Goal: Transaction & Acquisition: Purchase product/service

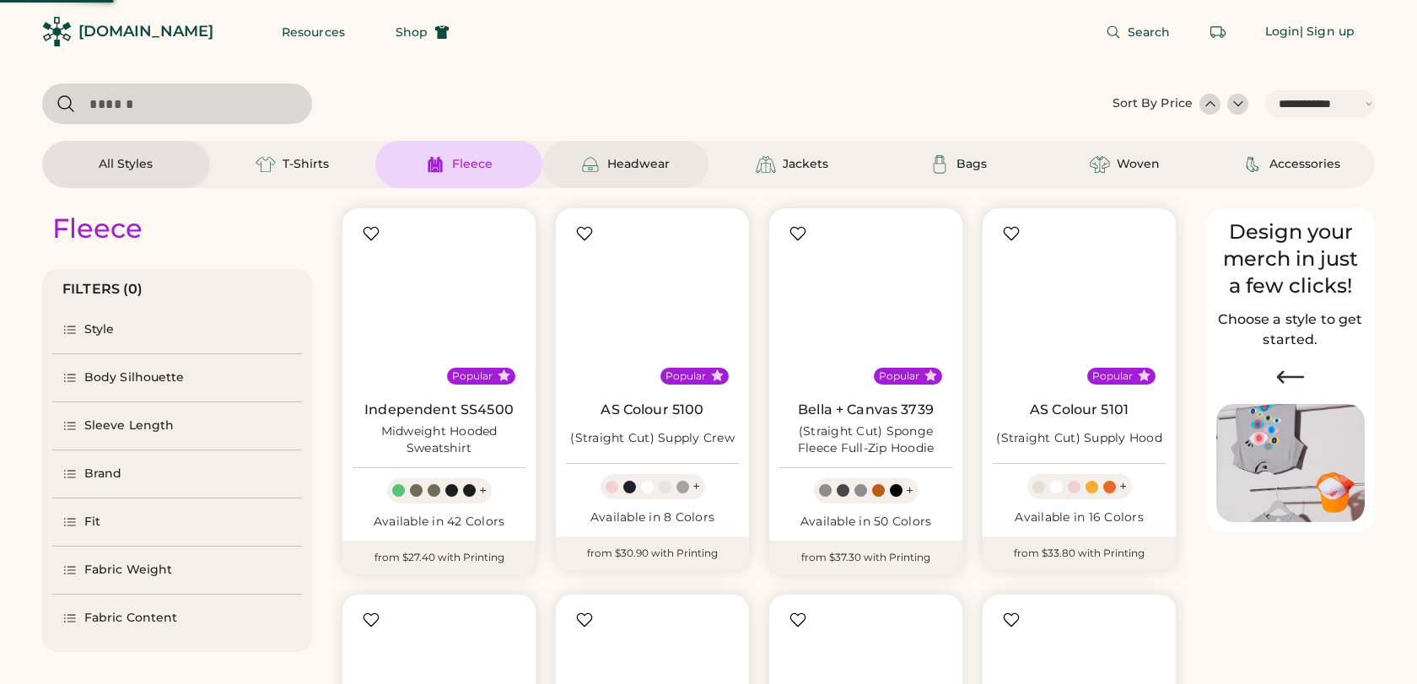
select select "*****"
select select "*"
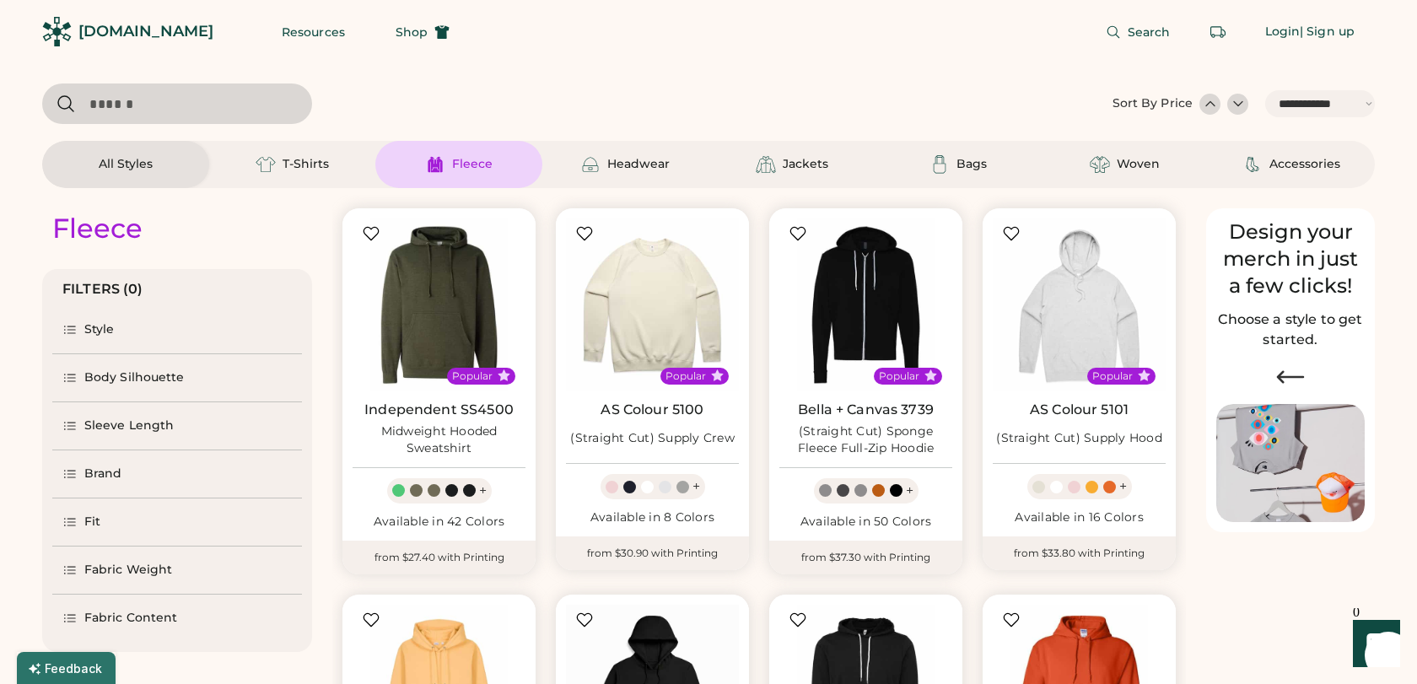
click at [129, 24] on div "[DOMAIN_NAME]" at bounding box center [145, 31] width 135 height 21
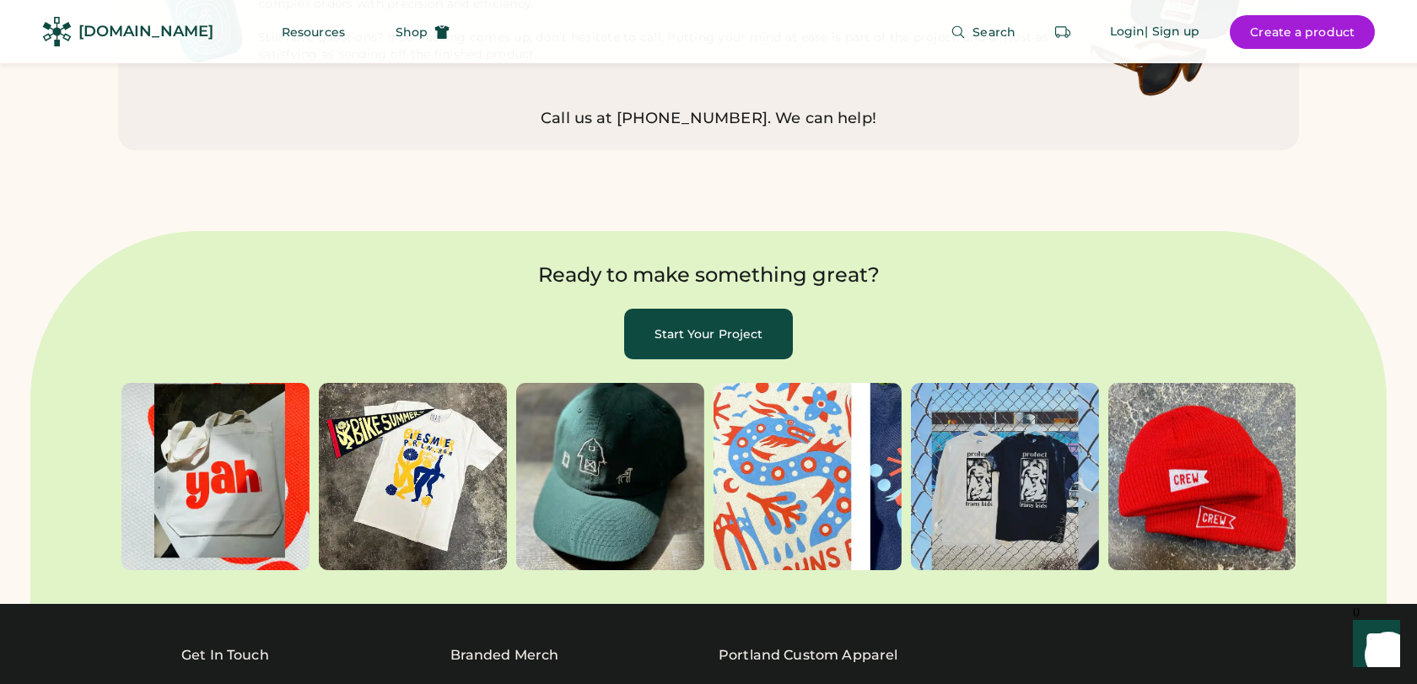
scroll to position [4928, 0]
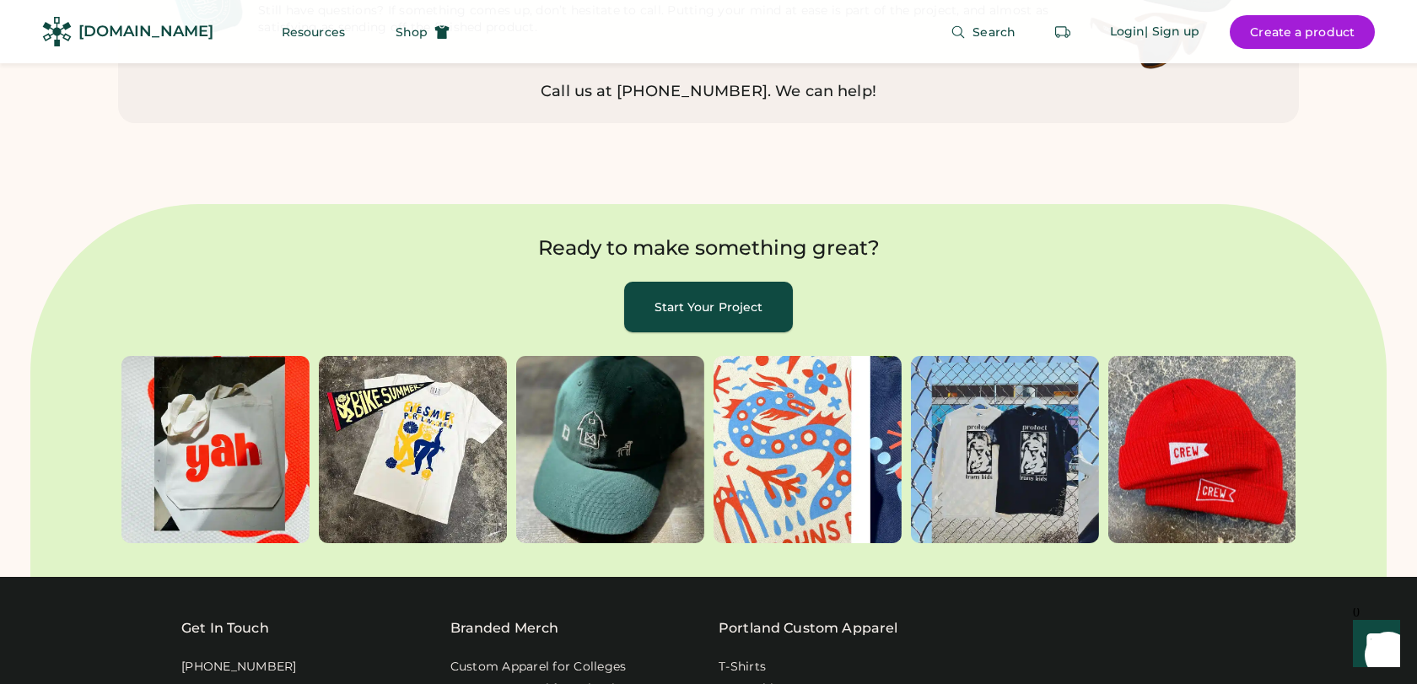
click at [682, 282] on button "Start Your Project" at bounding box center [708, 307] width 169 height 51
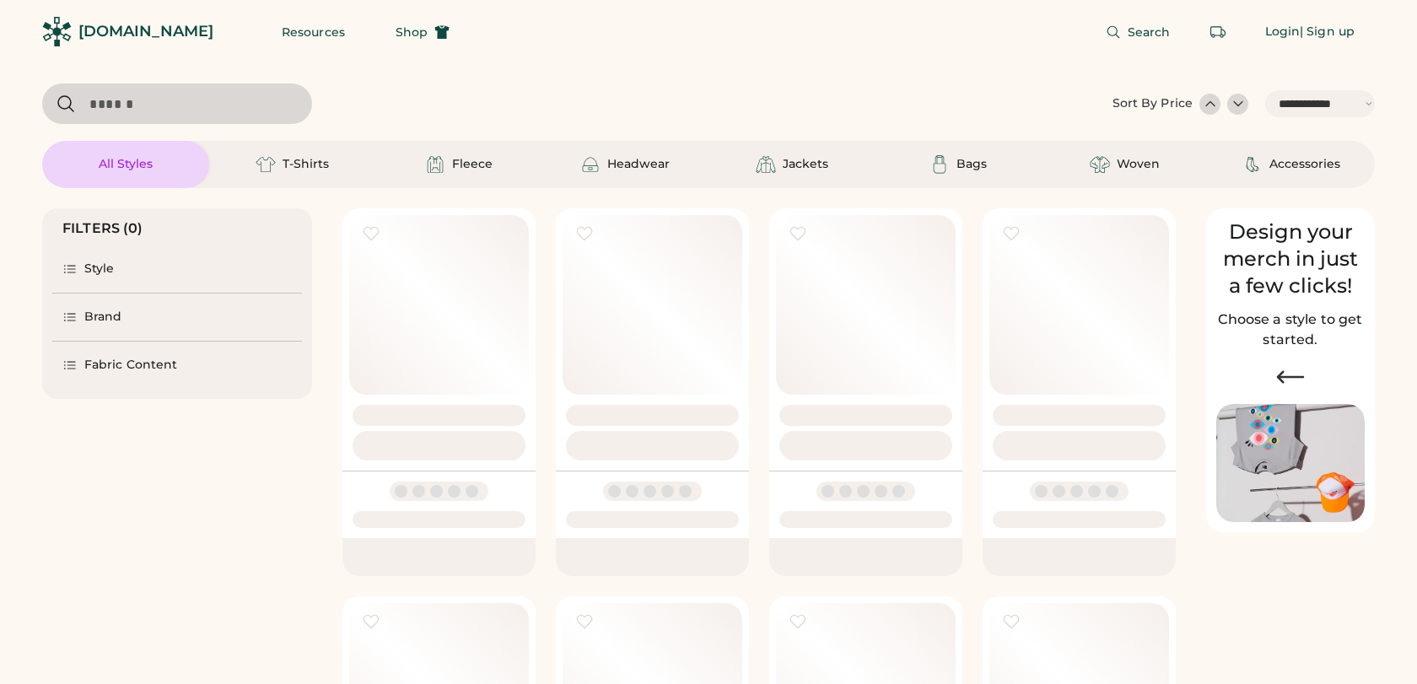
select select "*****"
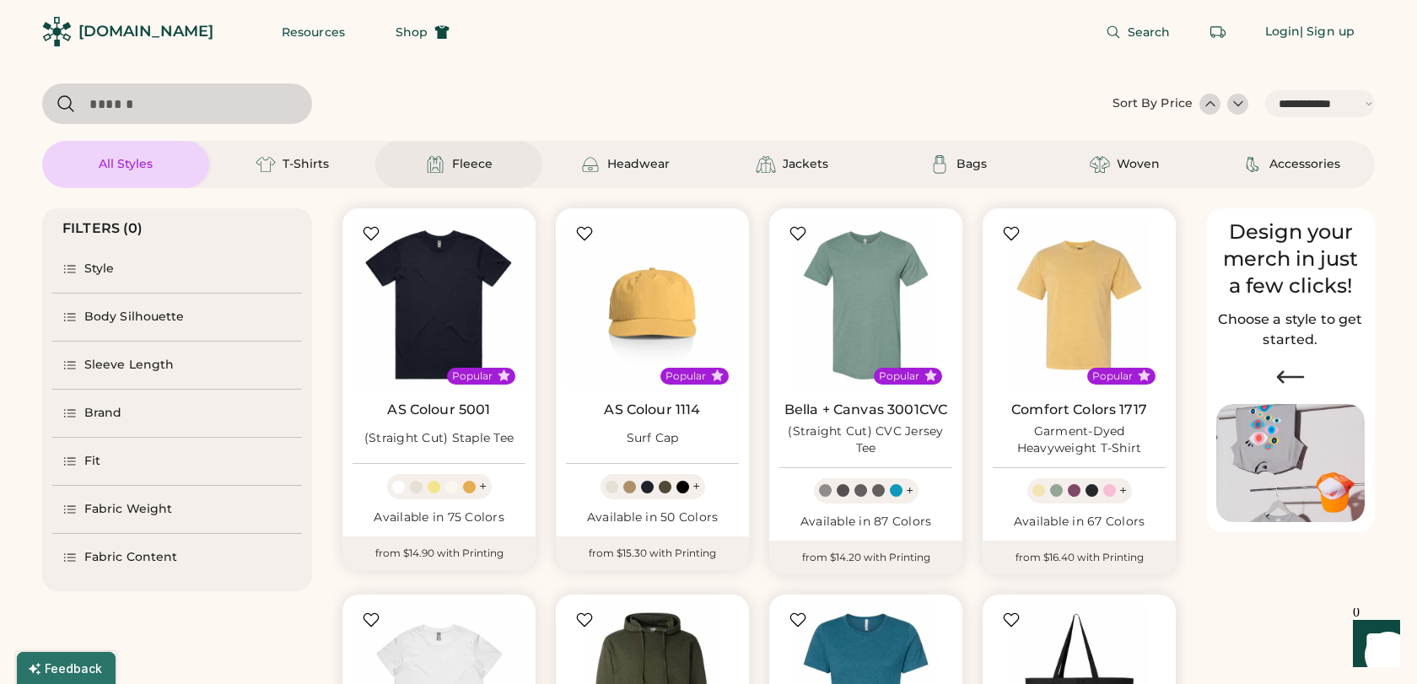
click at [475, 178] on div "Fleece" at bounding box center [458, 164] width 167 height 47
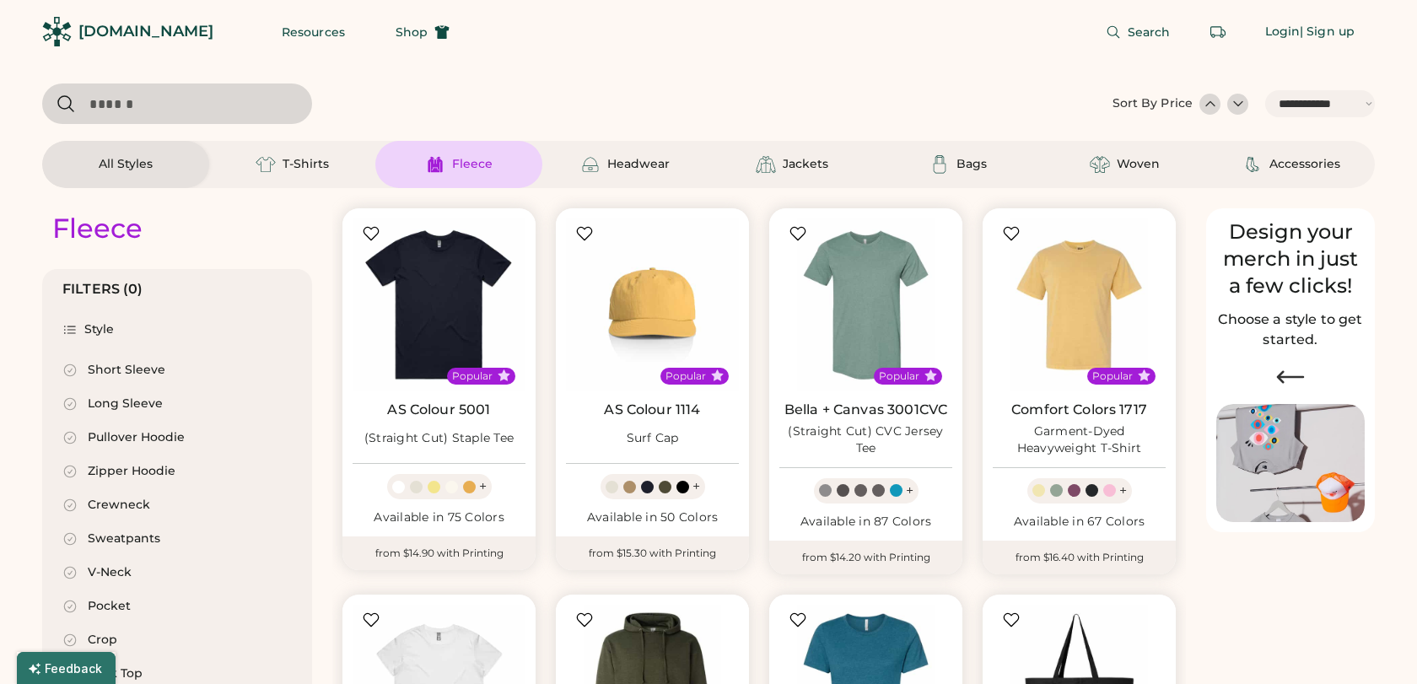
select select "*"
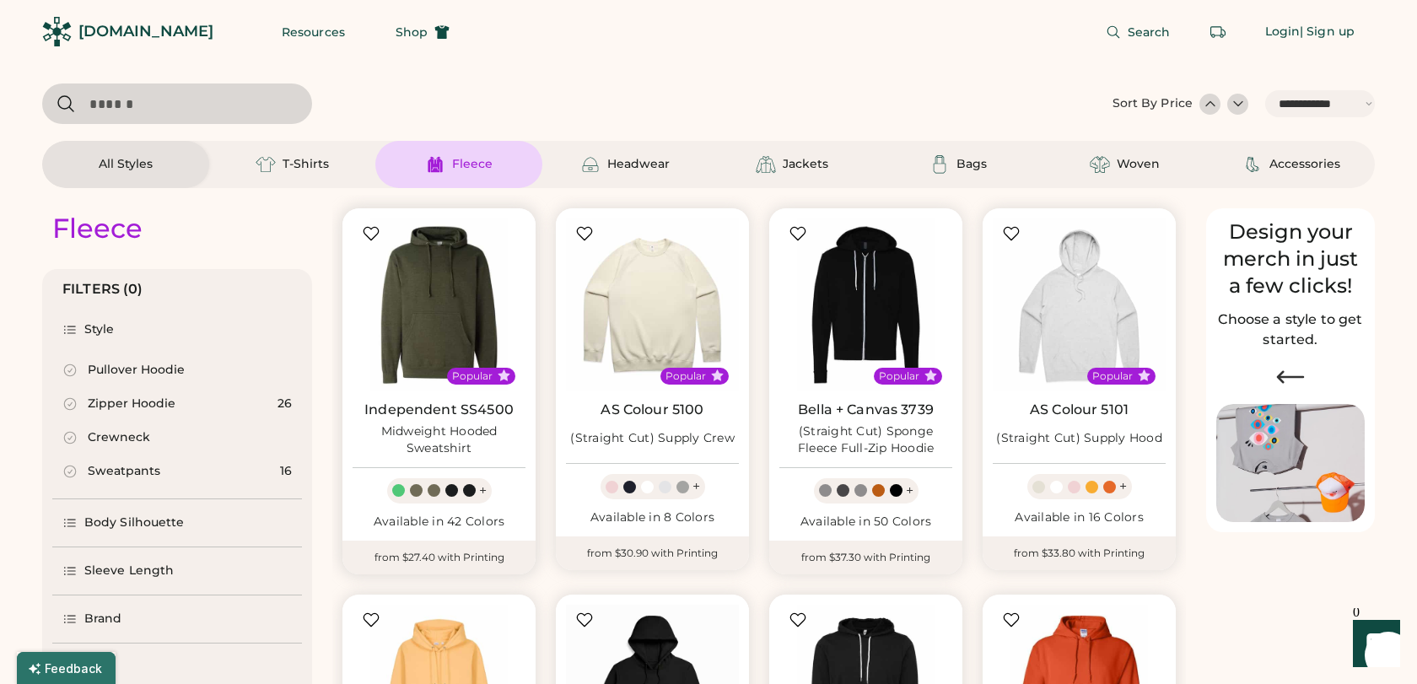
scroll to position [184, 0]
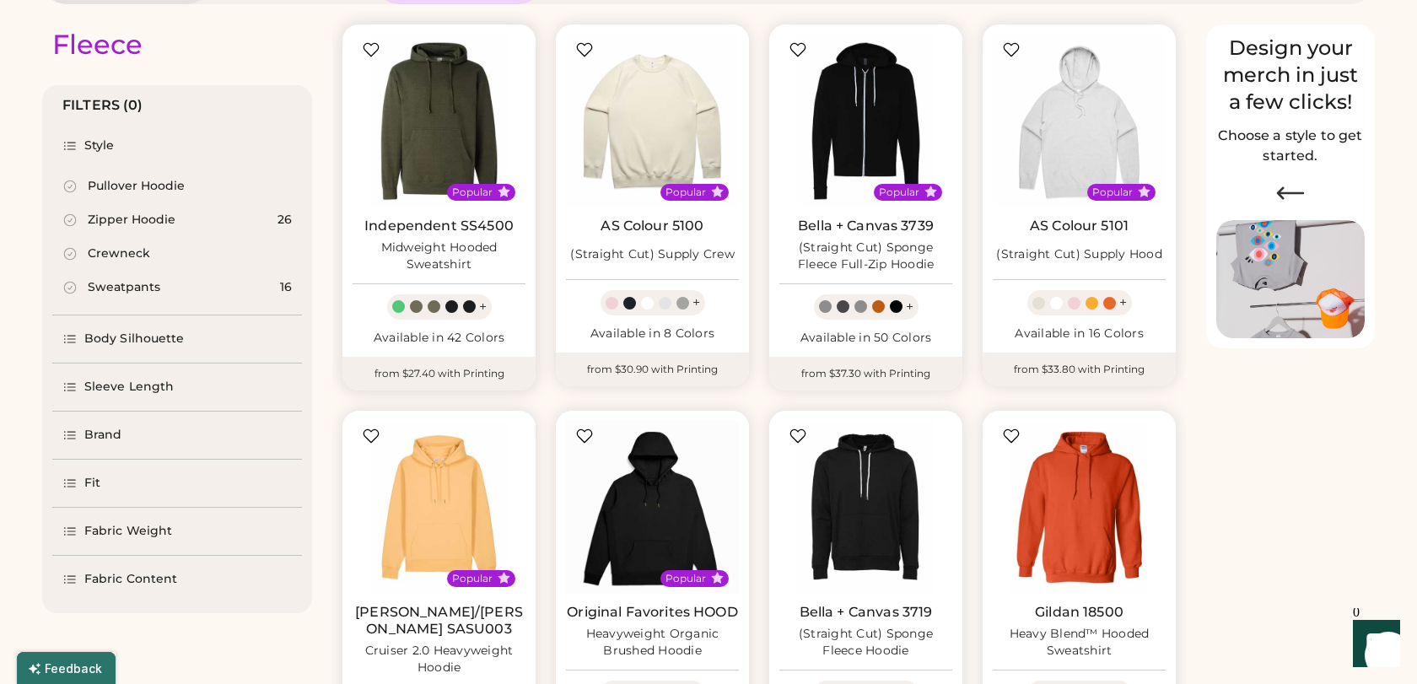
select select "*****"
select select "*"
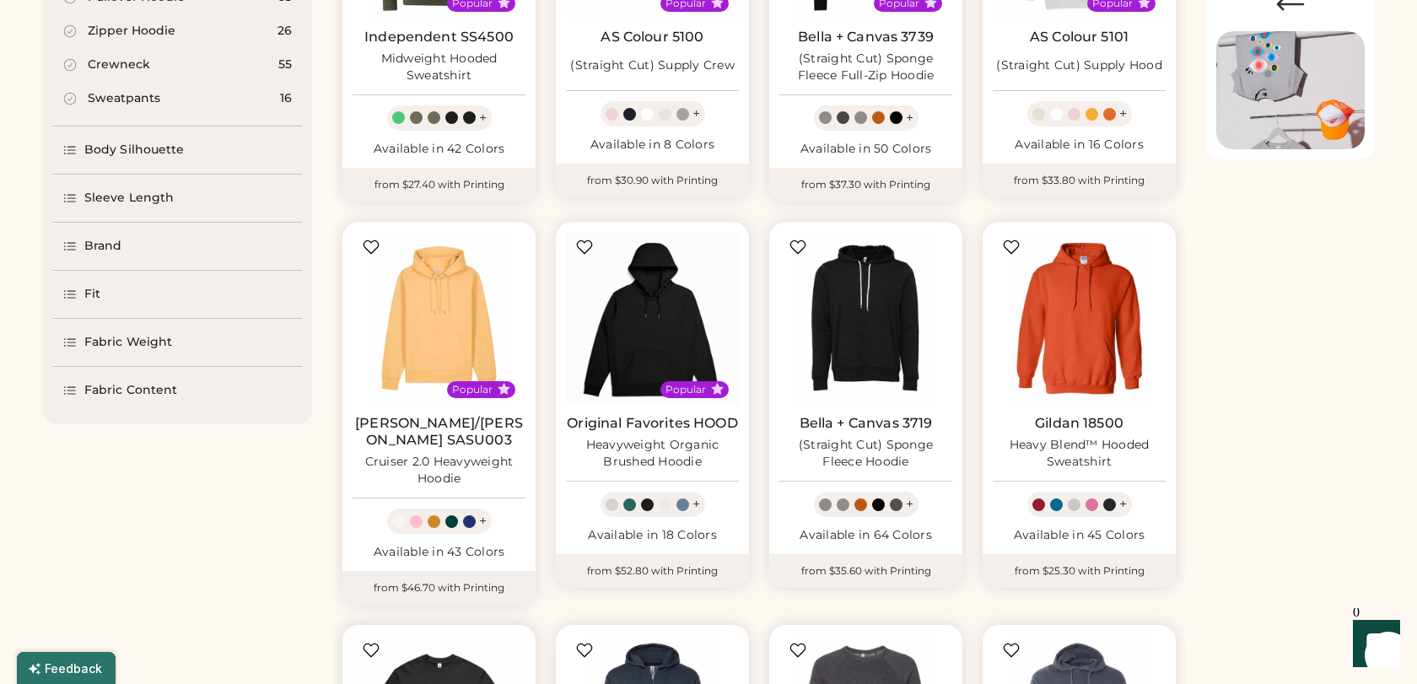
scroll to position [0, 0]
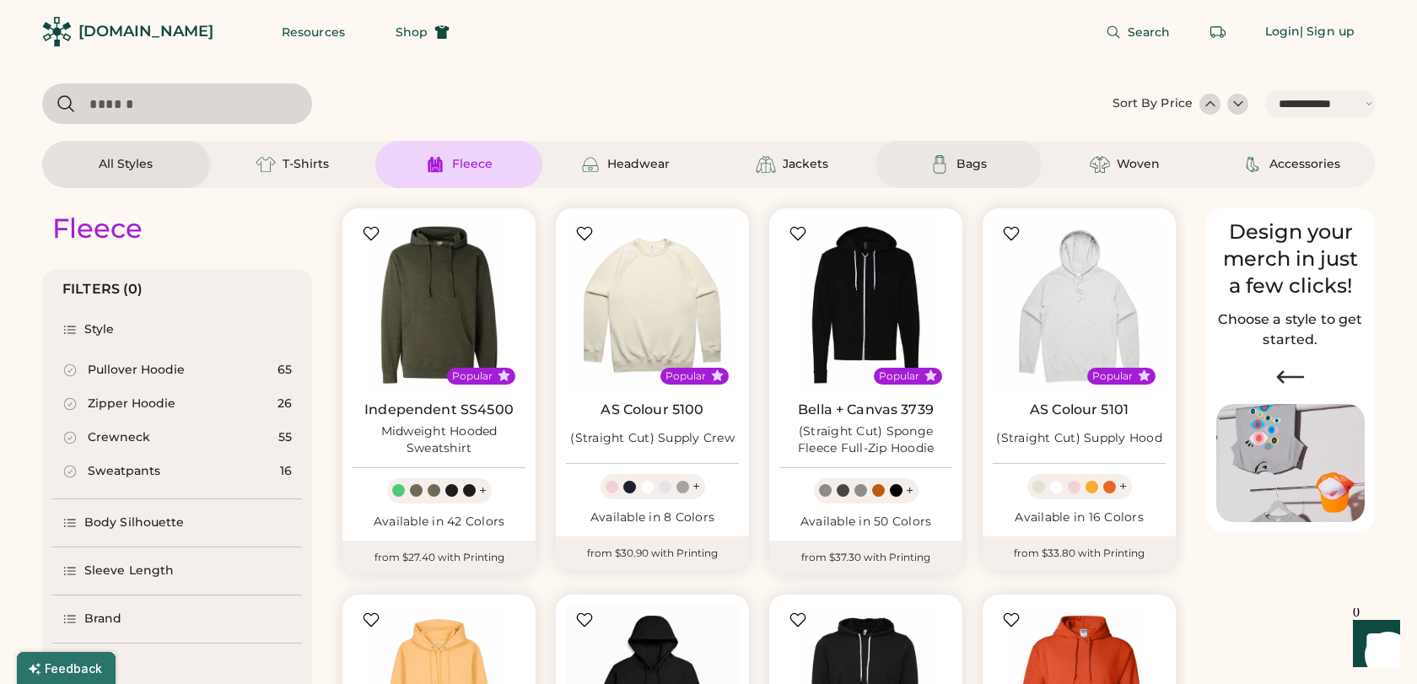
click at [972, 169] on div "Bags" at bounding box center [972, 164] width 30 height 17
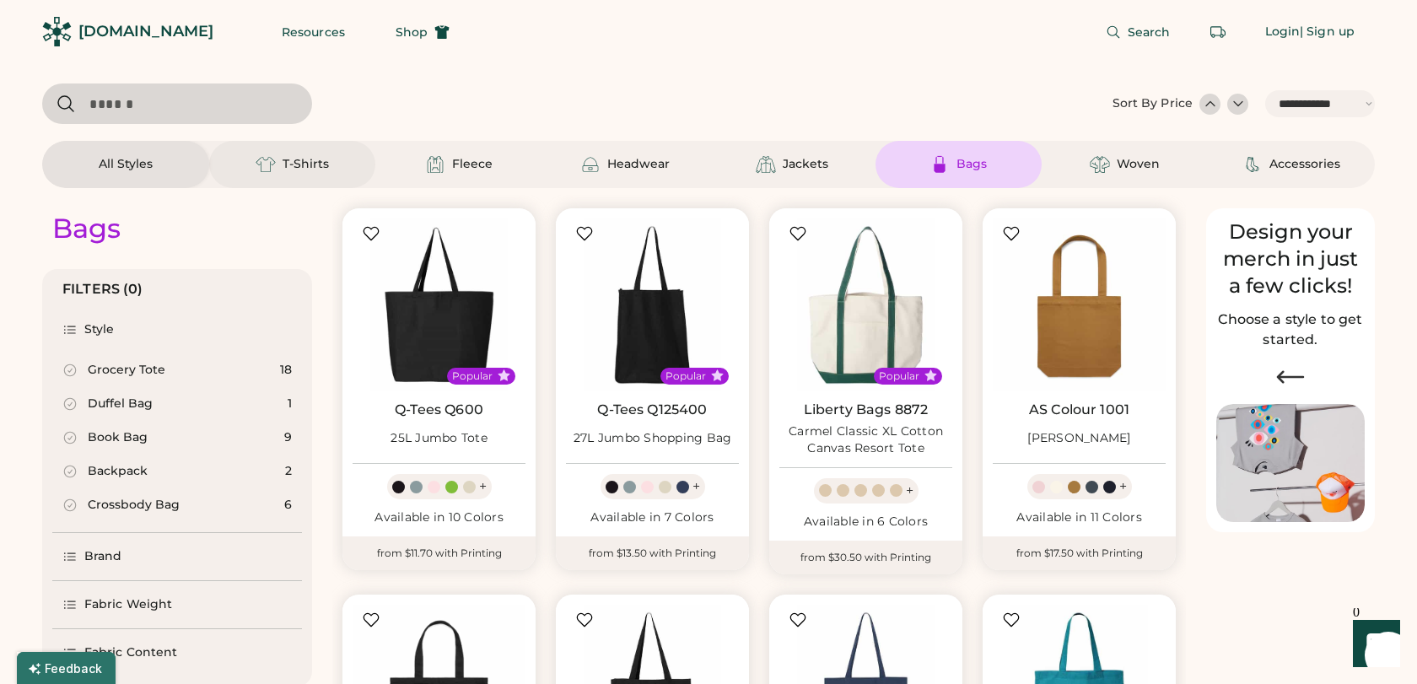
click at [313, 165] on div "T-Shirts" at bounding box center [306, 164] width 46 height 17
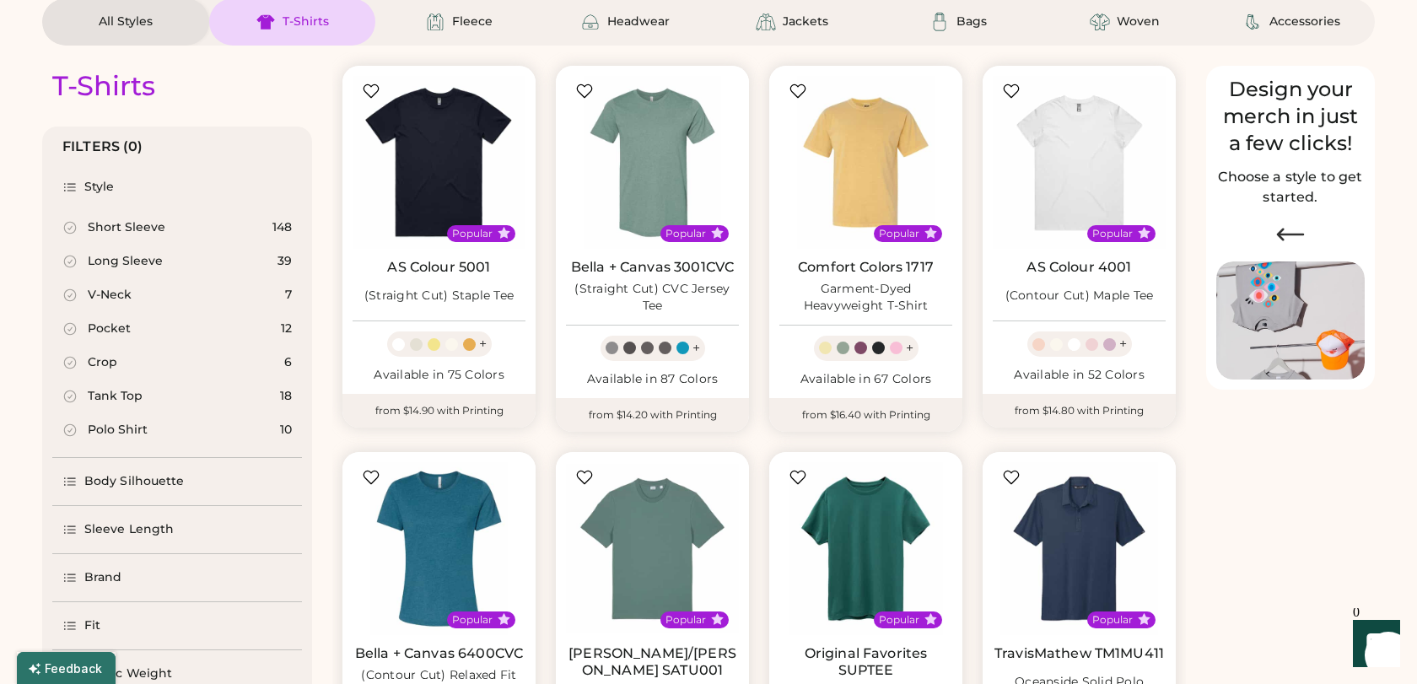
scroll to position [144, 0]
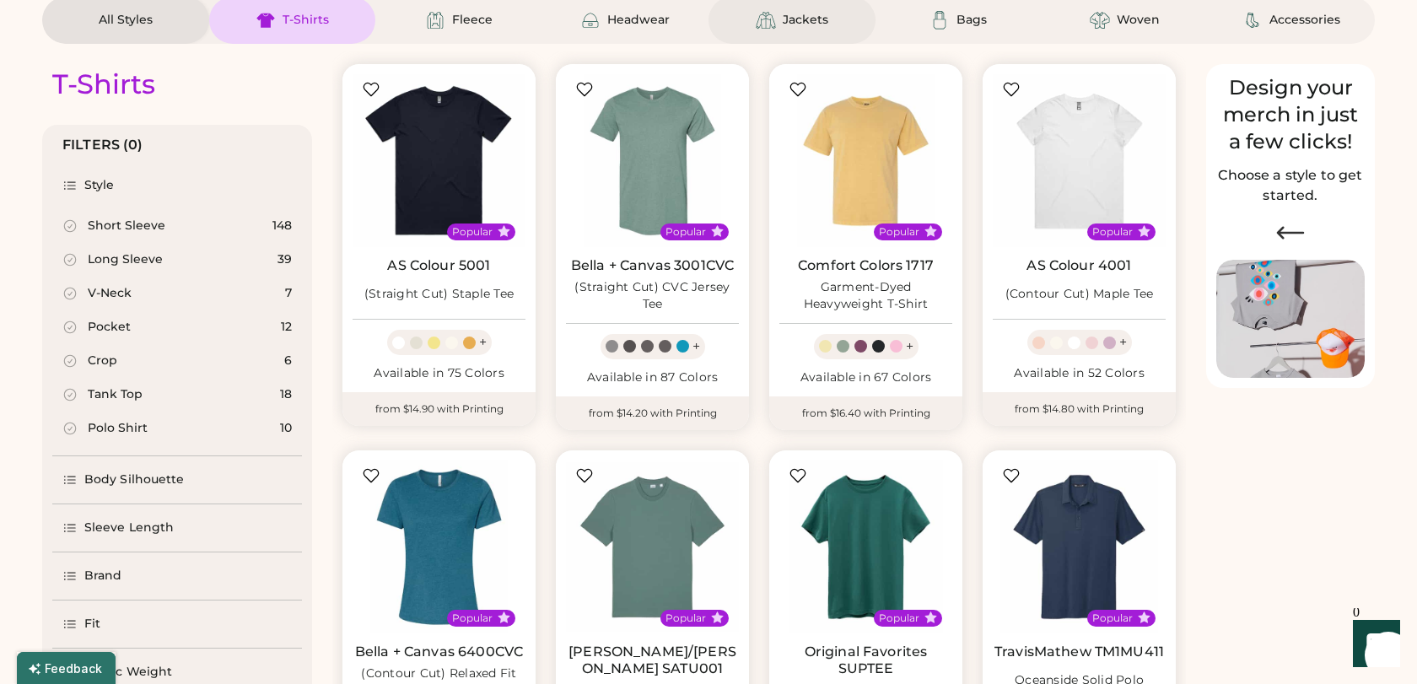
click at [784, 19] on div "Jackets" at bounding box center [806, 20] width 46 height 17
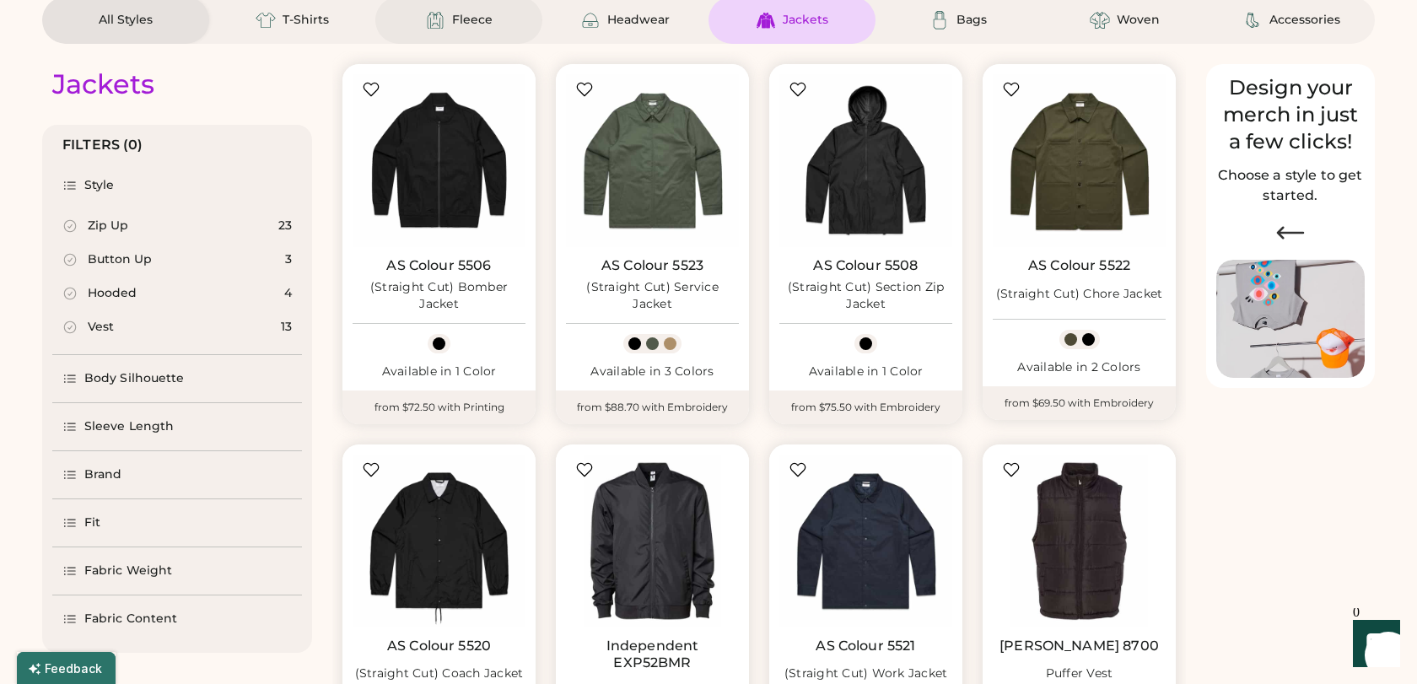
click at [460, 17] on div "Fleece" at bounding box center [472, 20] width 40 height 17
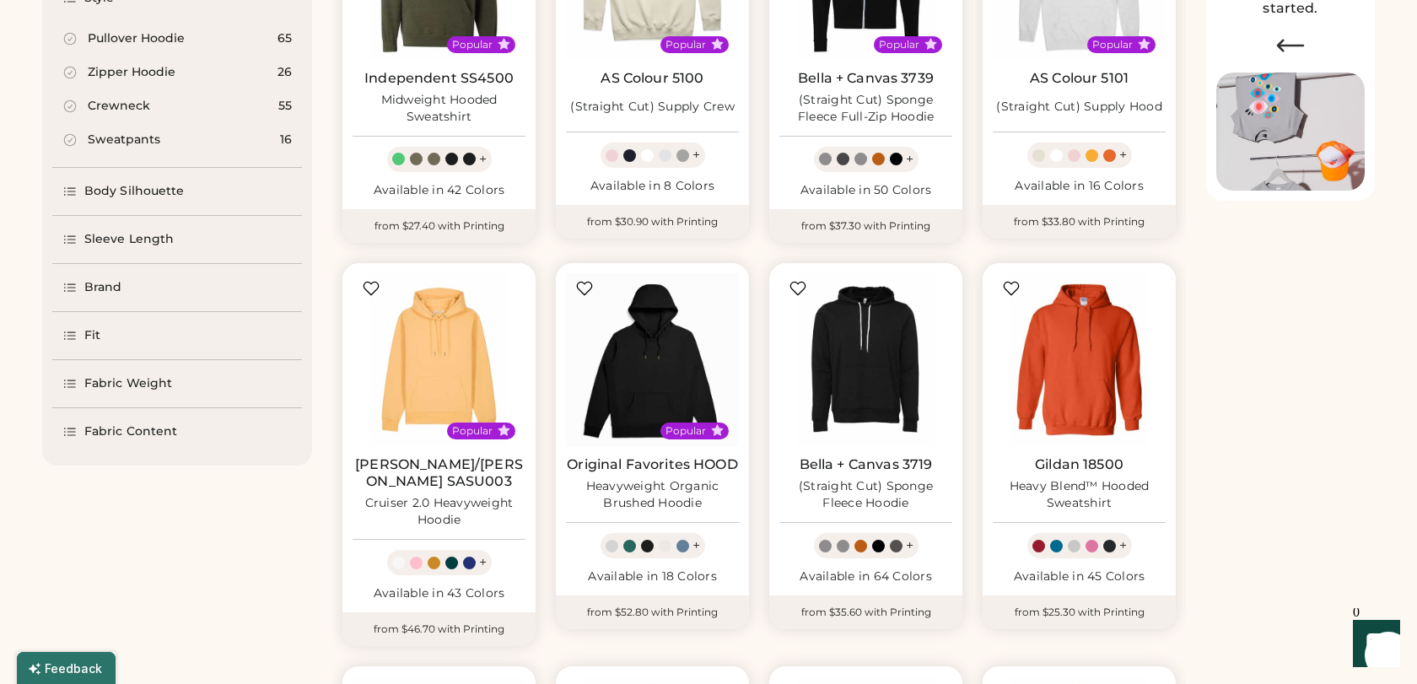
scroll to position [197, 0]
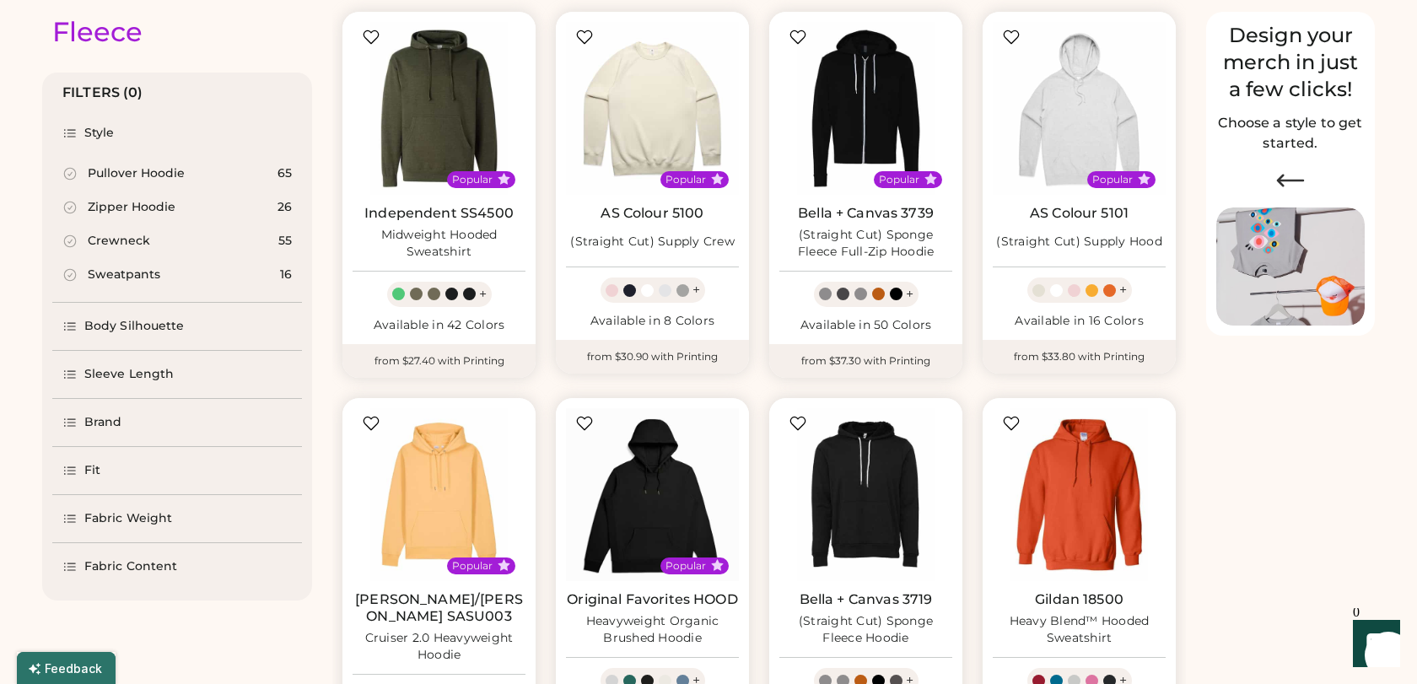
click at [75, 323] on icon at bounding box center [70, 326] width 11 height 7
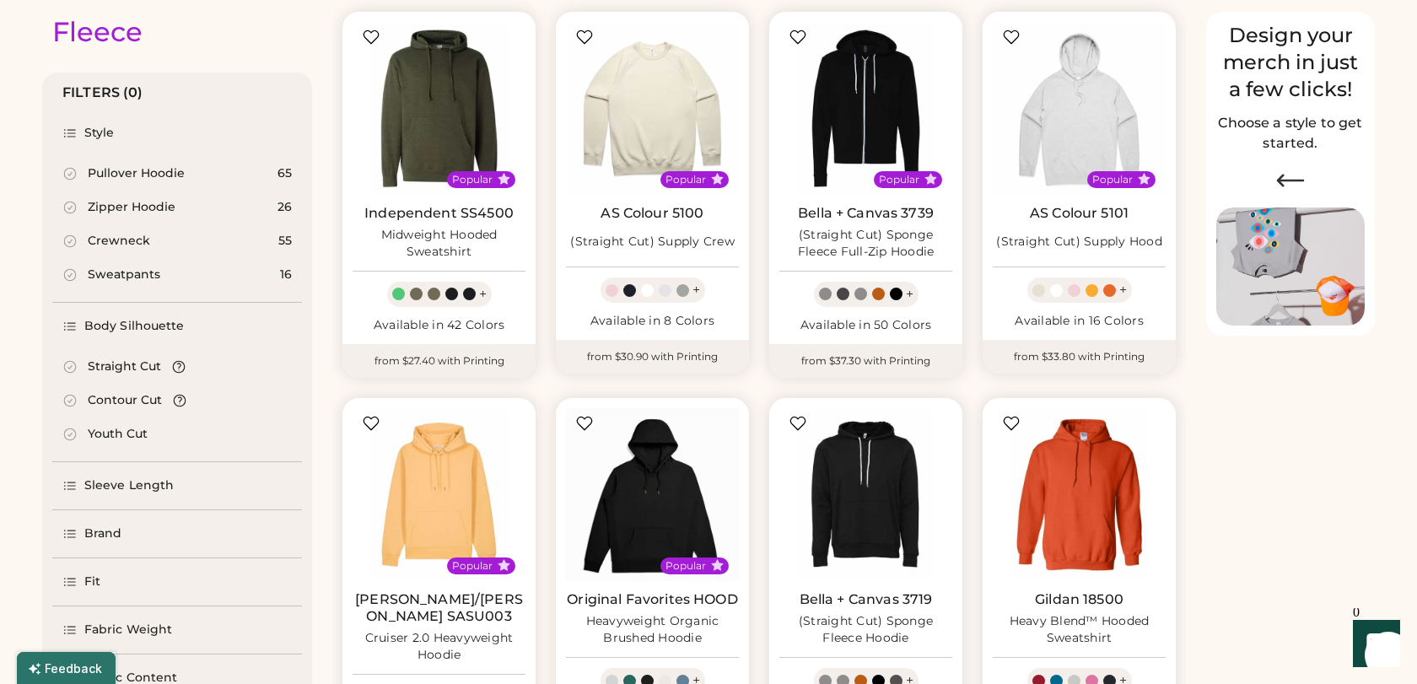
click at [75, 323] on icon at bounding box center [70, 326] width 11 height 7
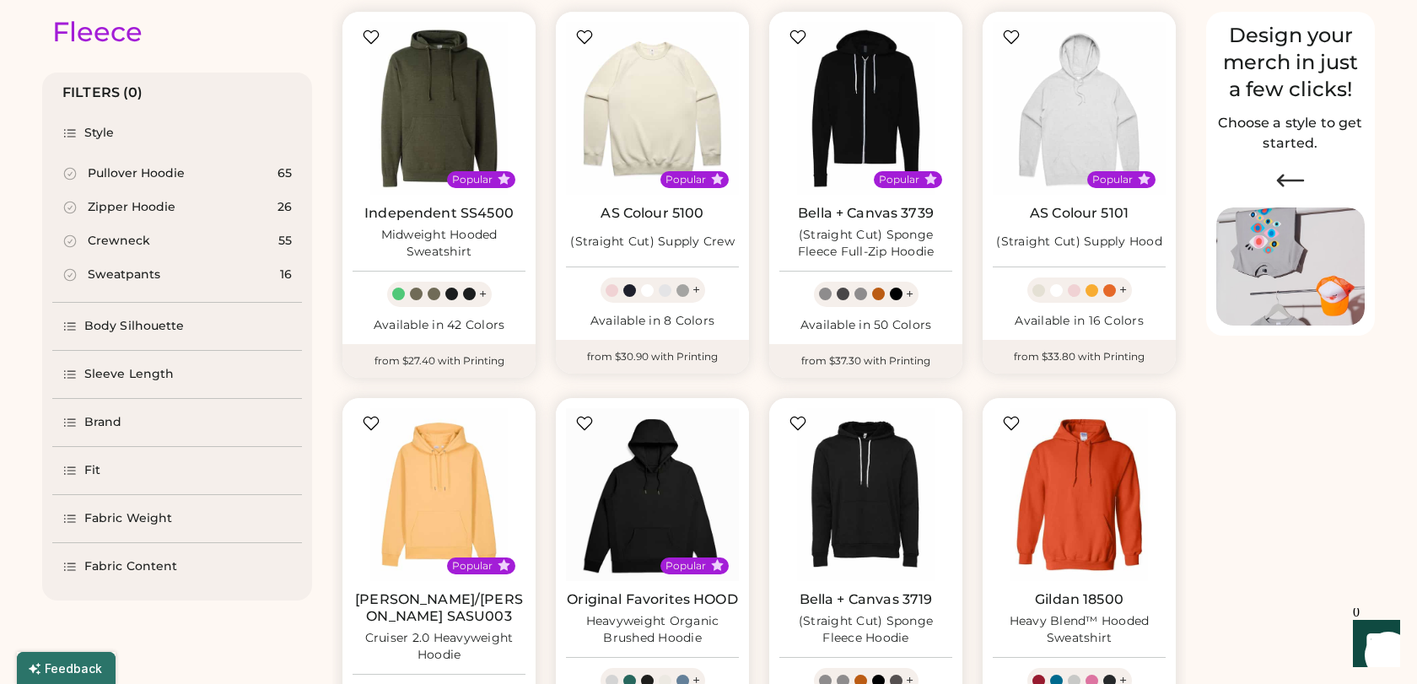
click at [59, 368] on div "Sleeve Length" at bounding box center [177, 374] width 250 height 47
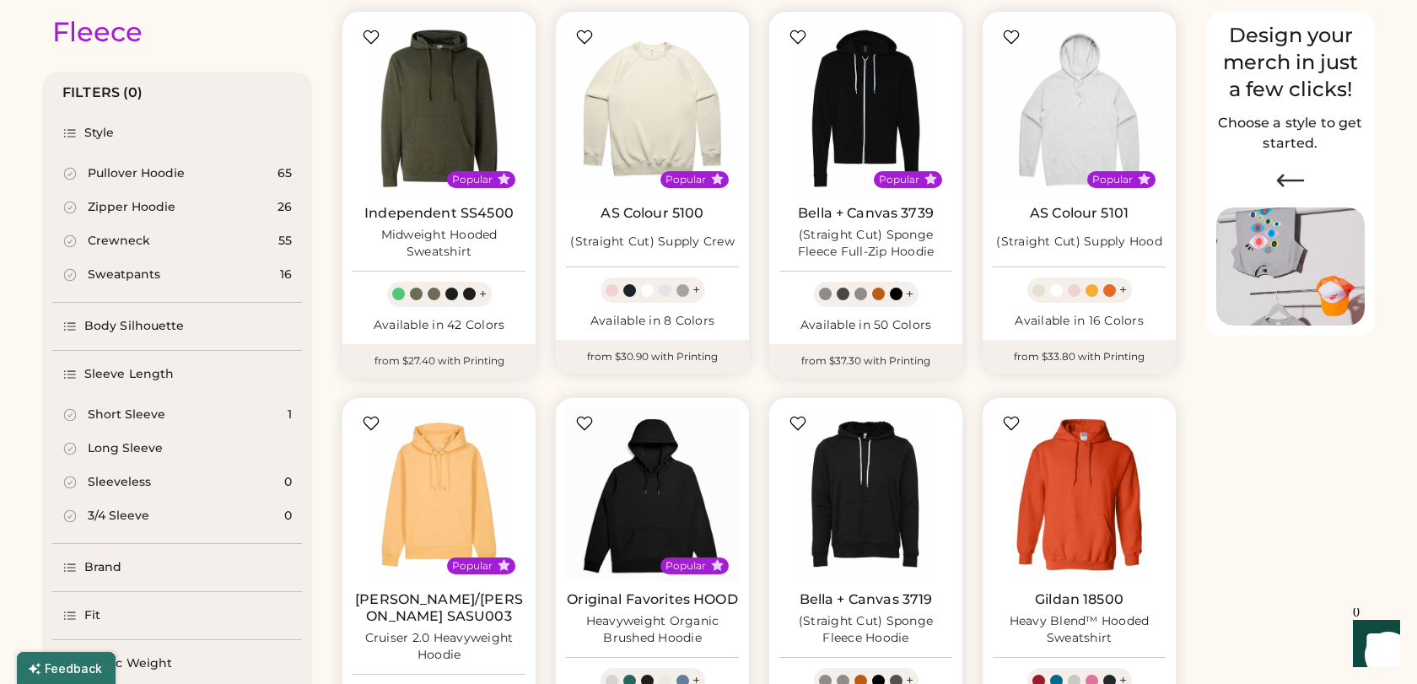
click at [59, 368] on div "Sleeve Length" at bounding box center [177, 374] width 250 height 47
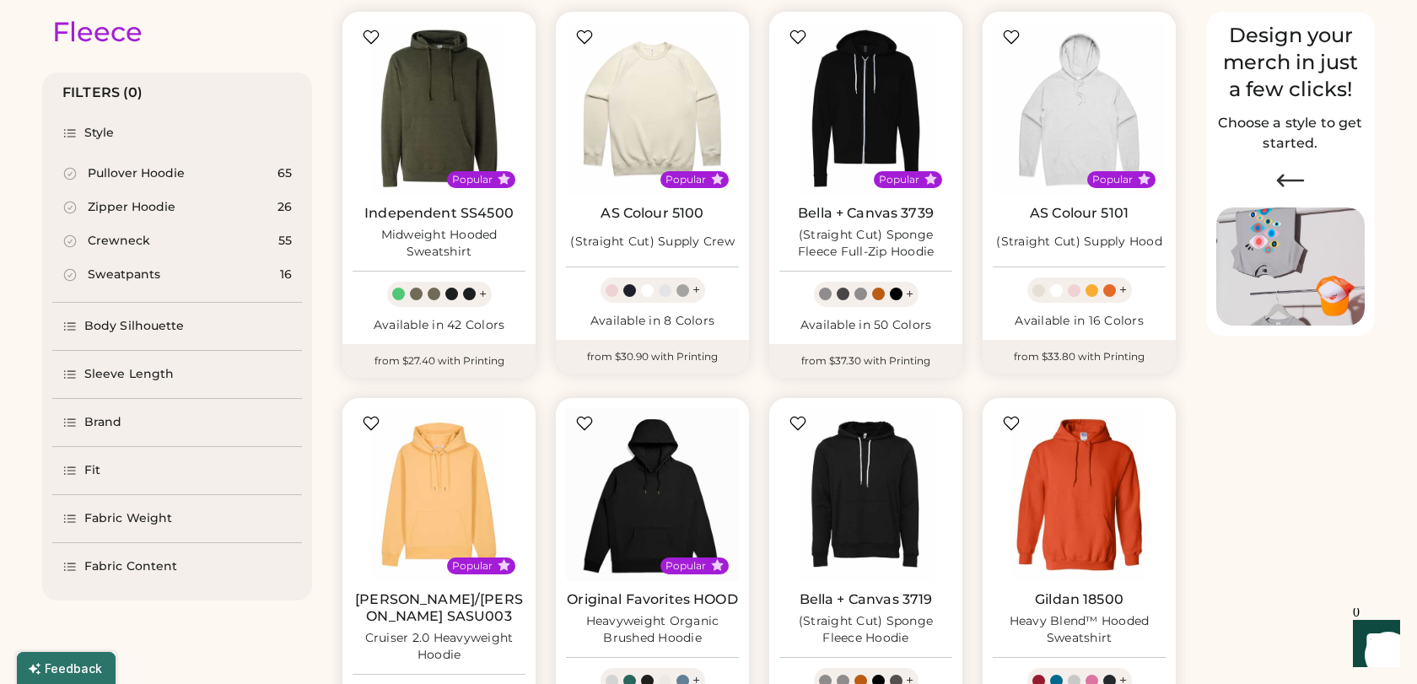
click at [70, 422] on icon at bounding box center [69, 422] width 15 height 15
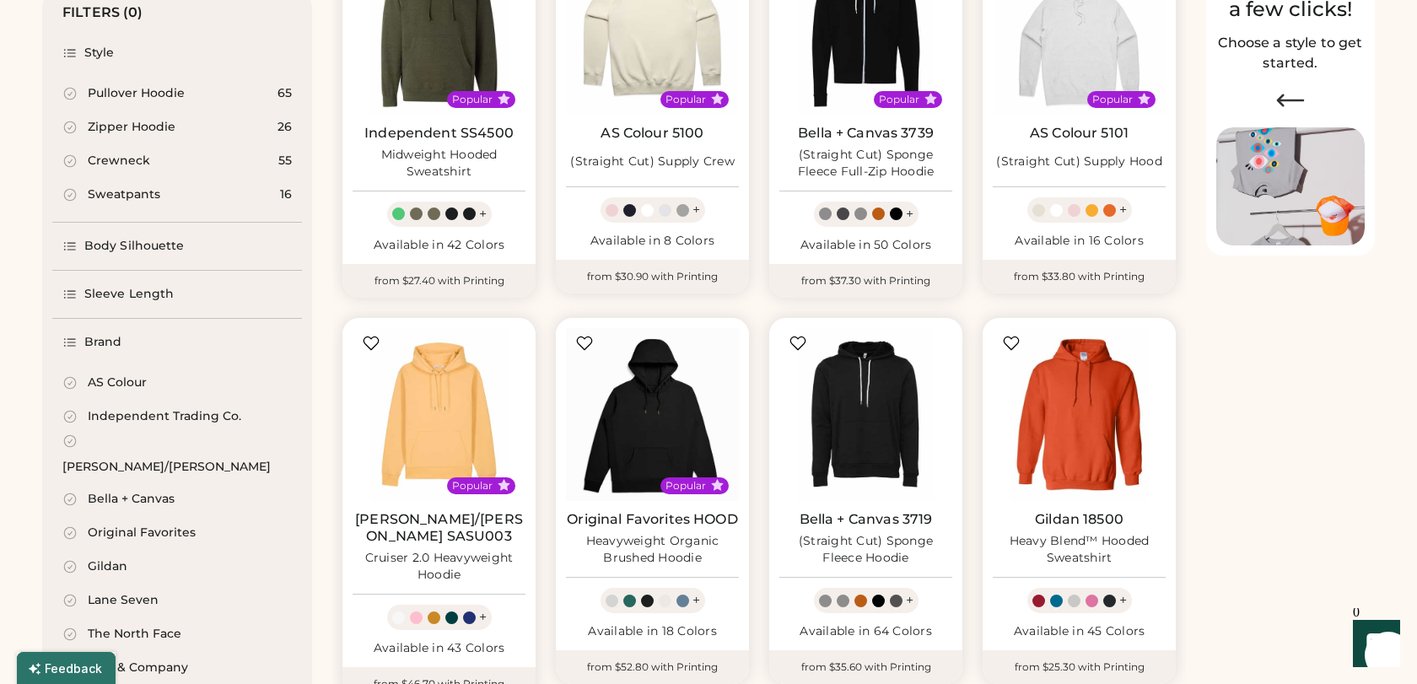
scroll to position [292, 0]
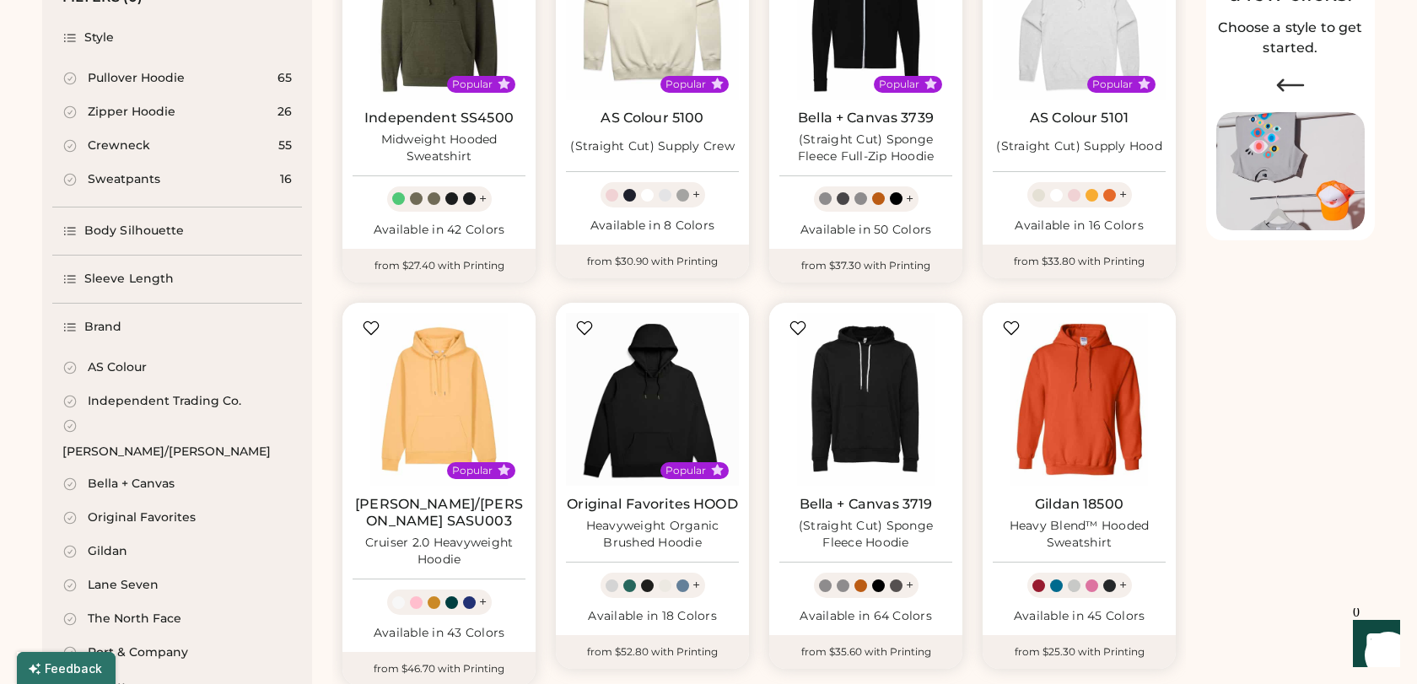
click at [112, 365] on div "AS Colour" at bounding box center [117, 367] width 59 height 17
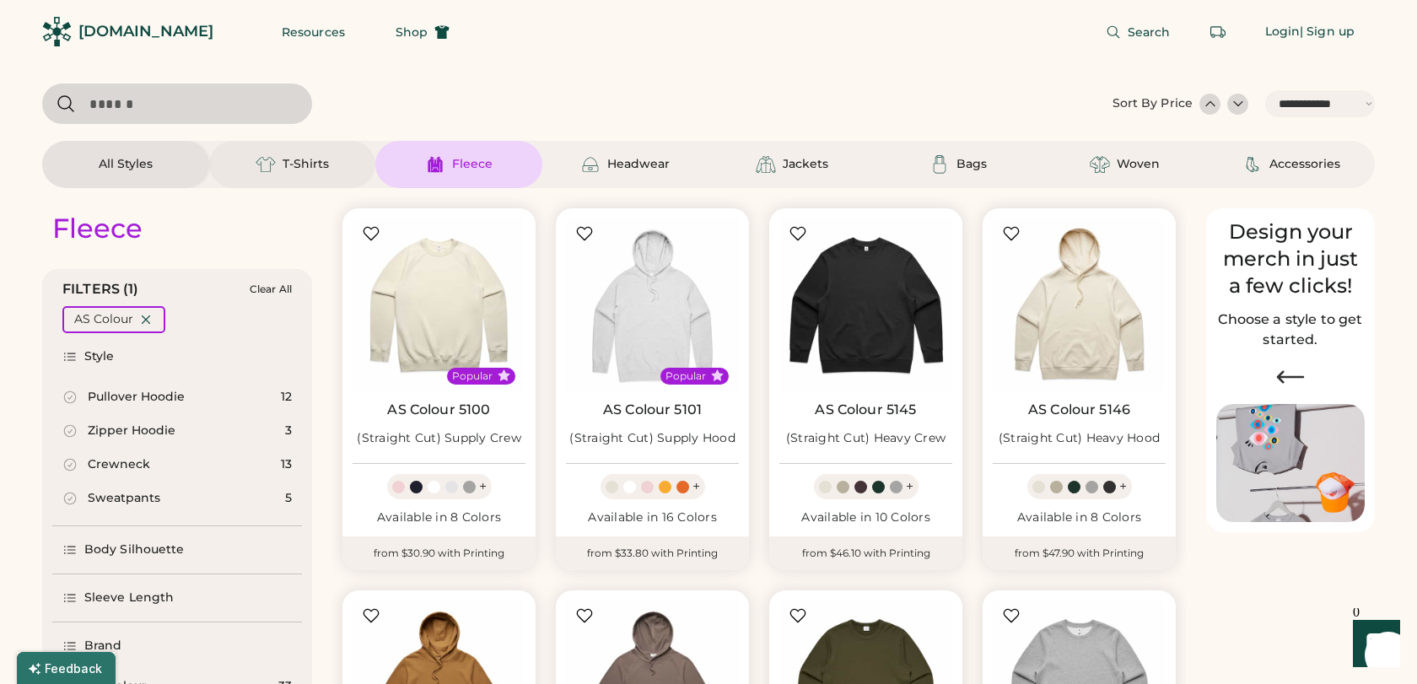
click at [309, 161] on div "T-Shirts" at bounding box center [306, 164] width 46 height 17
select select "*"
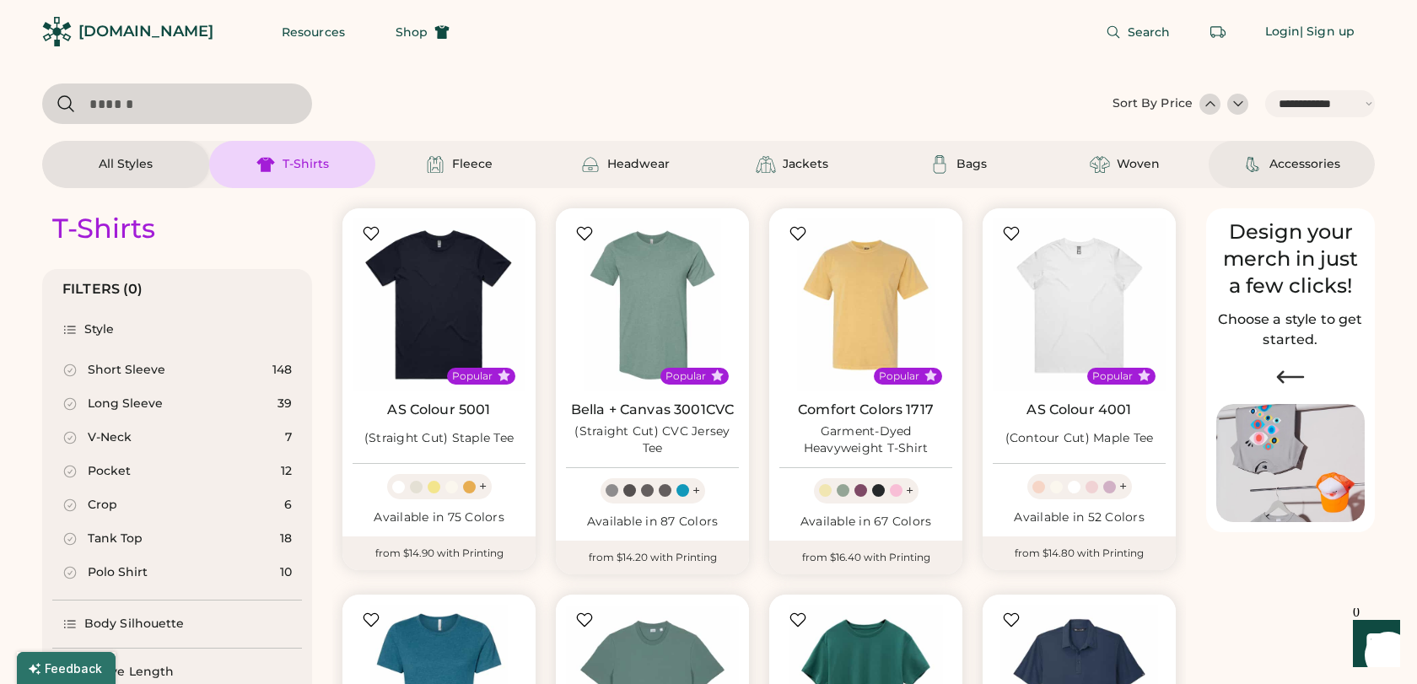
click at [1292, 150] on div "Accessories" at bounding box center [1292, 164] width 167 height 47
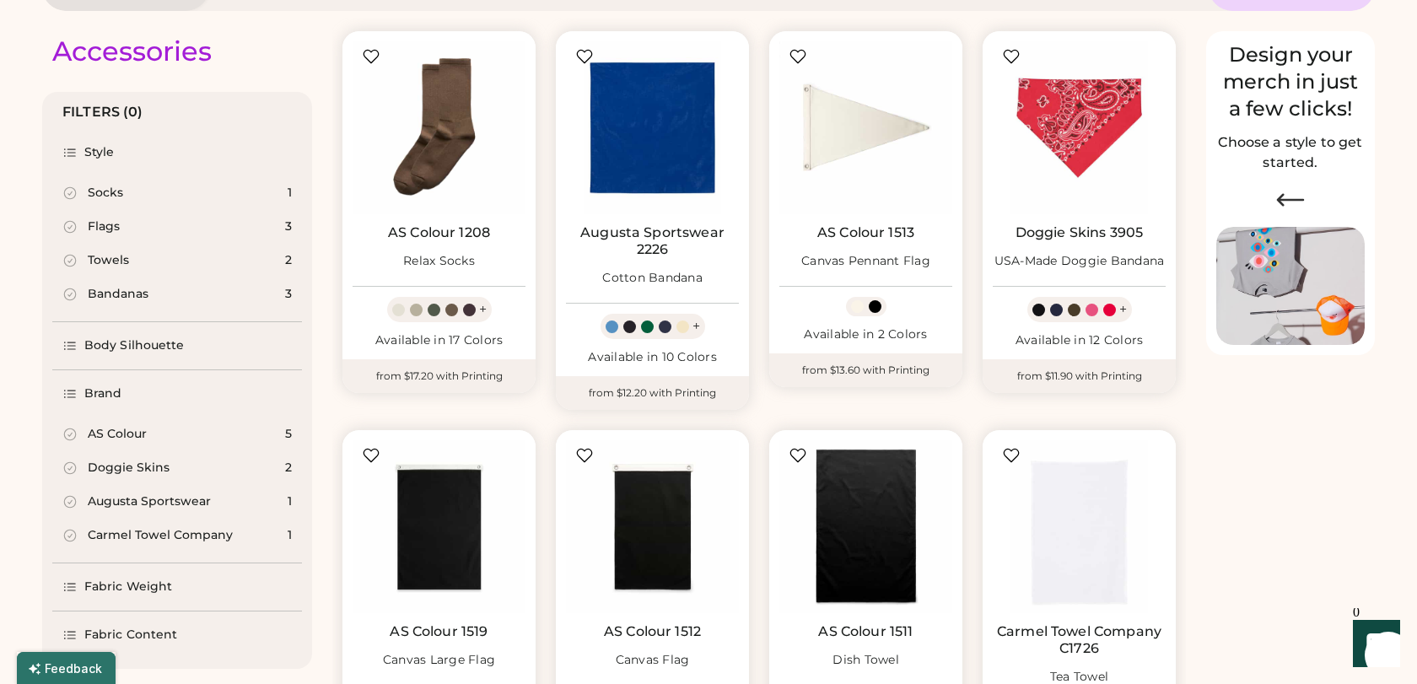
scroll to position [146, 0]
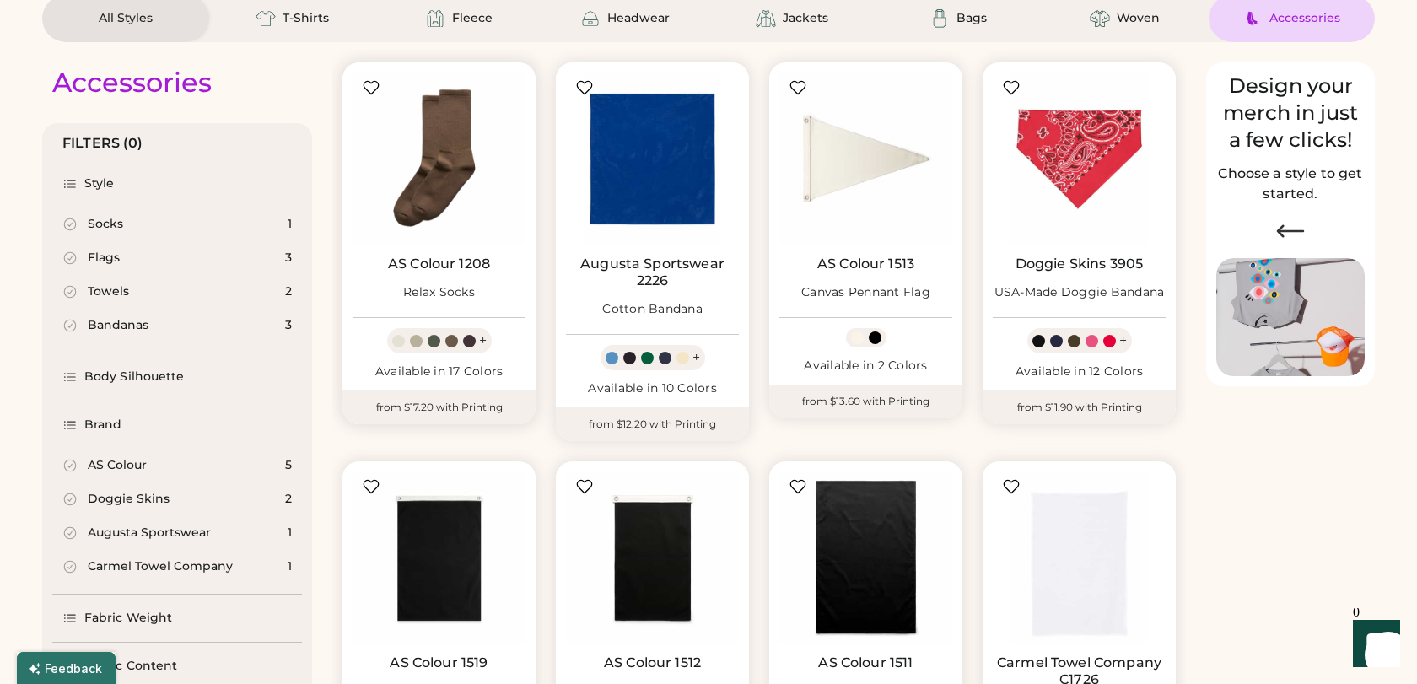
click at [469, 228] on img at bounding box center [439, 159] width 173 height 173
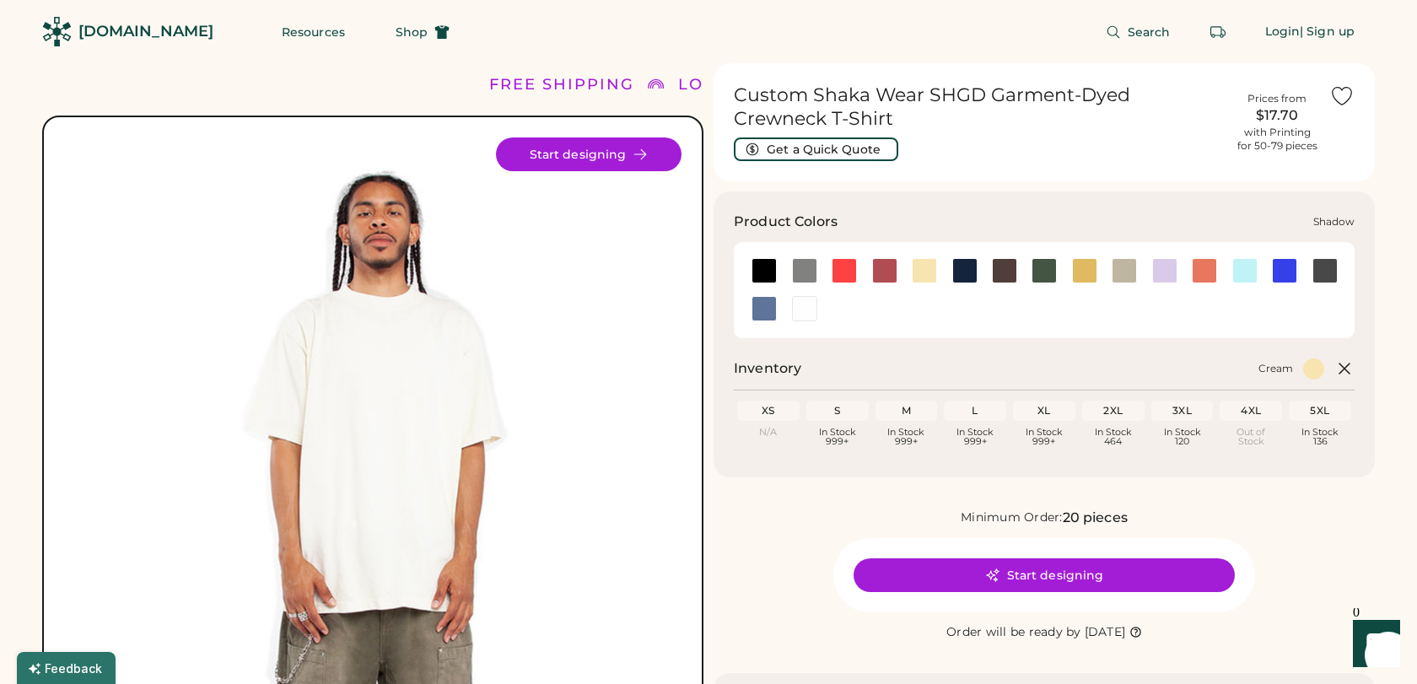
click at [1329, 270] on div at bounding box center [1325, 270] width 25 height 25
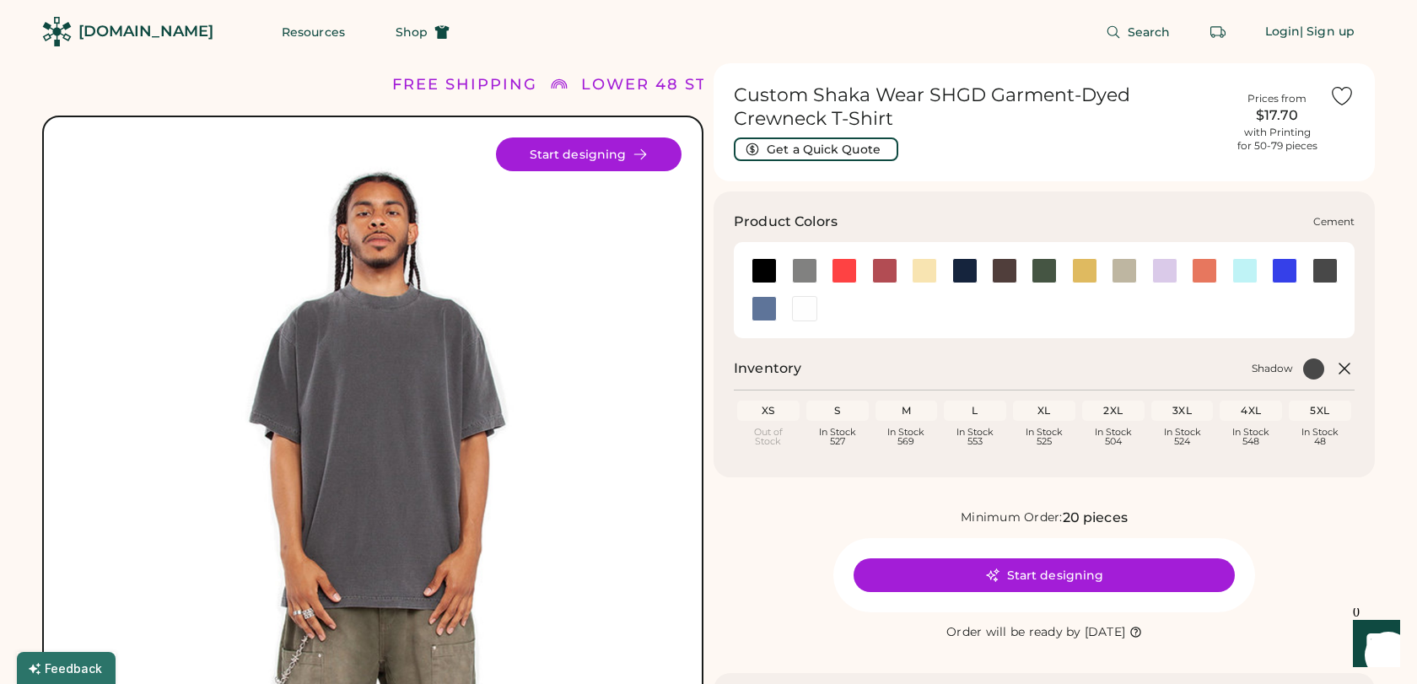
click at [799, 271] on div at bounding box center [804, 270] width 25 height 25
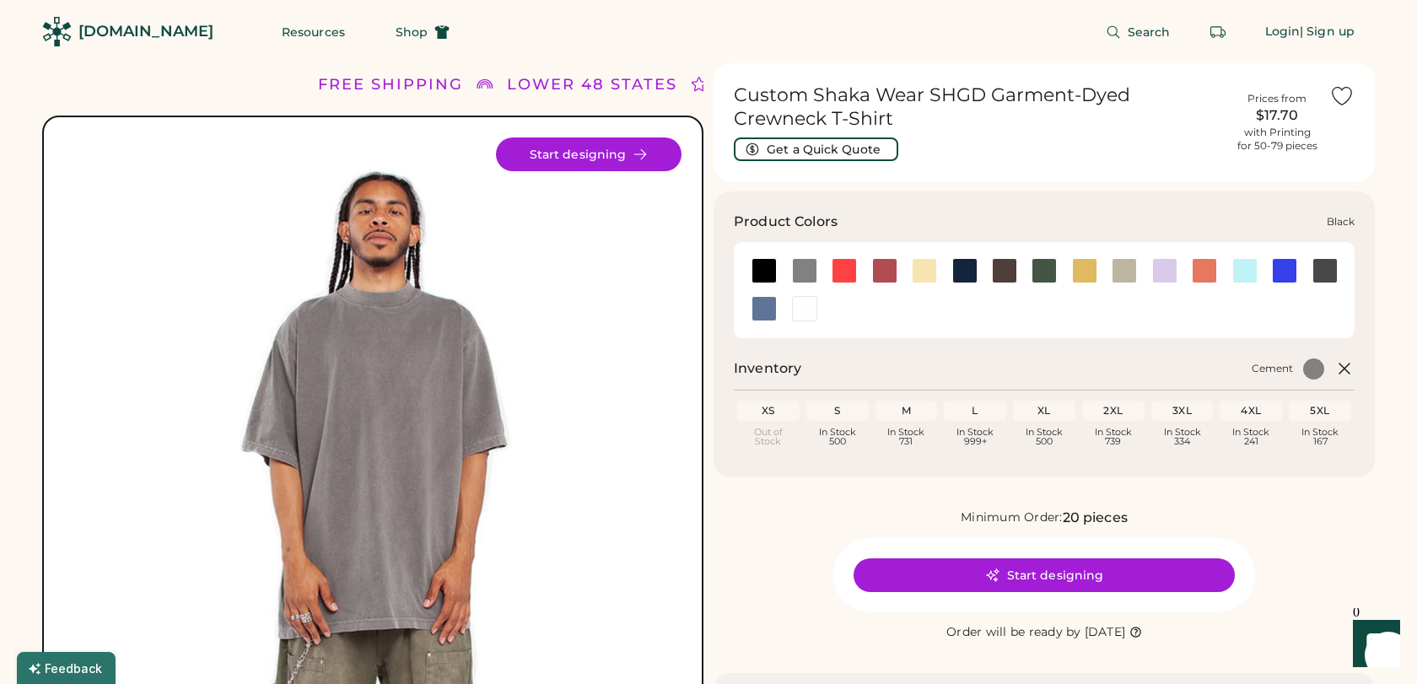
click at [763, 269] on div at bounding box center [764, 270] width 25 height 25
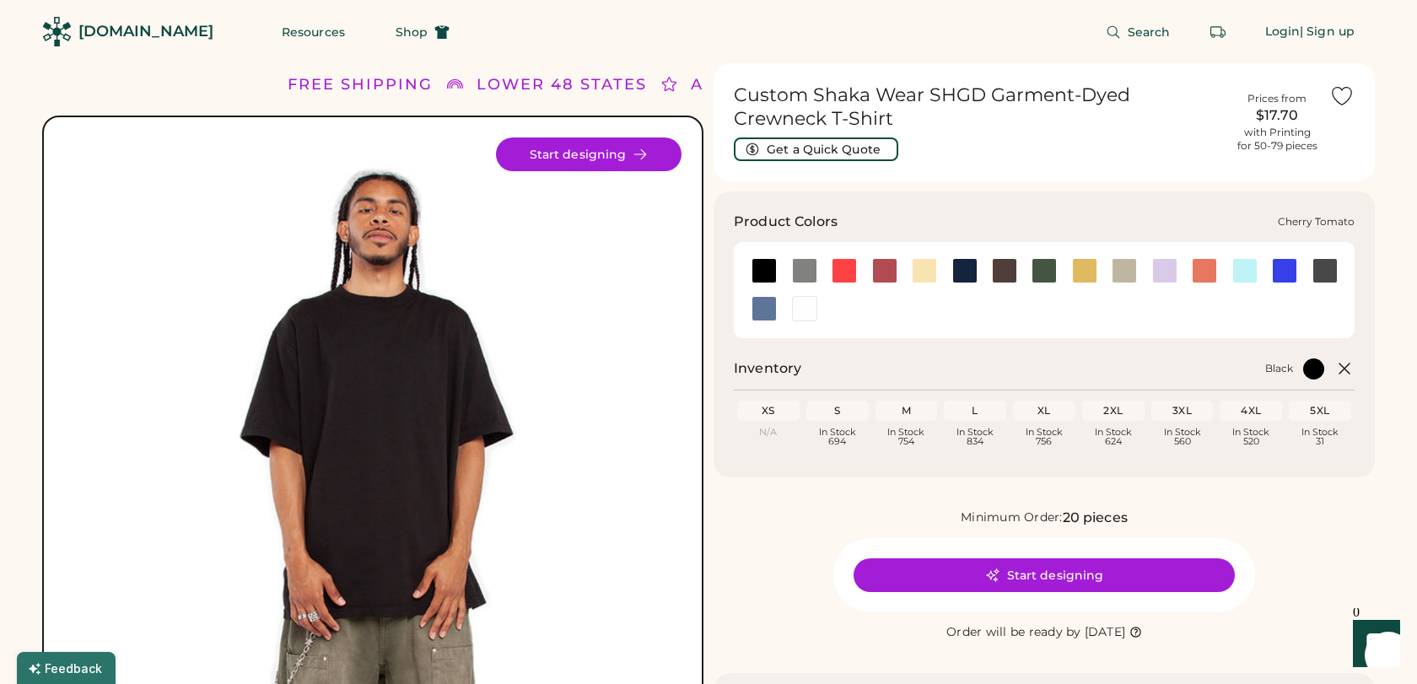
click at [849, 271] on div at bounding box center [844, 270] width 25 height 25
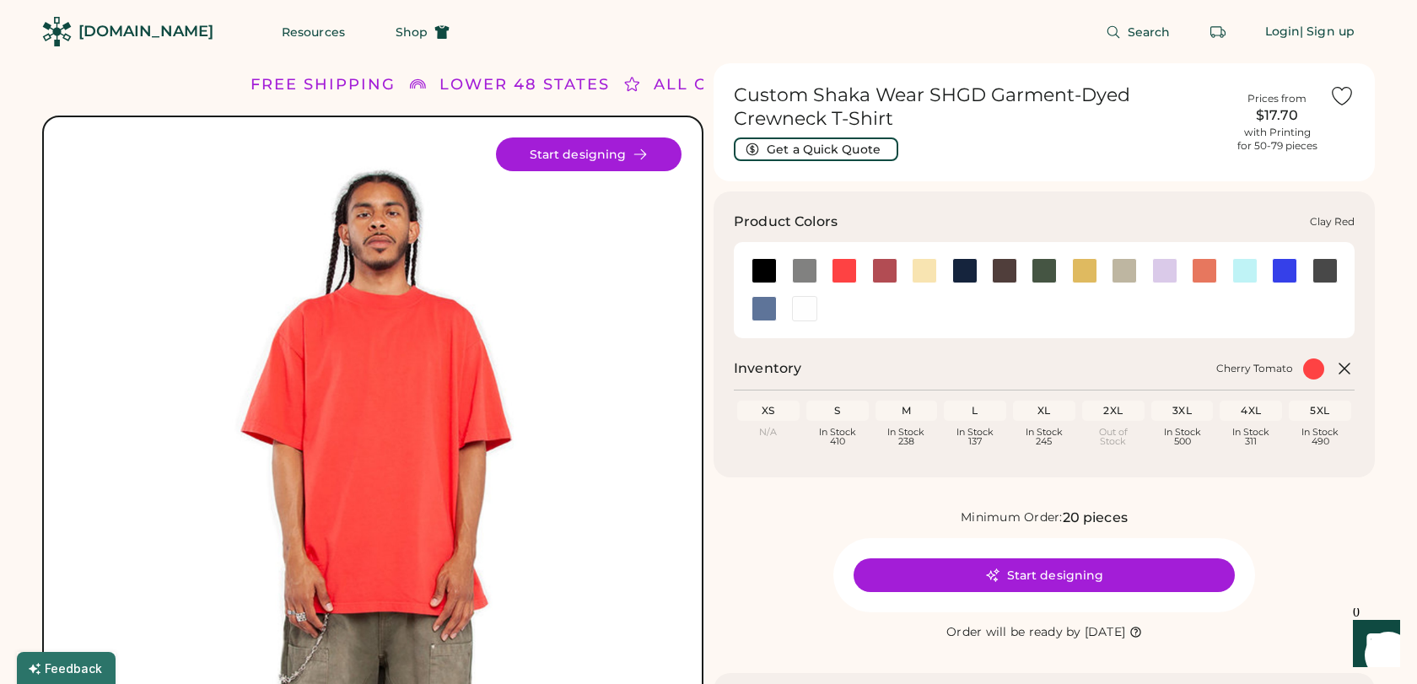
click at [884, 276] on div at bounding box center [884, 270] width 25 height 25
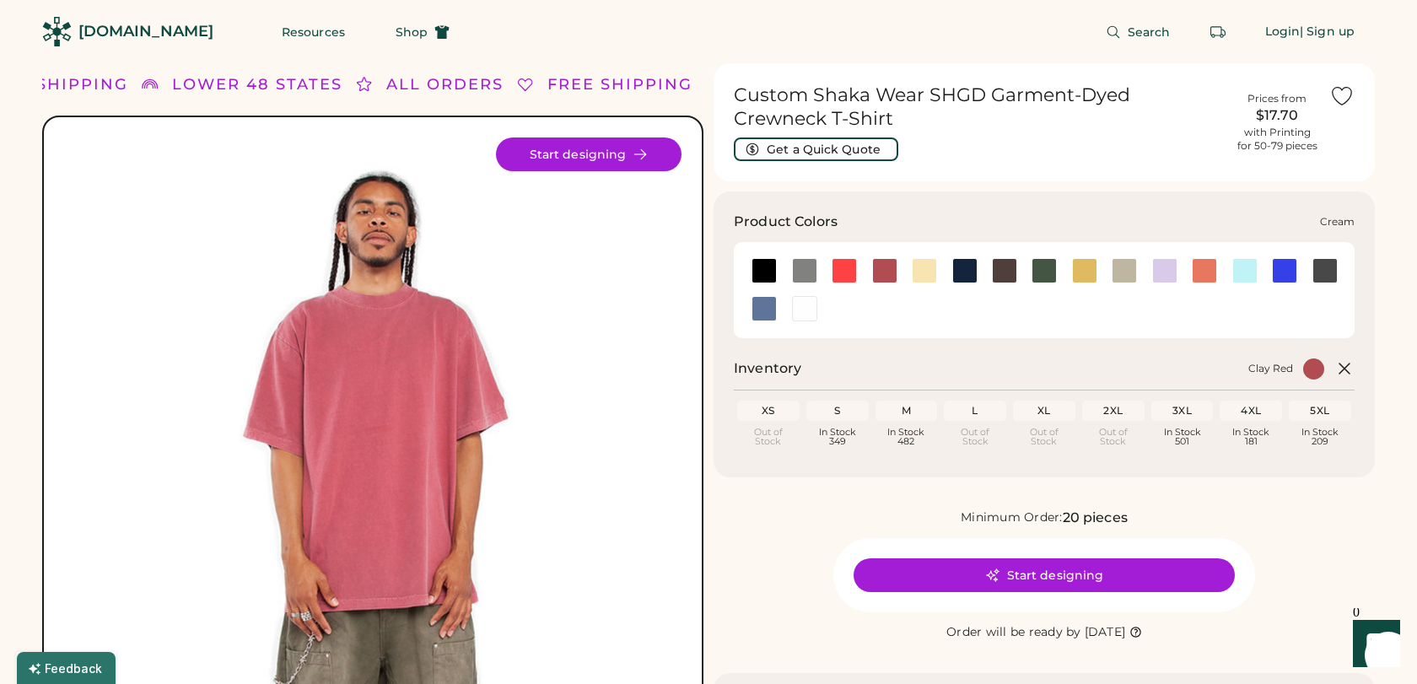
click at [918, 272] on div at bounding box center [924, 270] width 25 height 25
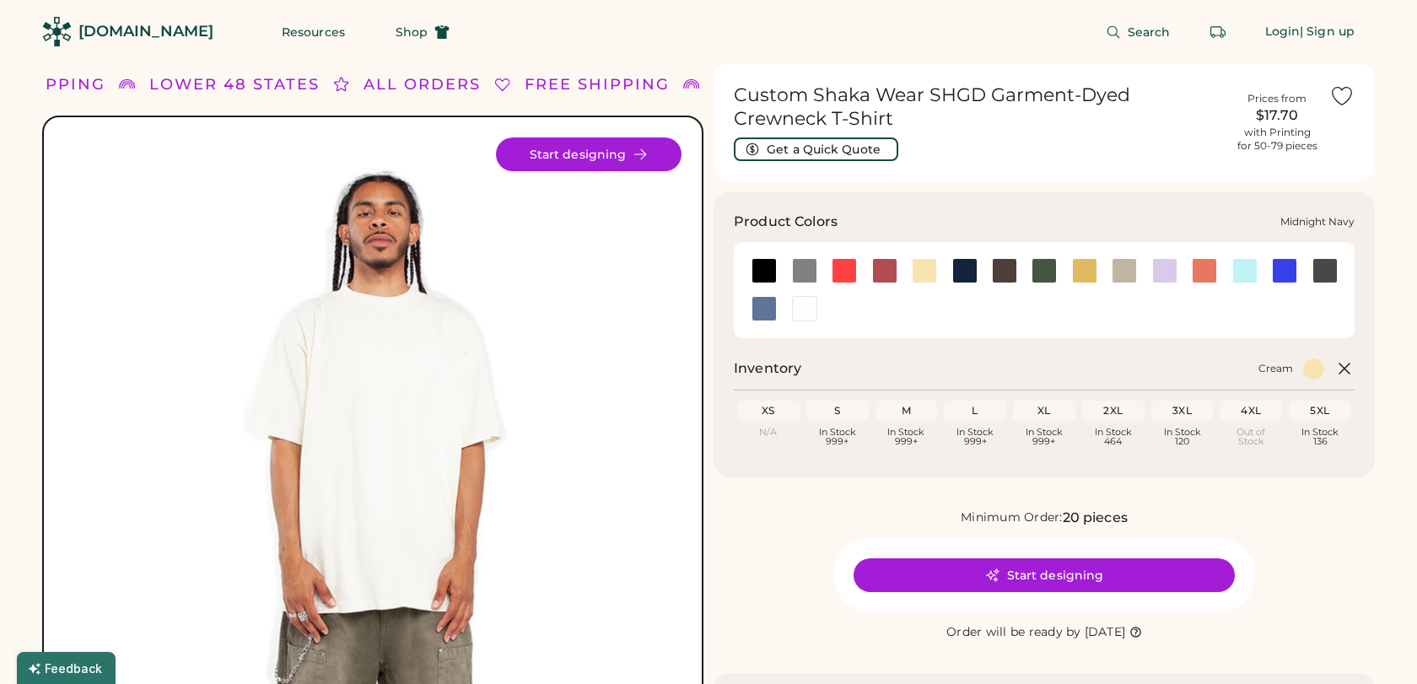
click at [969, 272] on div at bounding box center [964, 270] width 25 height 25
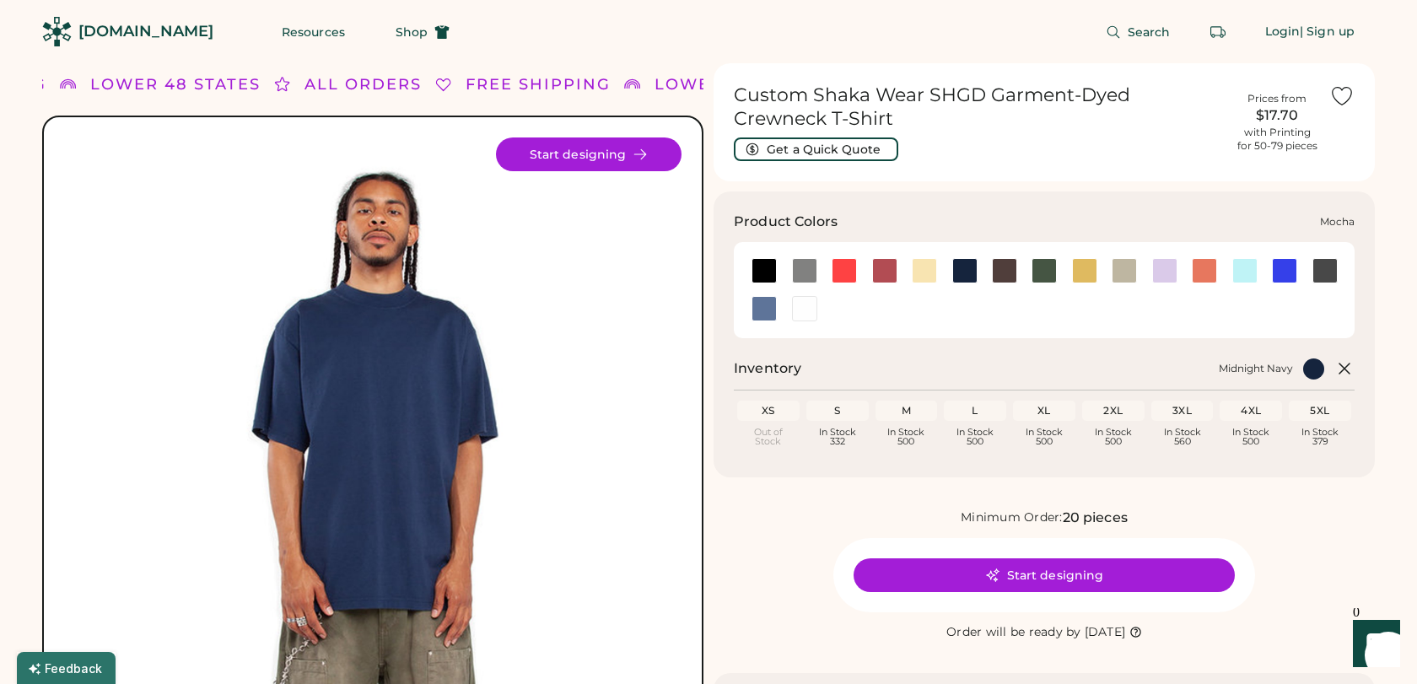
click at [1013, 268] on div at bounding box center [1004, 270] width 25 height 25
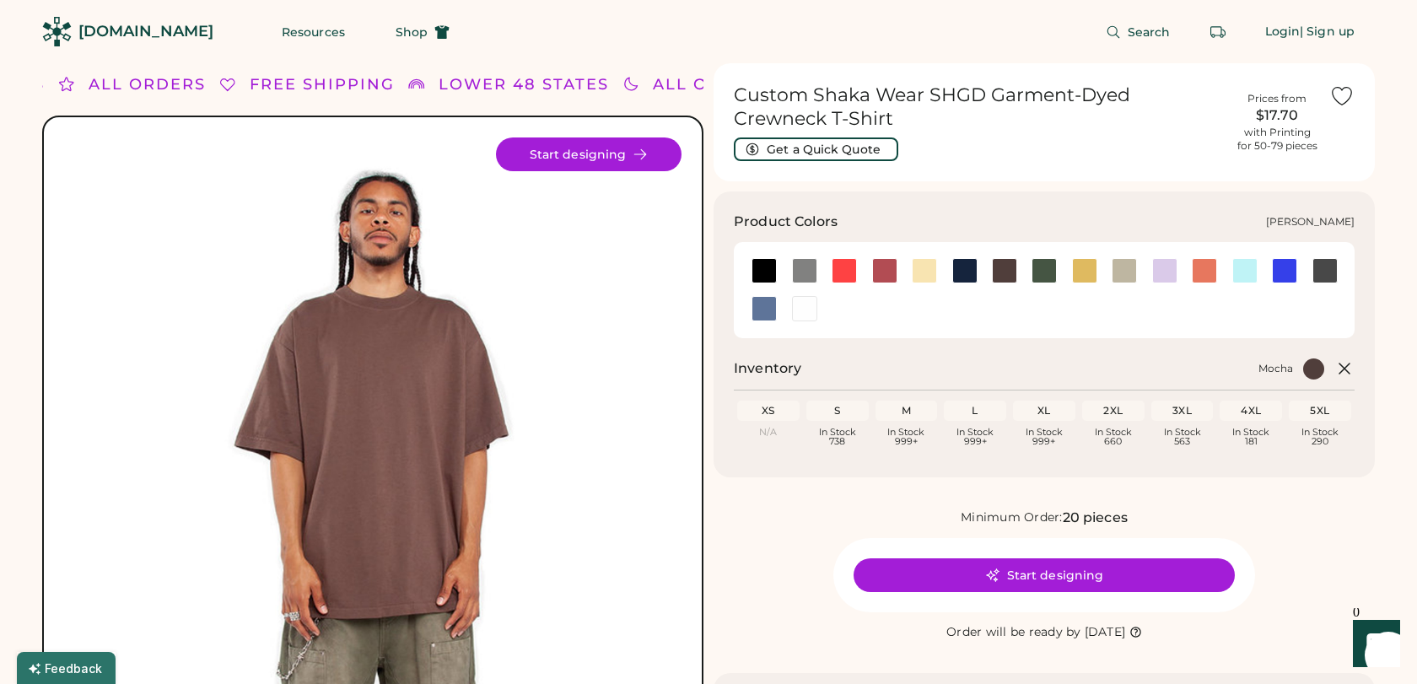
click at [1039, 271] on div at bounding box center [1044, 270] width 25 height 25
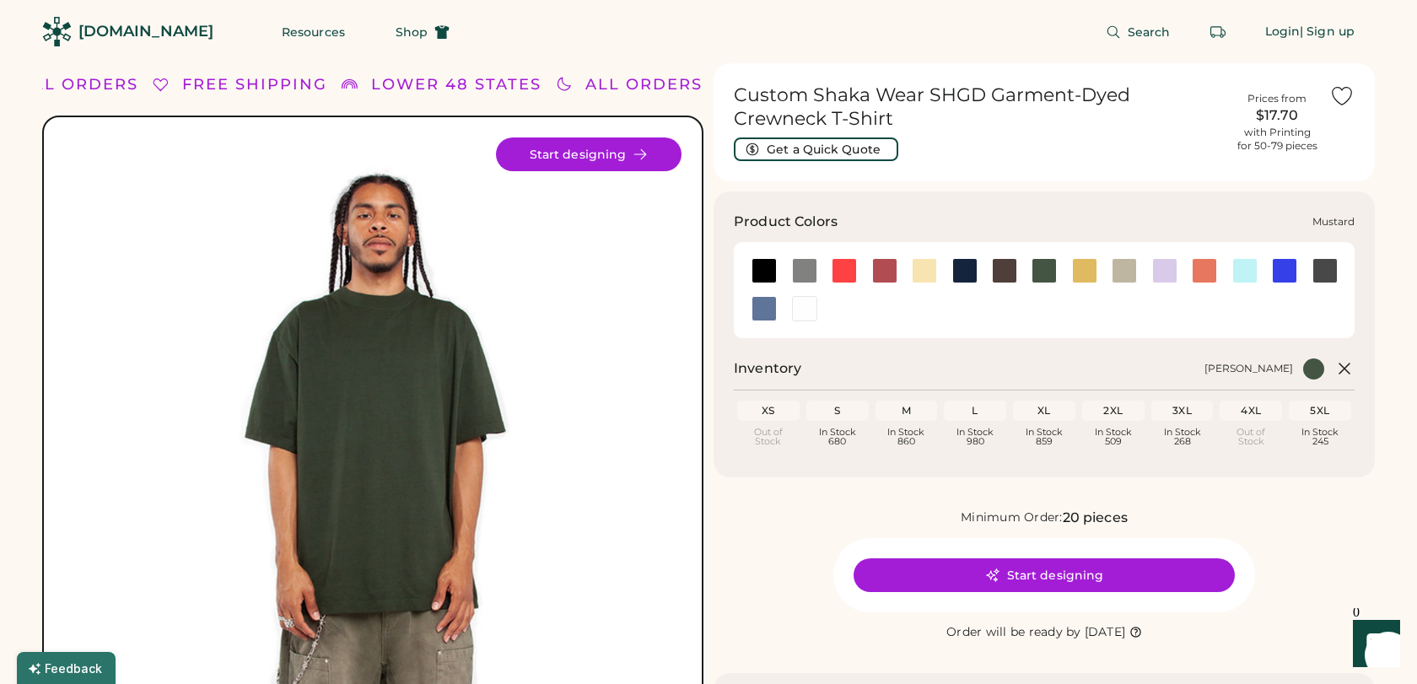
click at [1081, 271] on div at bounding box center [1084, 270] width 25 height 25
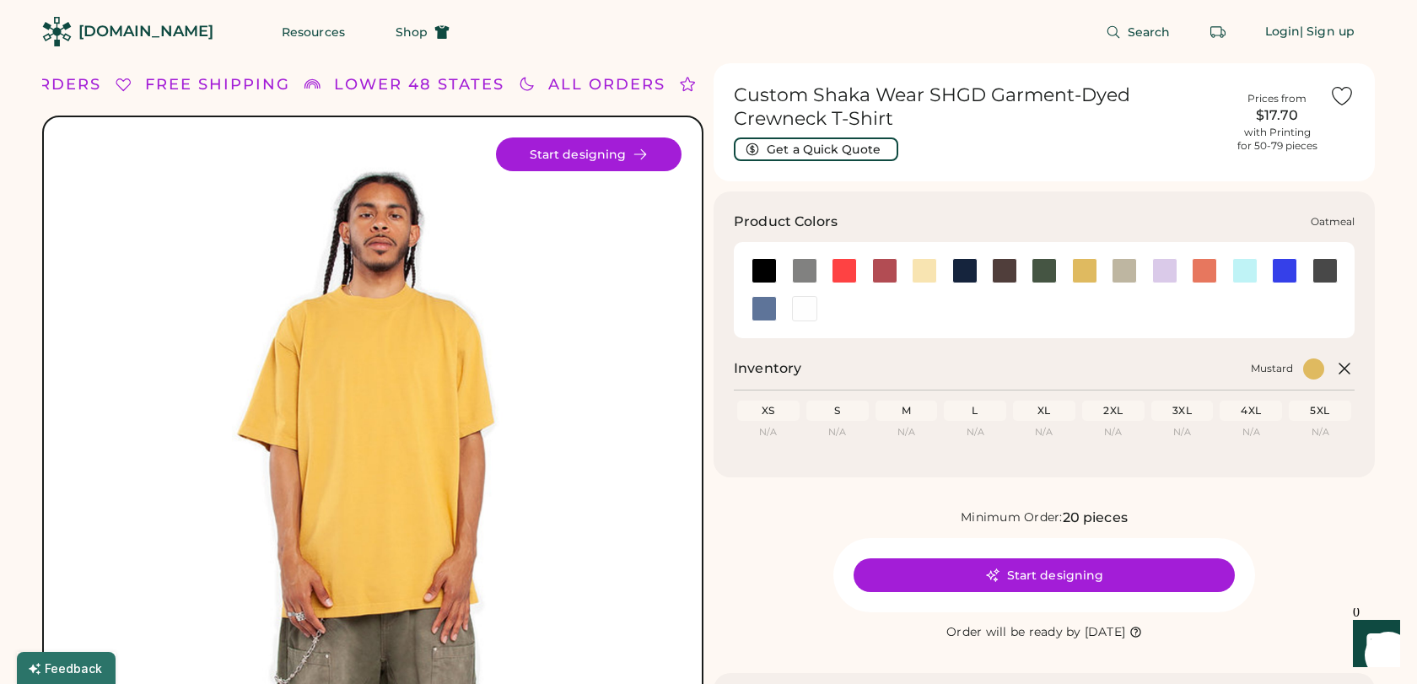
click at [1128, 272] on div at bounding box center [1124, 270] width 25 height 25
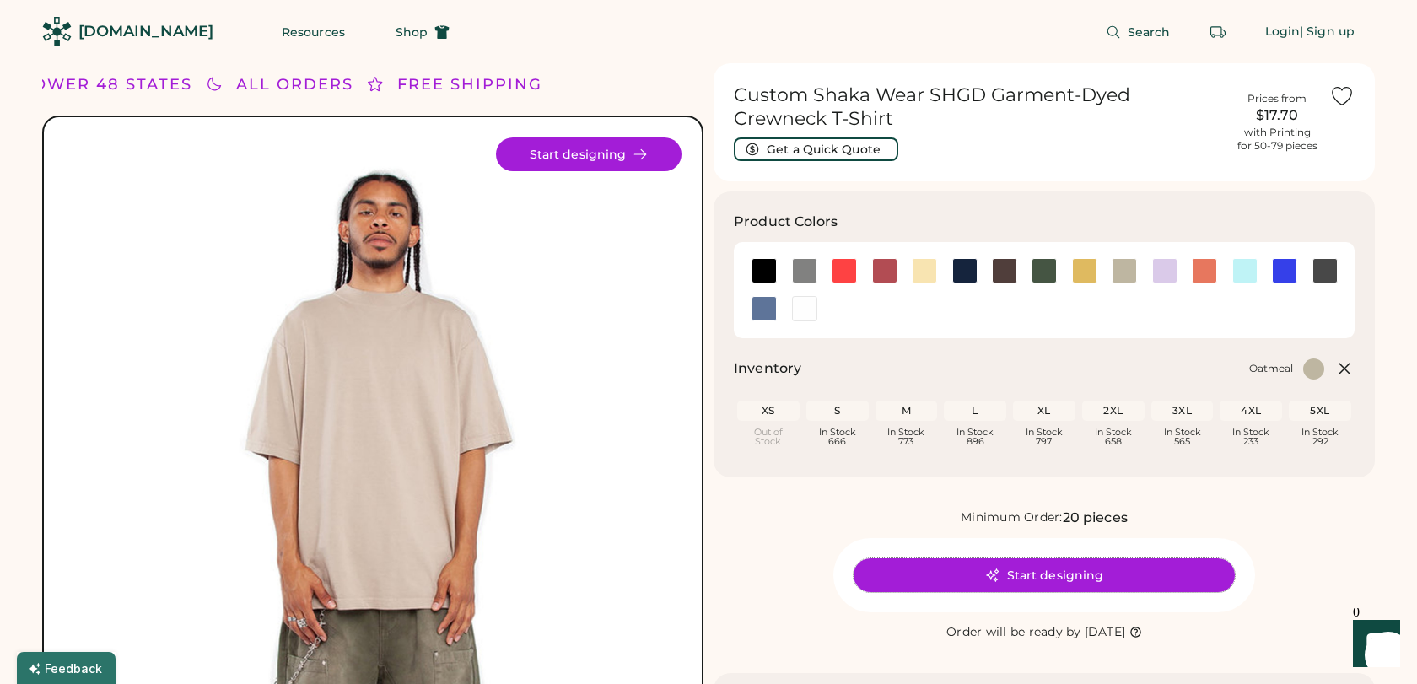
click at [887, 571] on button "Start designing" at bounding box center [1044, 575] width 381 height 34
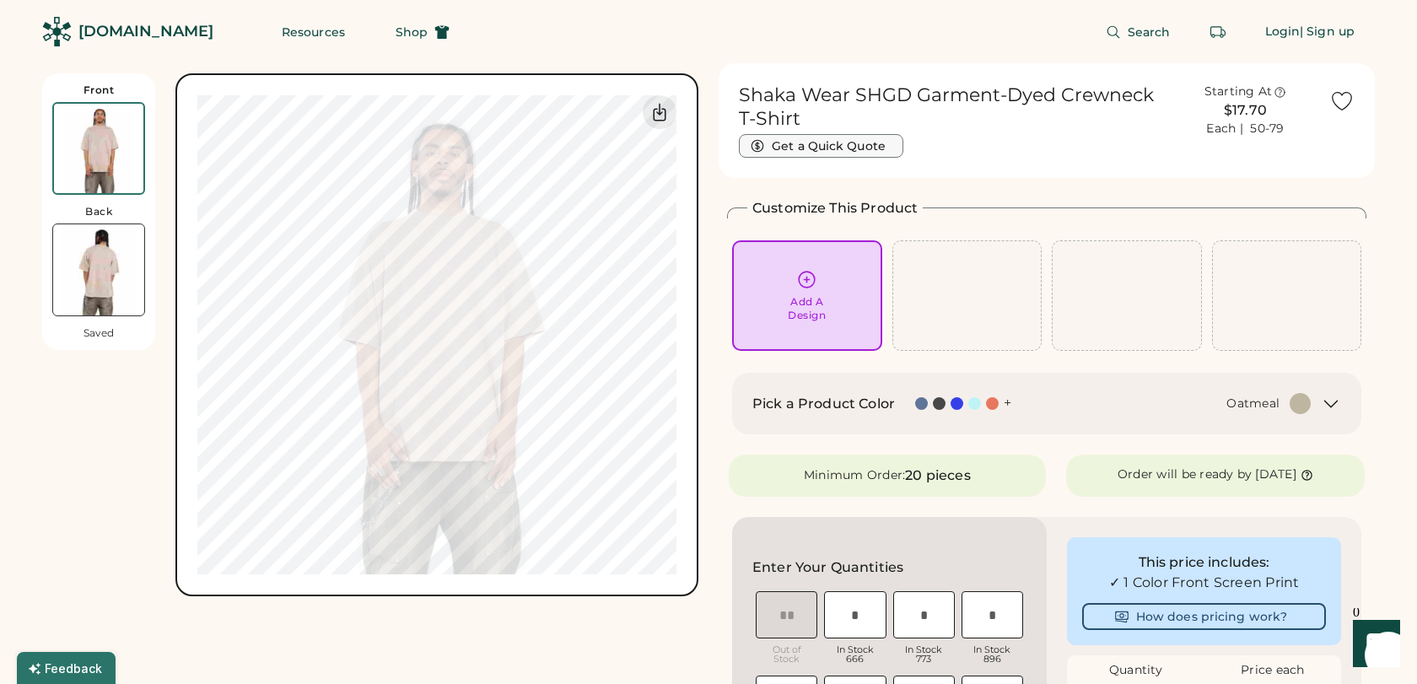
click at [850, 145] on button "Get a Quick Quote" at bounding box center [821, 146] width 164 height 24
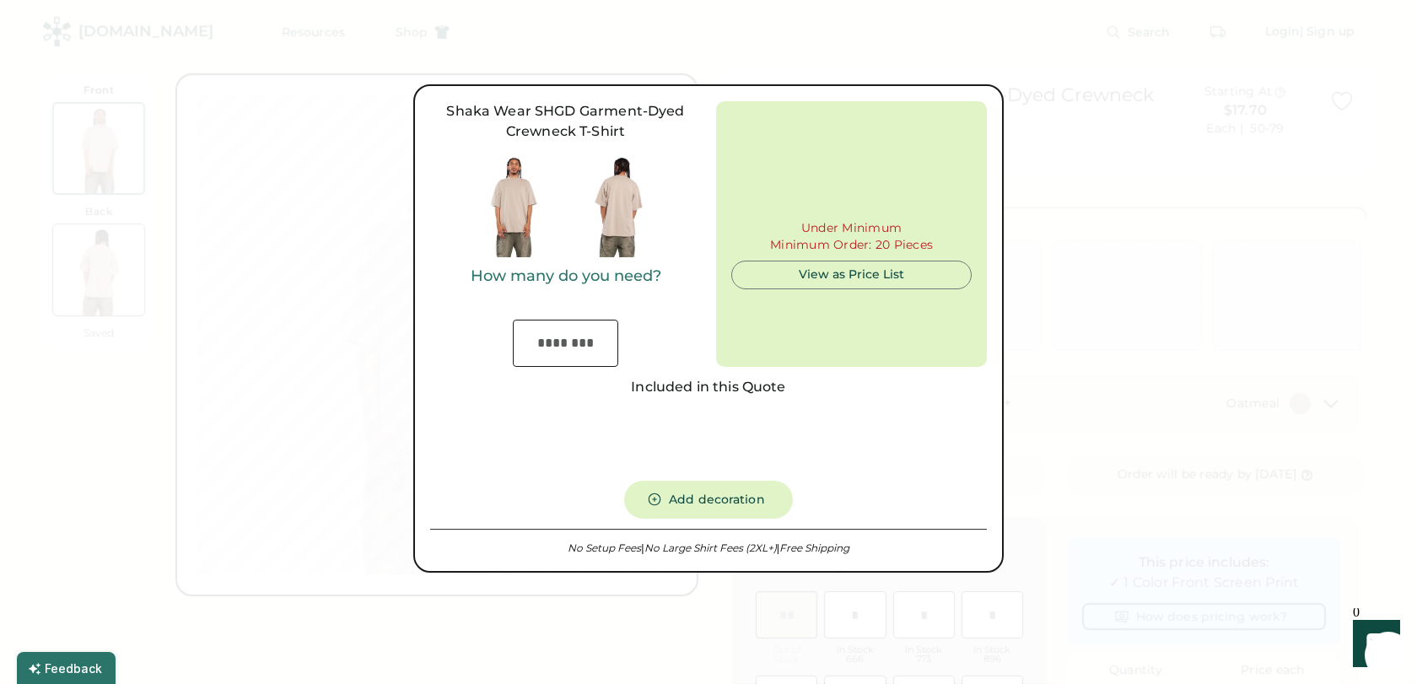
type input "***"
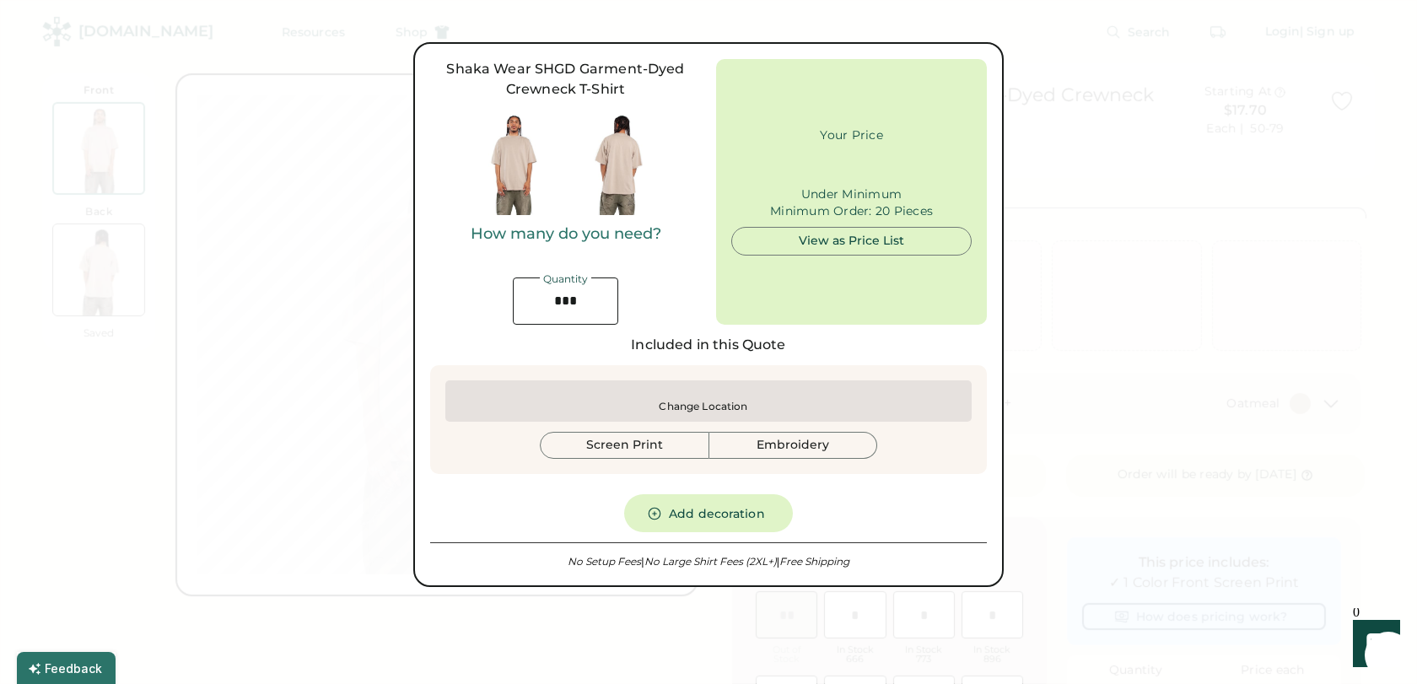
type input "******"
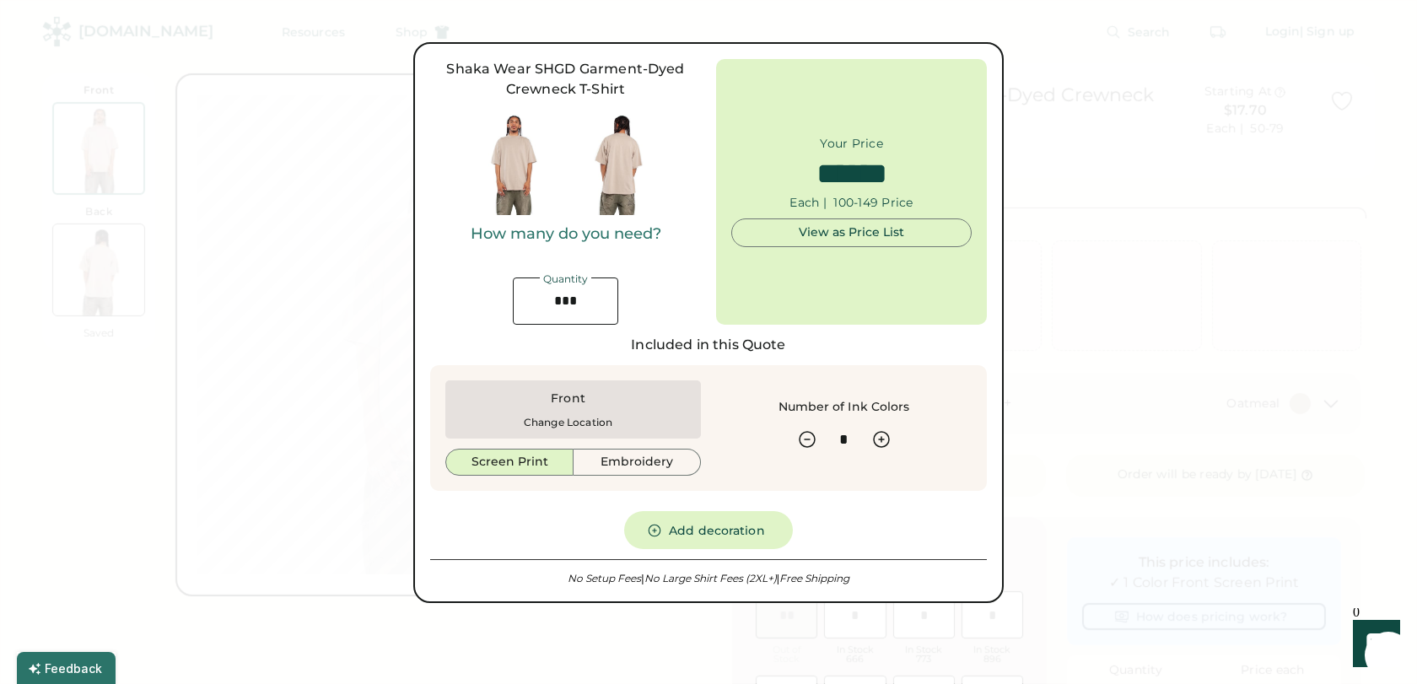
click at [584, 303] on input "input" at bounding box center [565, 301] width 105 height 47
type input "*"
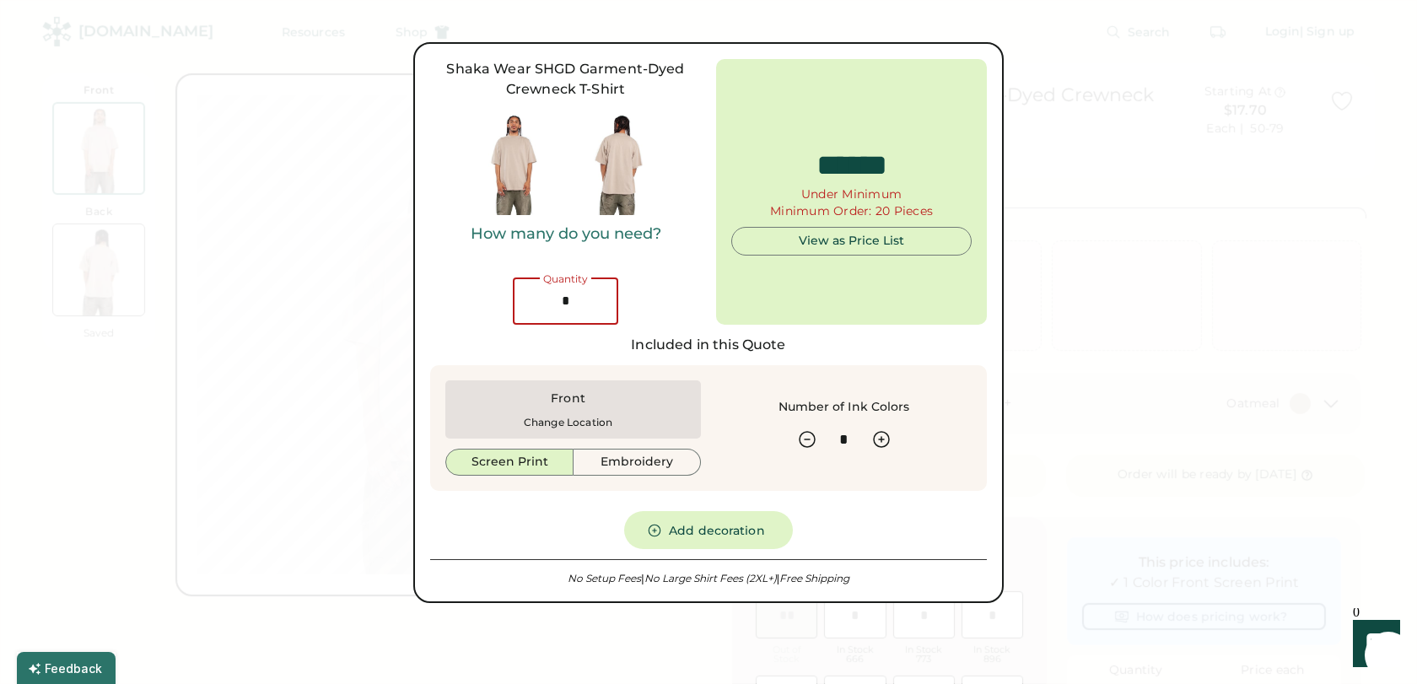
type input "******"
type input "**"
type input "******"
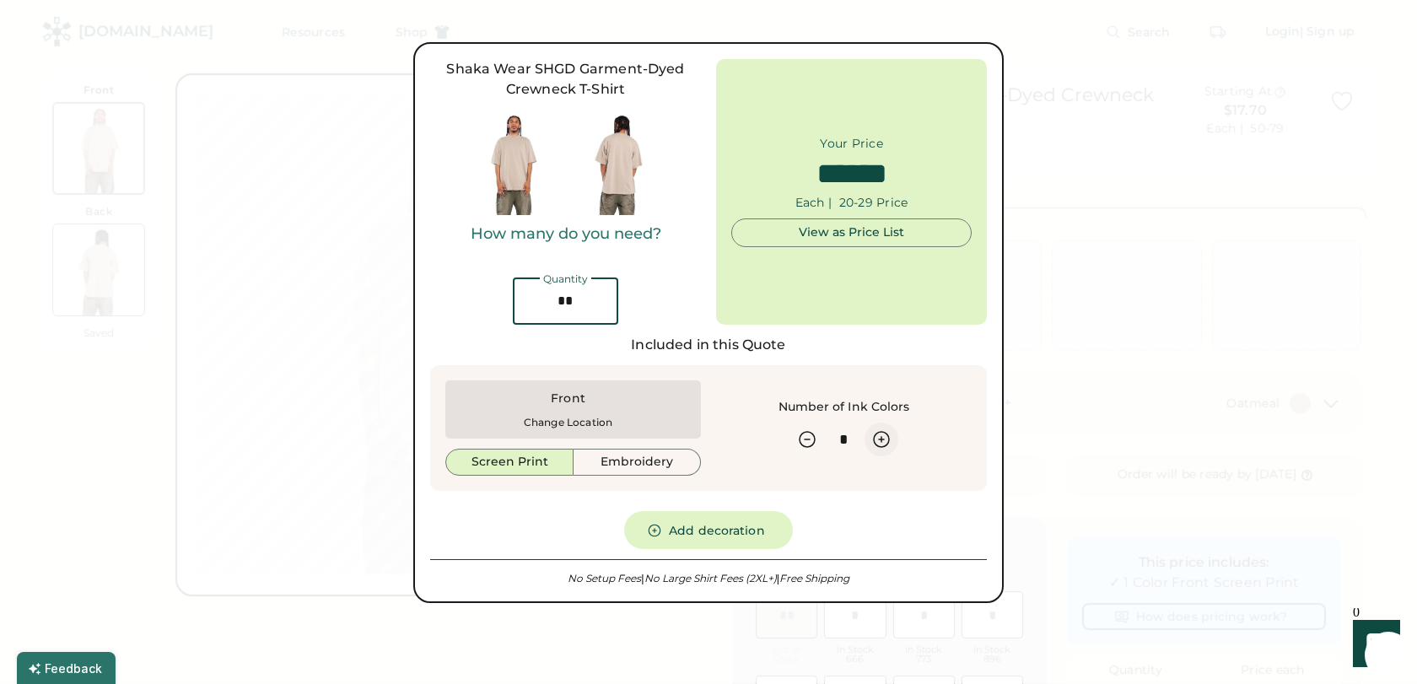
type input "**"
click at [880, 434] on icon at bounding box center [881, 439] width 20 height 20
type input "*"
click at [716, 523] on button "Add decoration" at bounding box center [708, 530] width 169 height 38
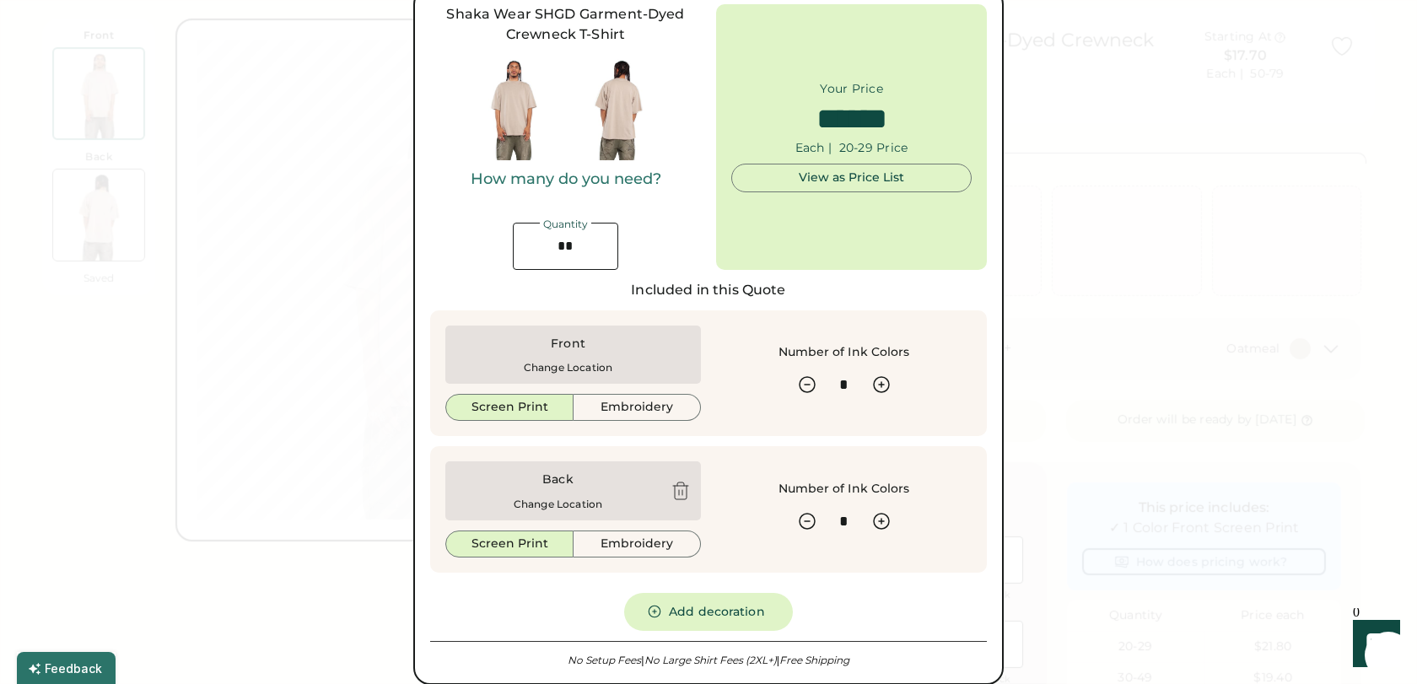
scroll to position [16, 0]
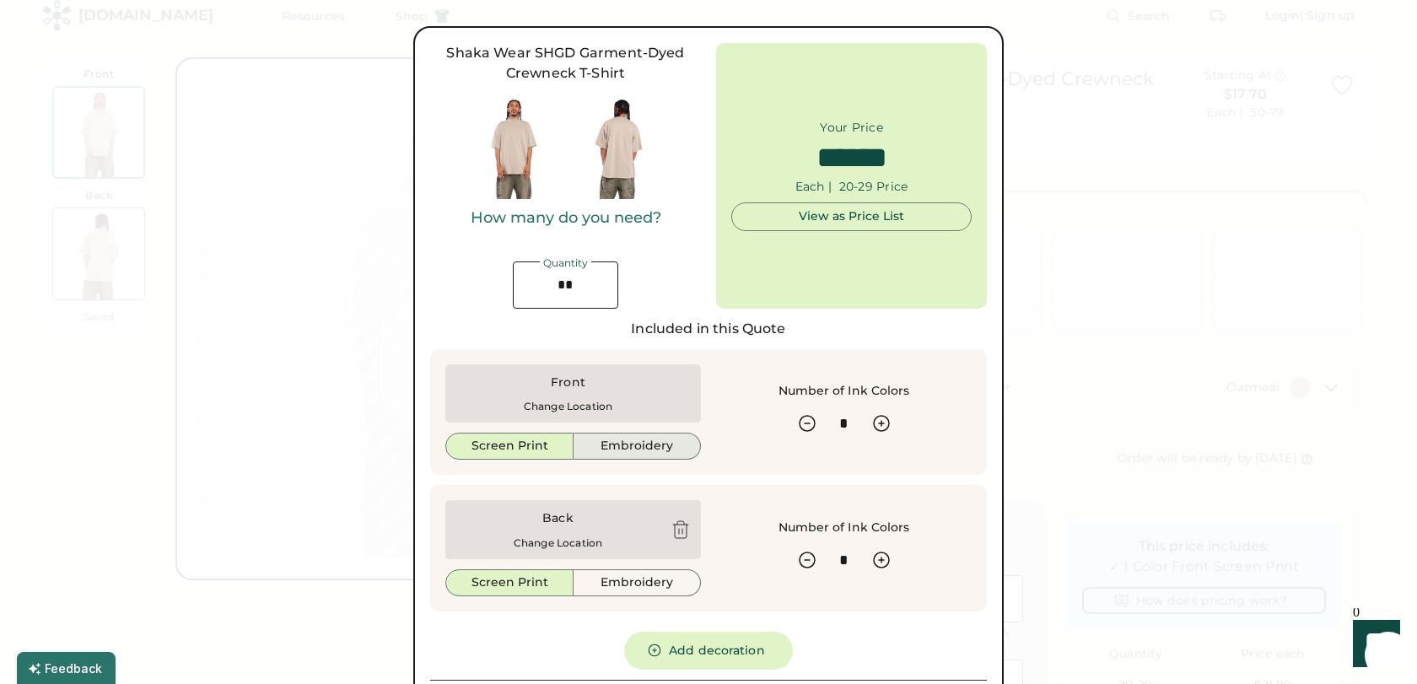
click at [655, 447] on button "Embroidery" at bounding box center [637, 446] width 127 height 27
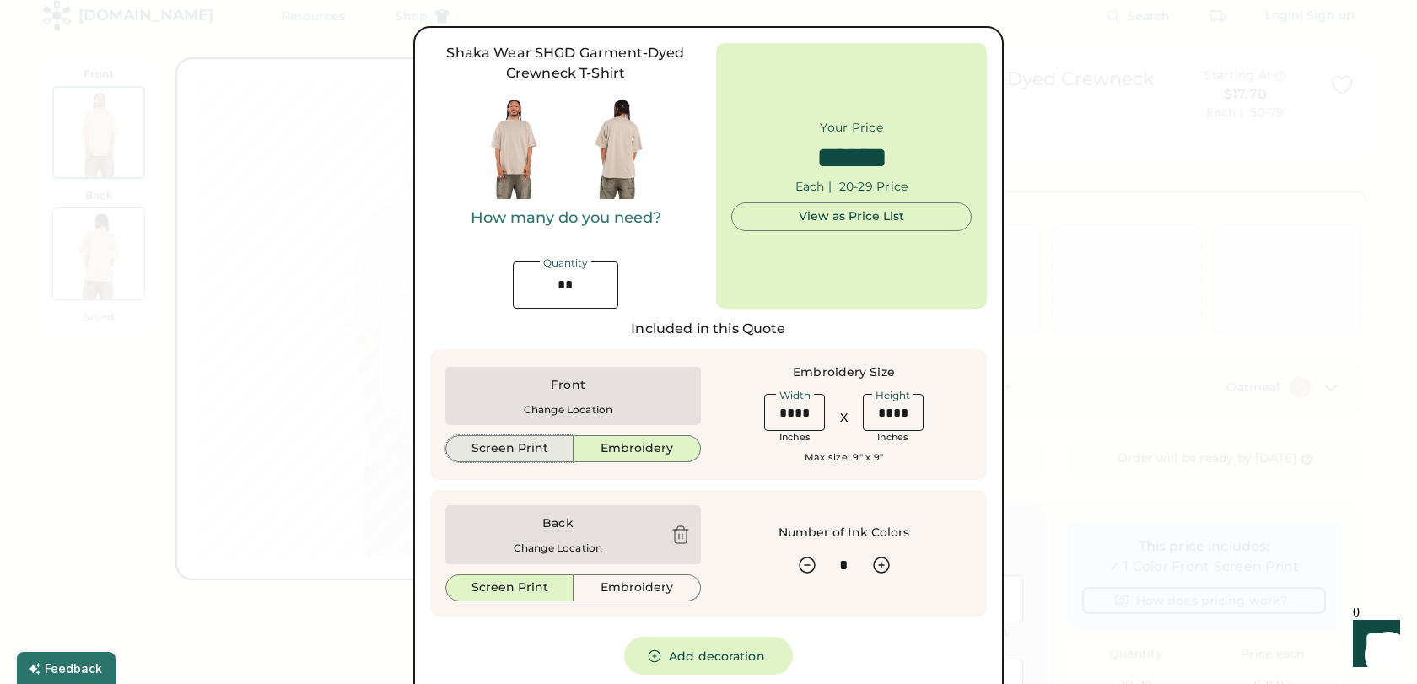
click at [518, 456] on button "Screen Print" at bounding box center [509, 448] width 128 height 27
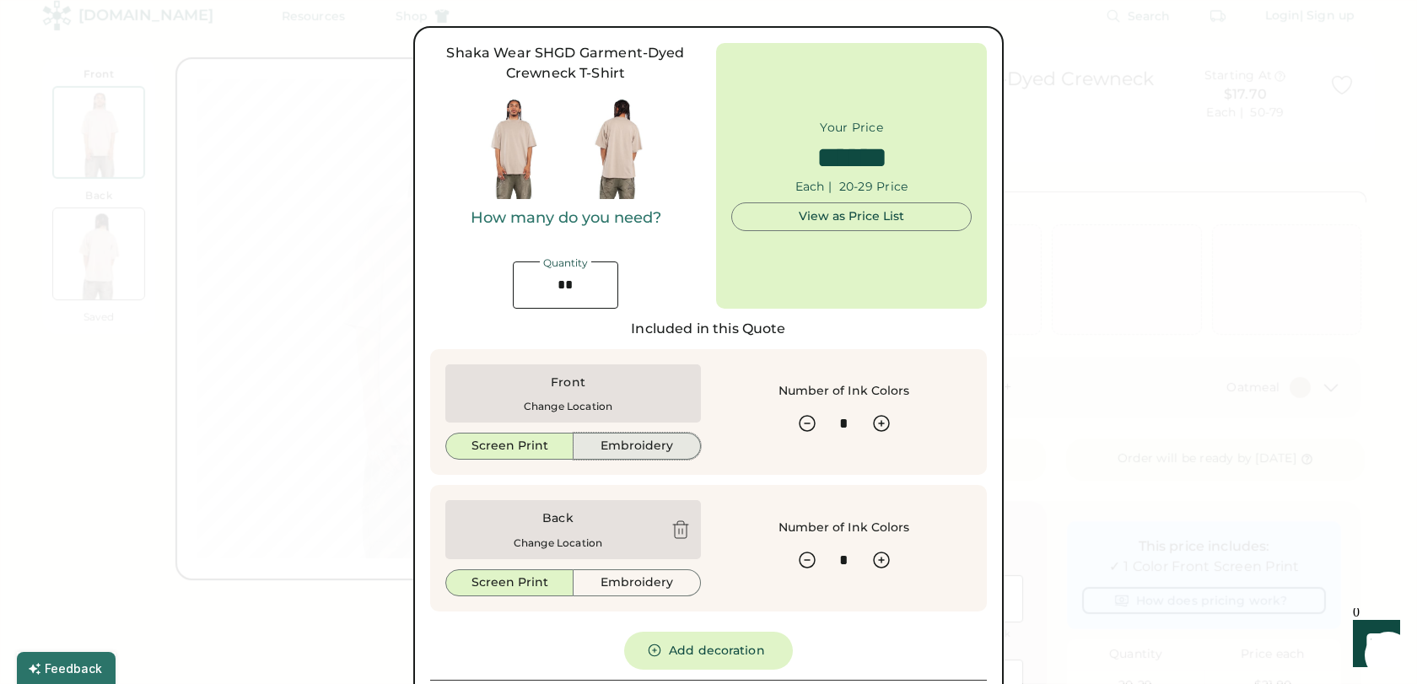
click at [593, 451] on button "Embroidery" at bounding box center [637, 446] width 127 height 27
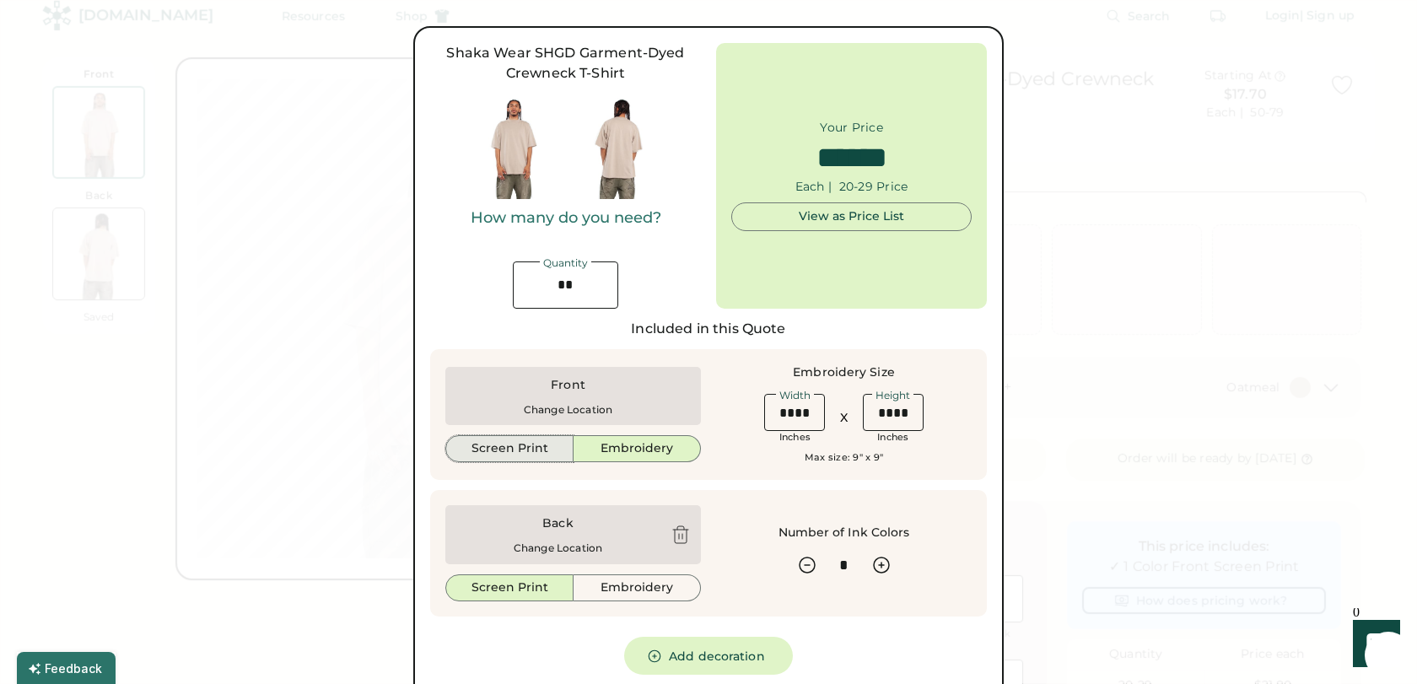
click at [527, 448] on button "Screen Print" at bounding box center [509, 448] width 128 height 27
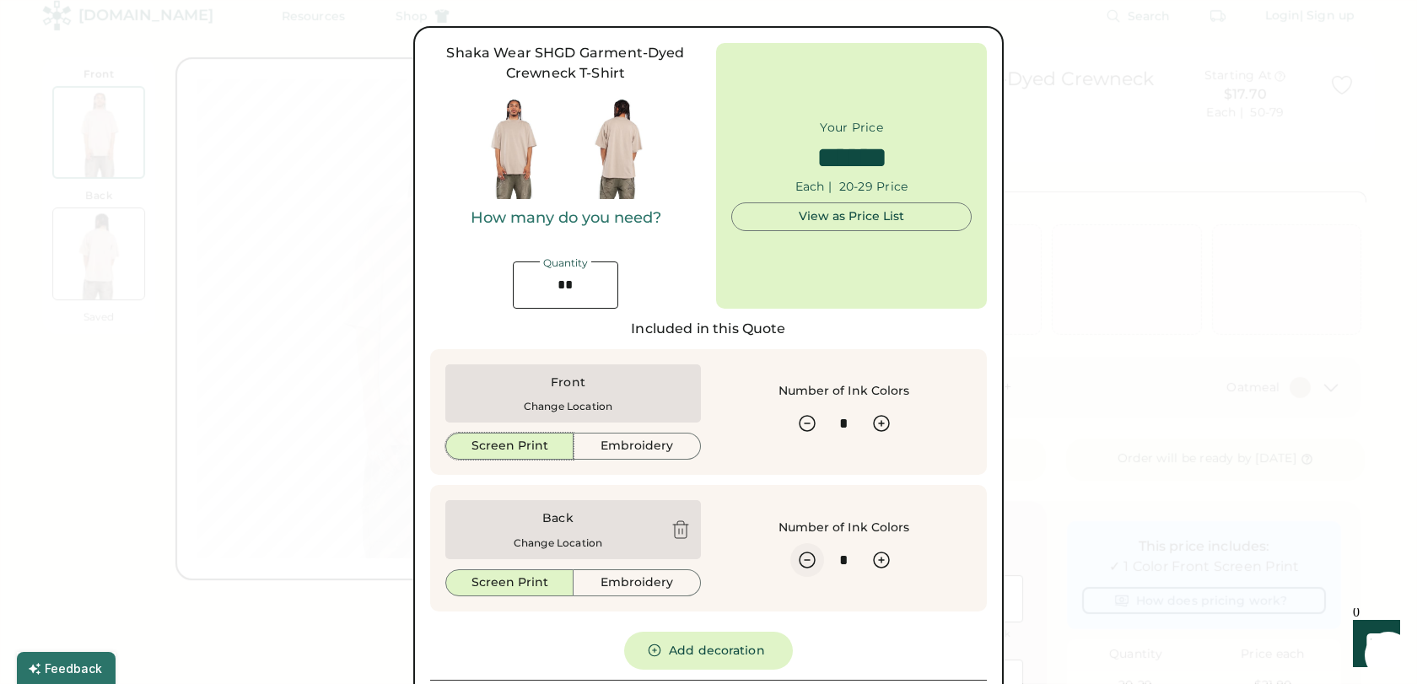
click at [805, 558] on icon at bounding box center [807, 560] width 20 height 20
click at [806, 561] on icon at bounding box center [807, 560] width 20 height 20
click at [687, 533] on div at bounding box center [681, 530] width 20 height 20
type input "******"
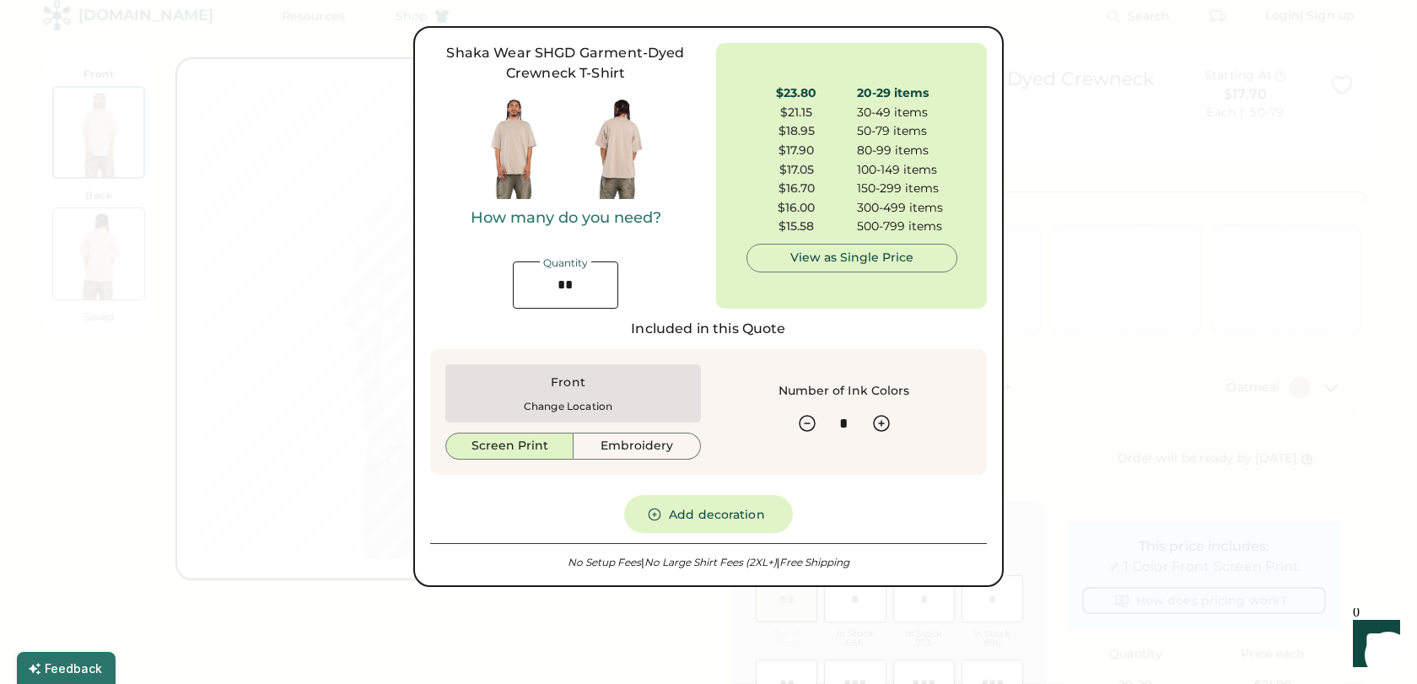
scroll to position [0, 0]
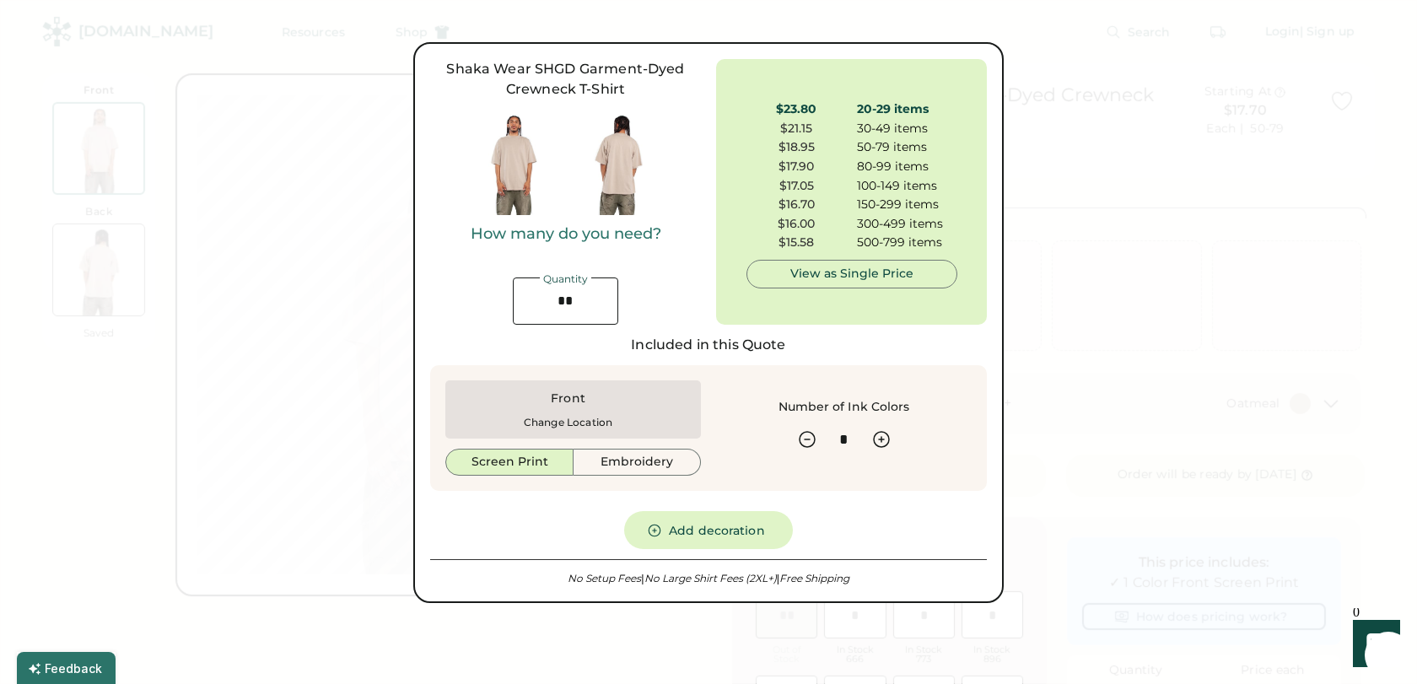
click at [1135, 163] on div at bounding box center [708, 342] width 1417 height 684
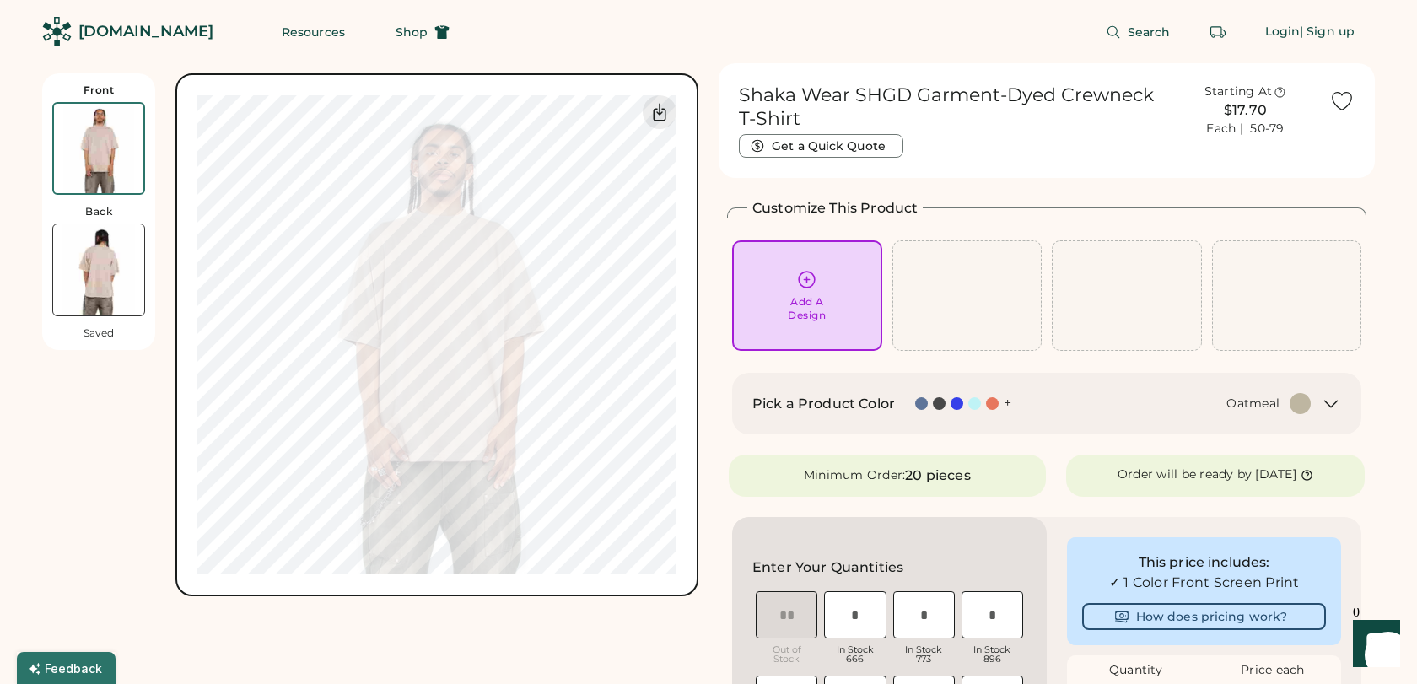
click at [85, 30] on div "[DOMAIN_NAME]" at bounding box center [145, 31] width 135 height 21
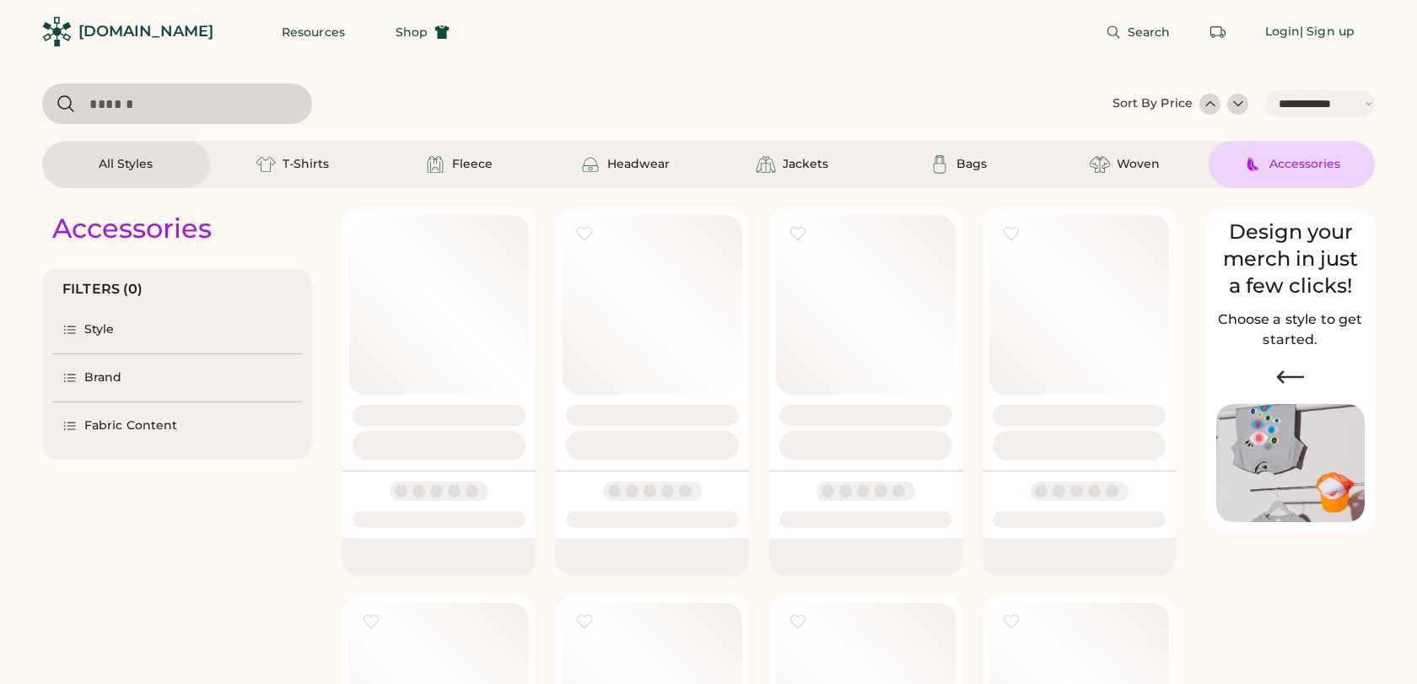
select select "*****"
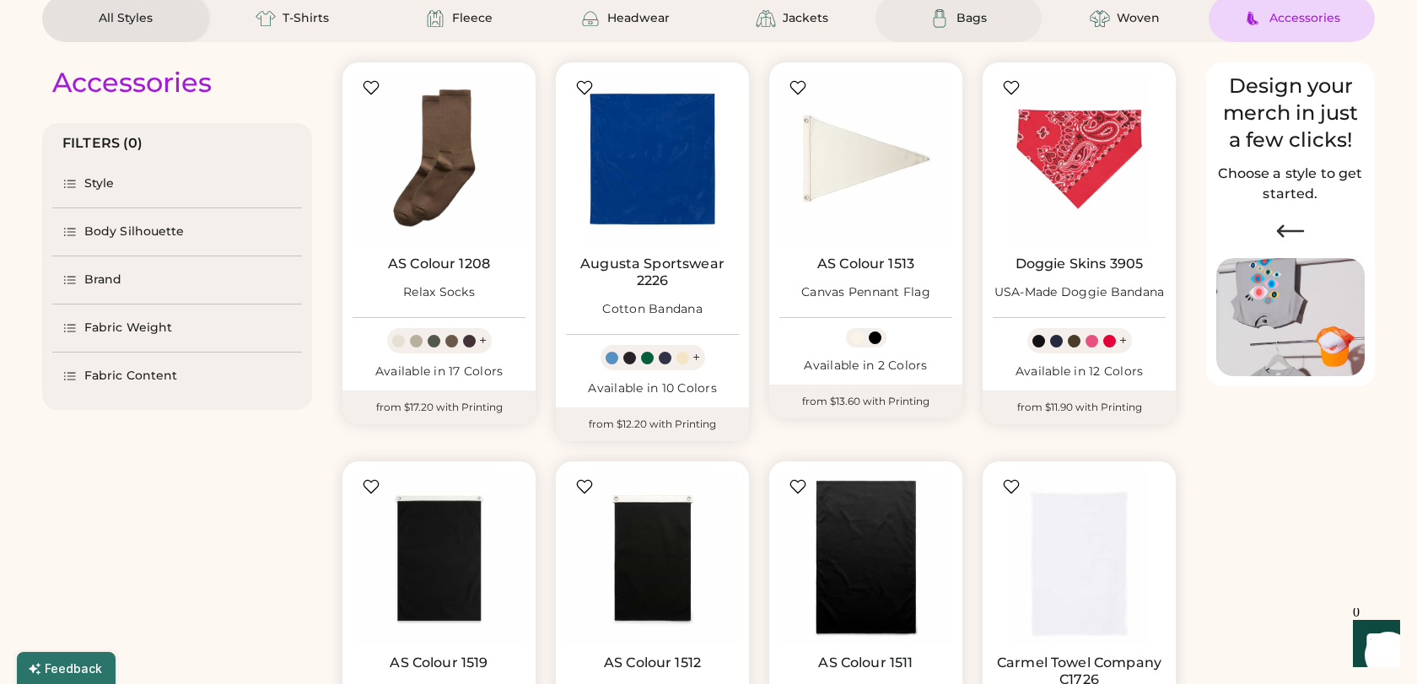
click at [976, 17] on div "Bags" at bounding box center [972, 18] width 30 height 17
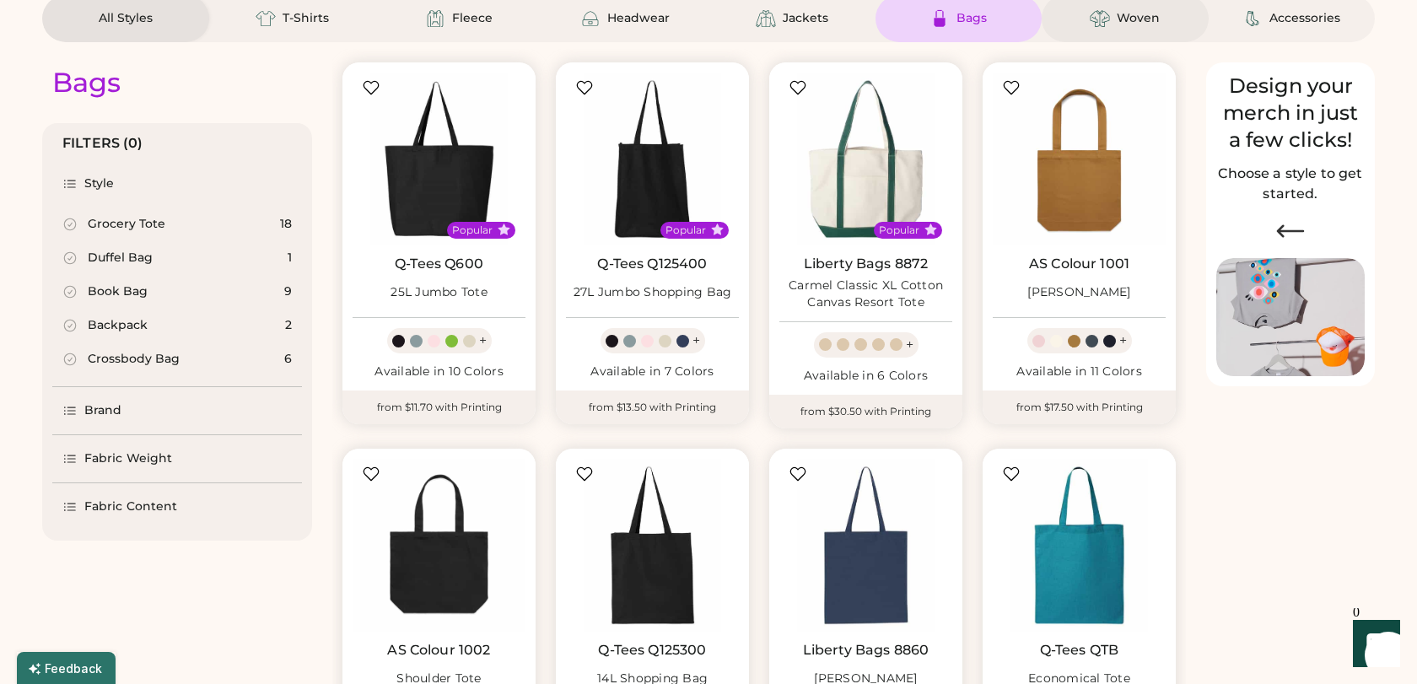
click at [1108, 29] on div "Woven" at bounding box center [1125, 18] width 167 height 47
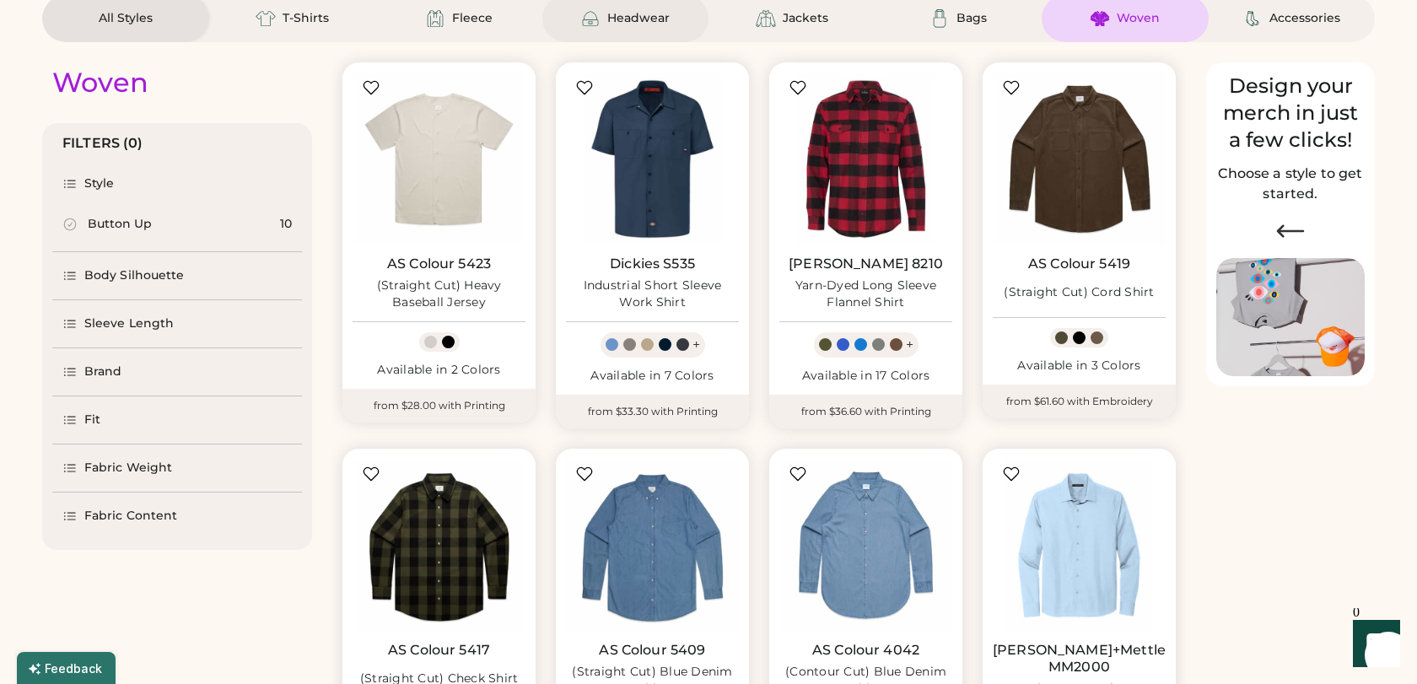
click at [606, 21] on div "Headwear" at bounding box center [624, 18] width 89 height 20
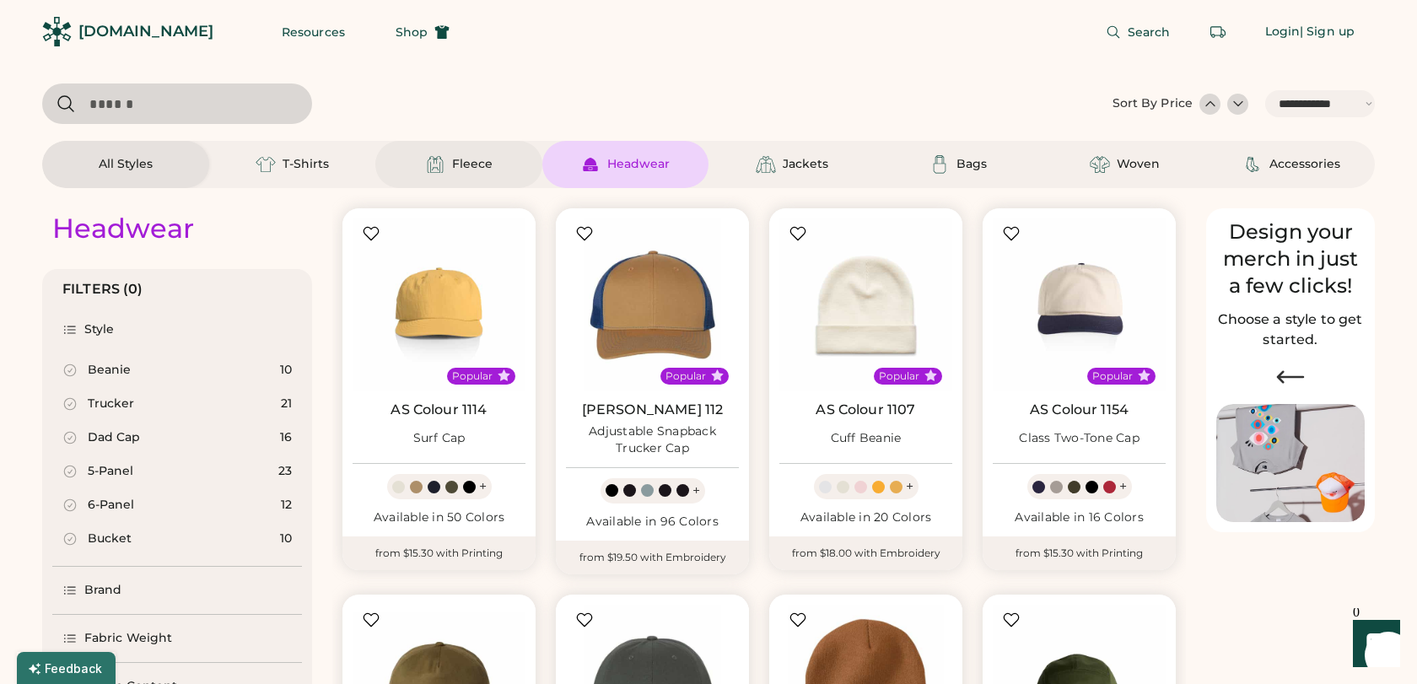
click at [444, 169] on img at bounding box center [435, 164] width 20 height 20
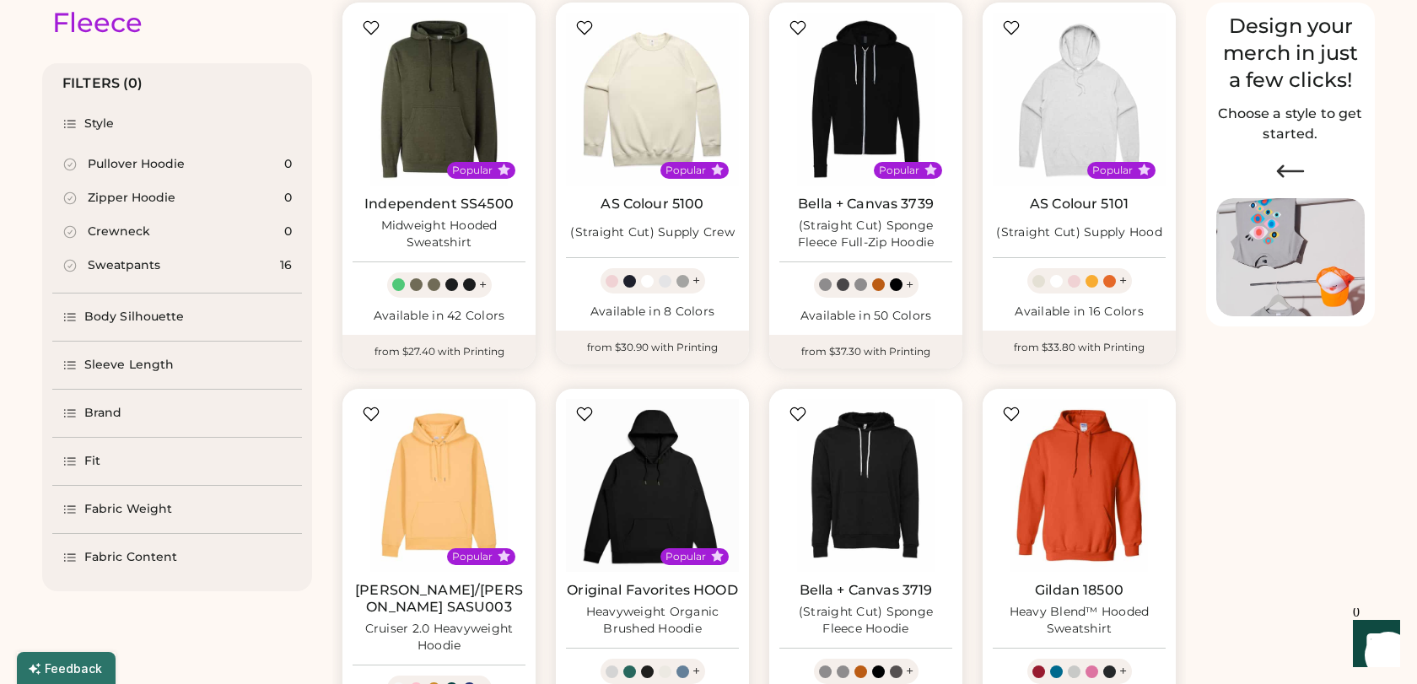
scroll to position [208, 0]
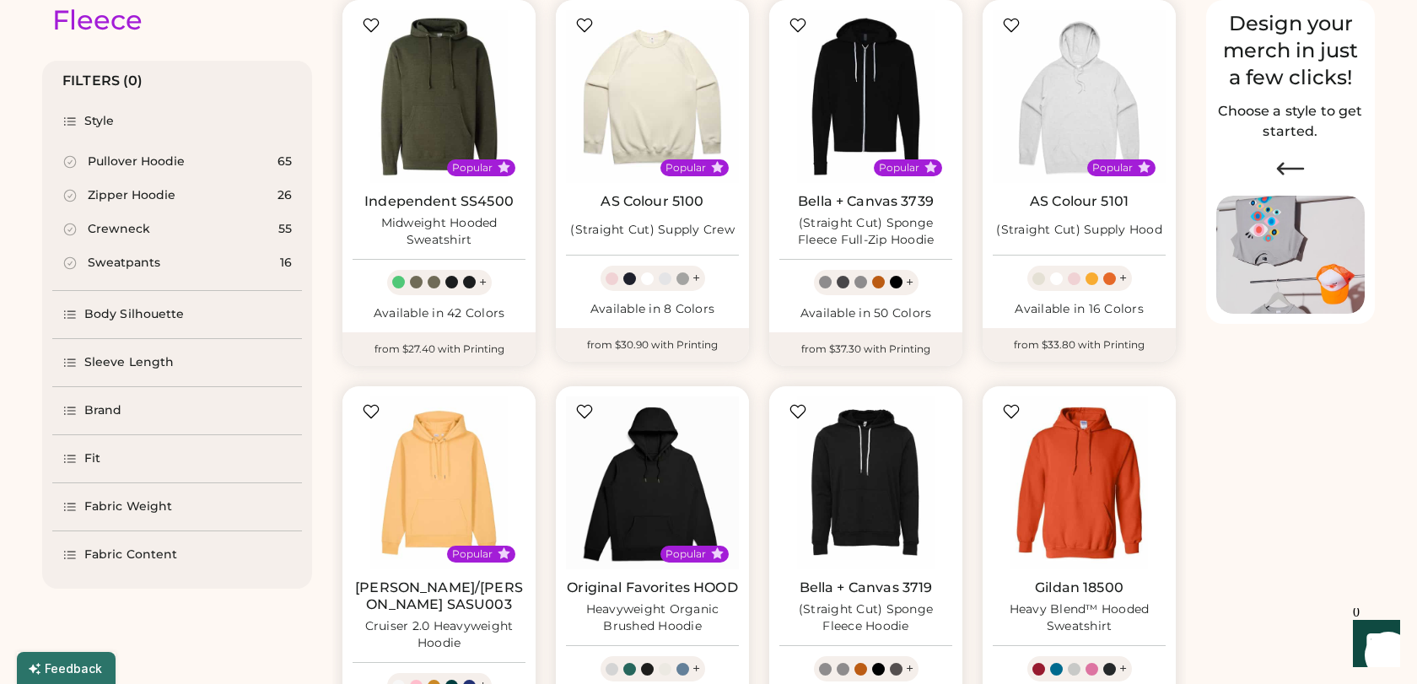
click at [70, 236] on icon at bounding box center [69, 229] width 15 height 15
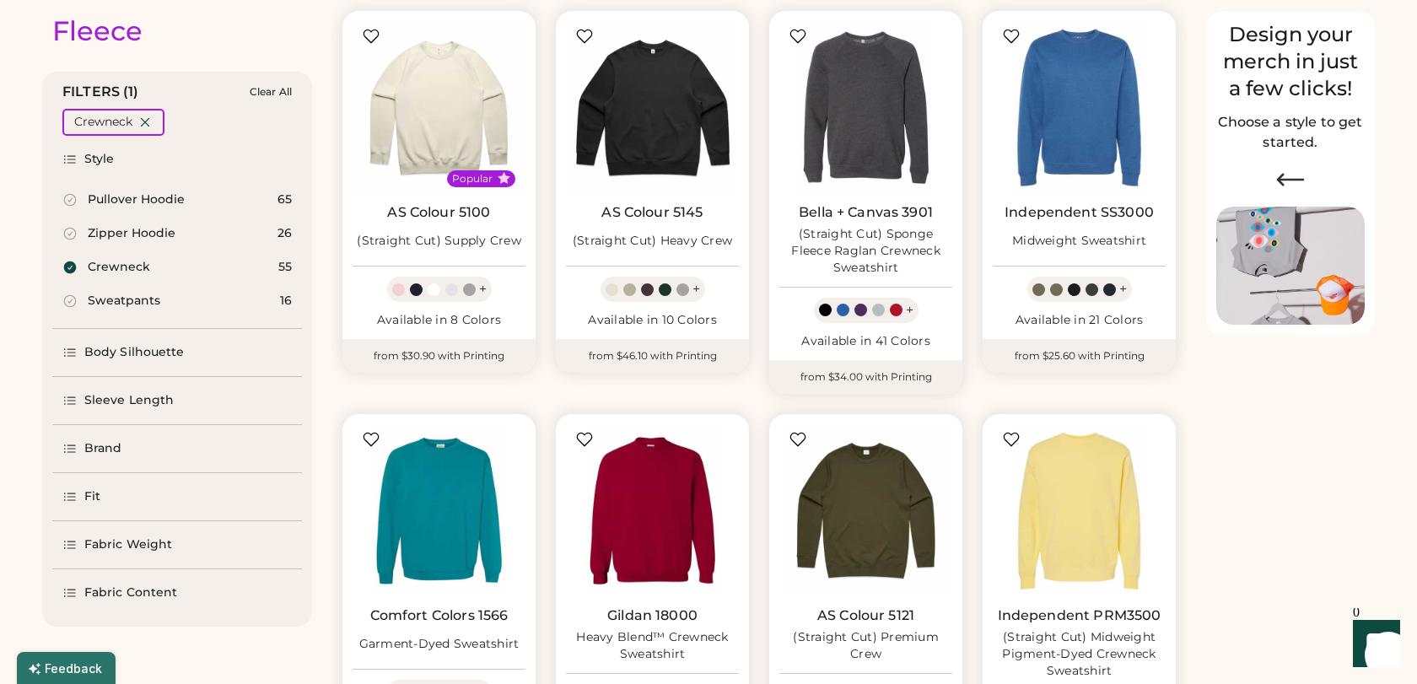
scroll to position [292, 0]
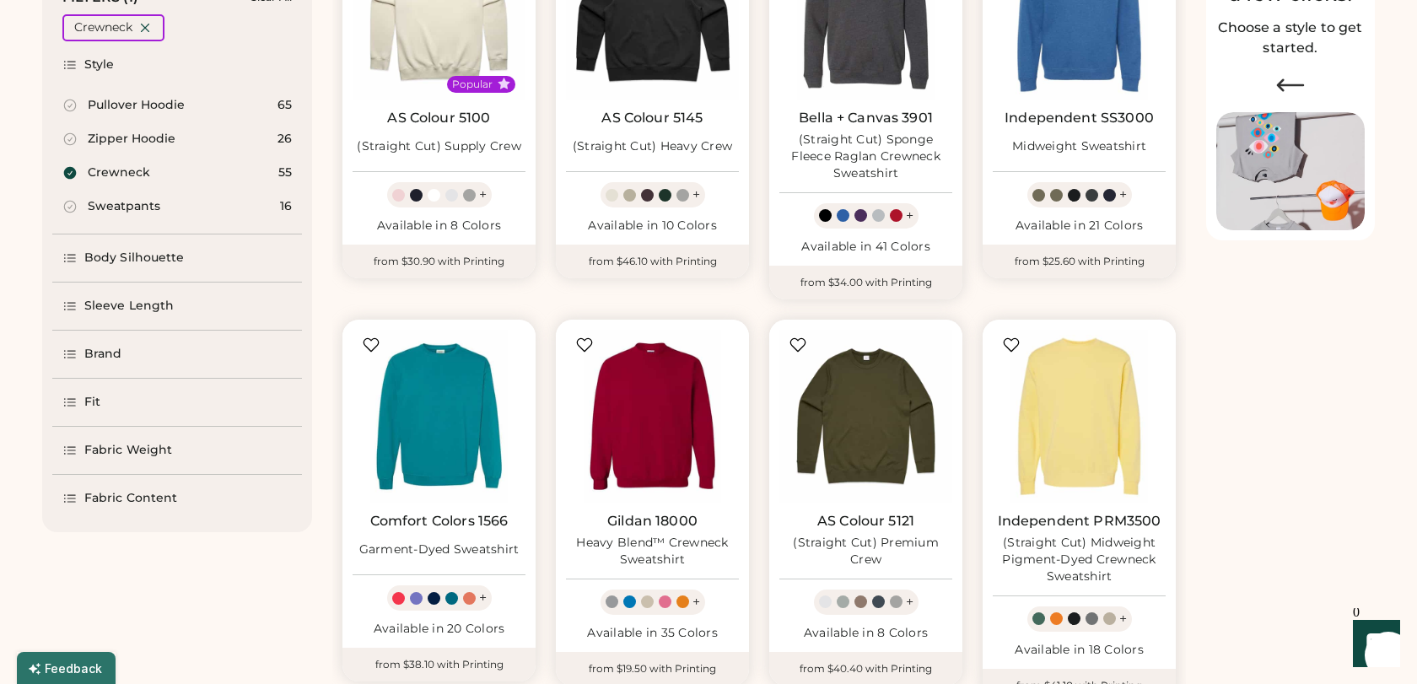
click at [79, 256] on div "Body Silhouette" at bounding box center [123, 258] width 122 height 17
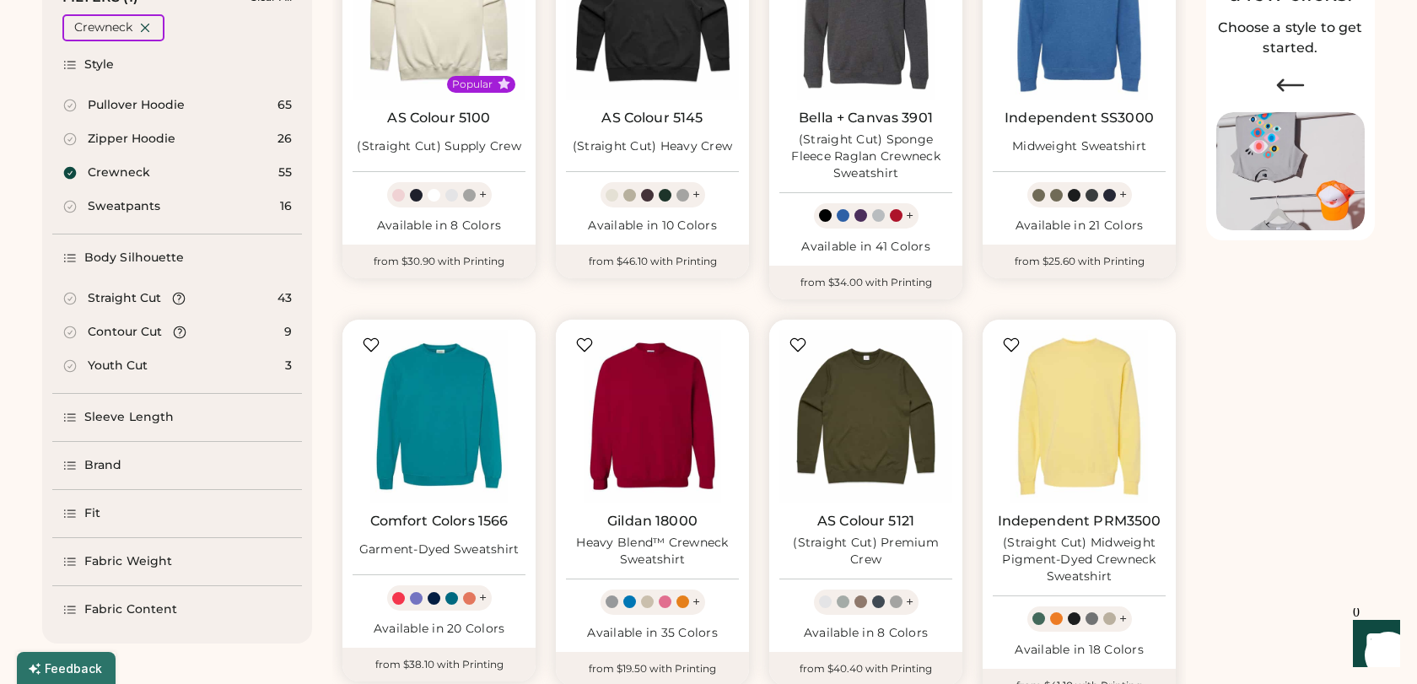
click at [181, 296] on icon at bounding box center [178, 298] width 15 height 15
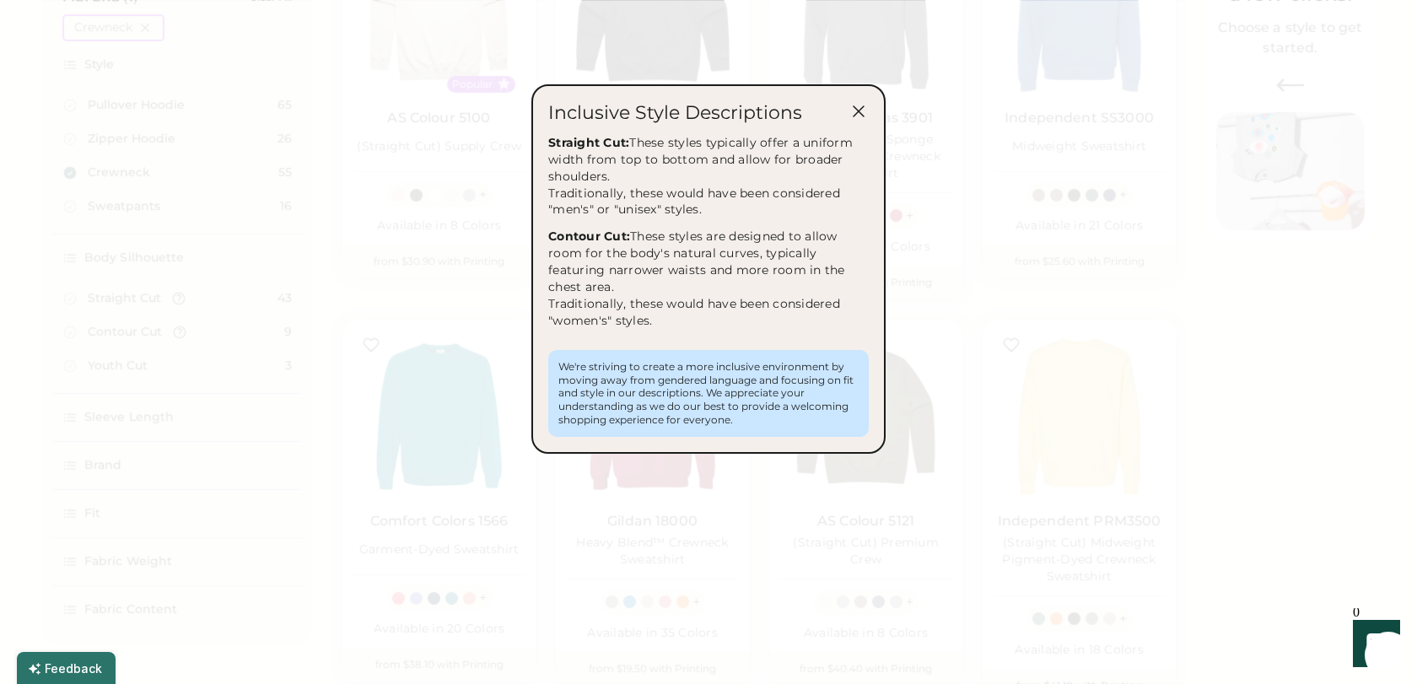
click at [862, 107] on icon at bounding box center [859, 111] width 10 height 10
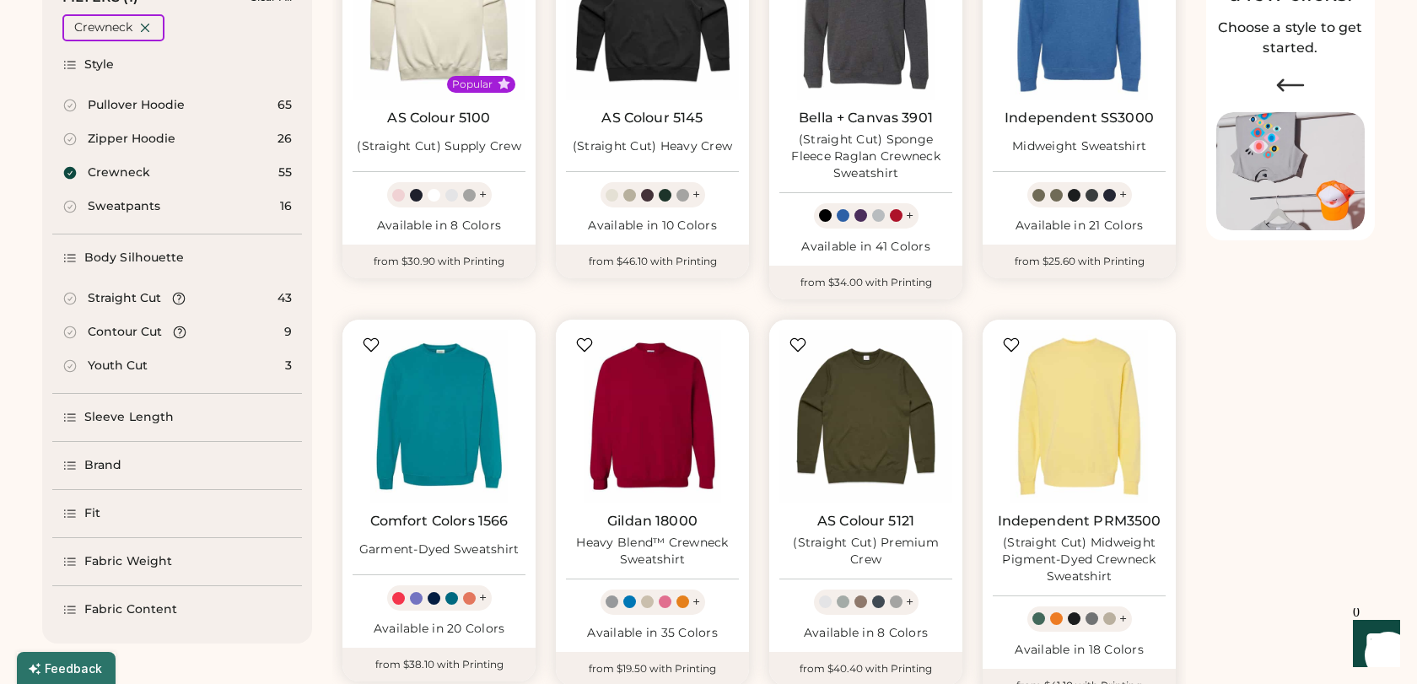
click at [78, 422] on div "Sleeve Length" at bounding box center [117, 417] width 111 height 17
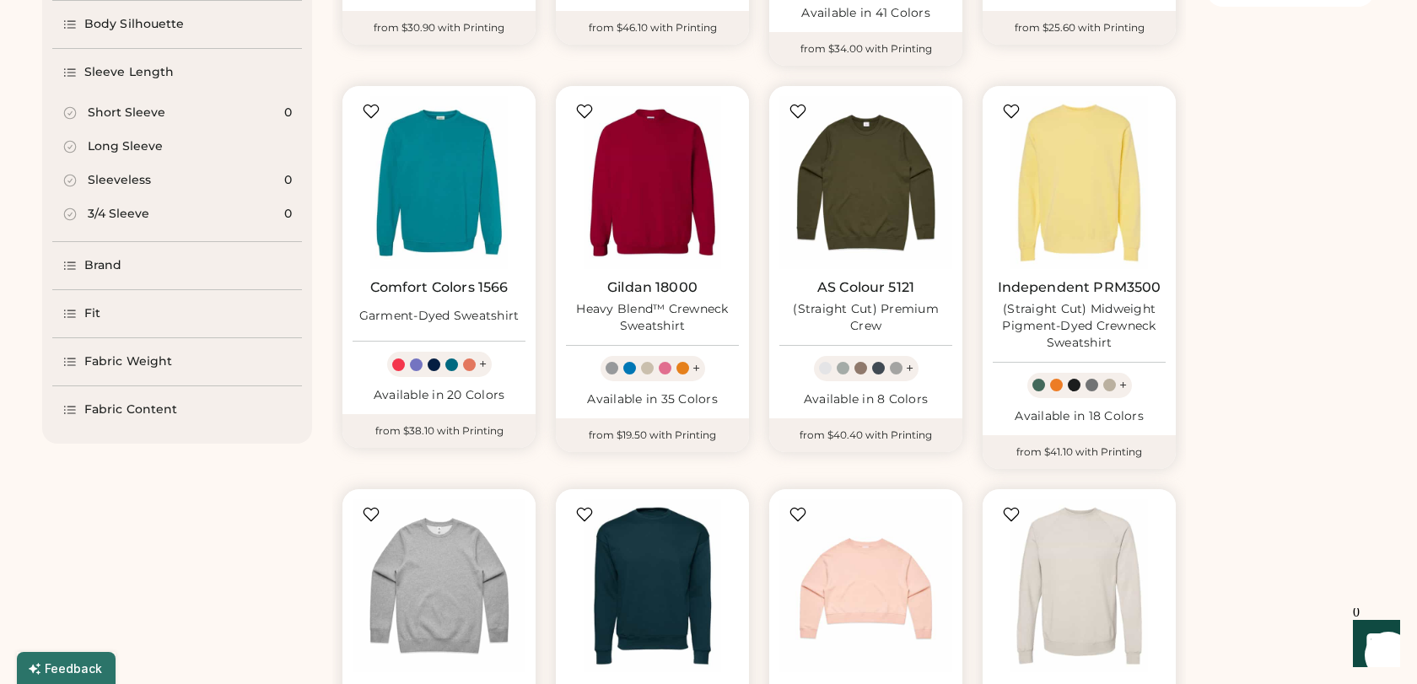
scroll to position [528, 0]
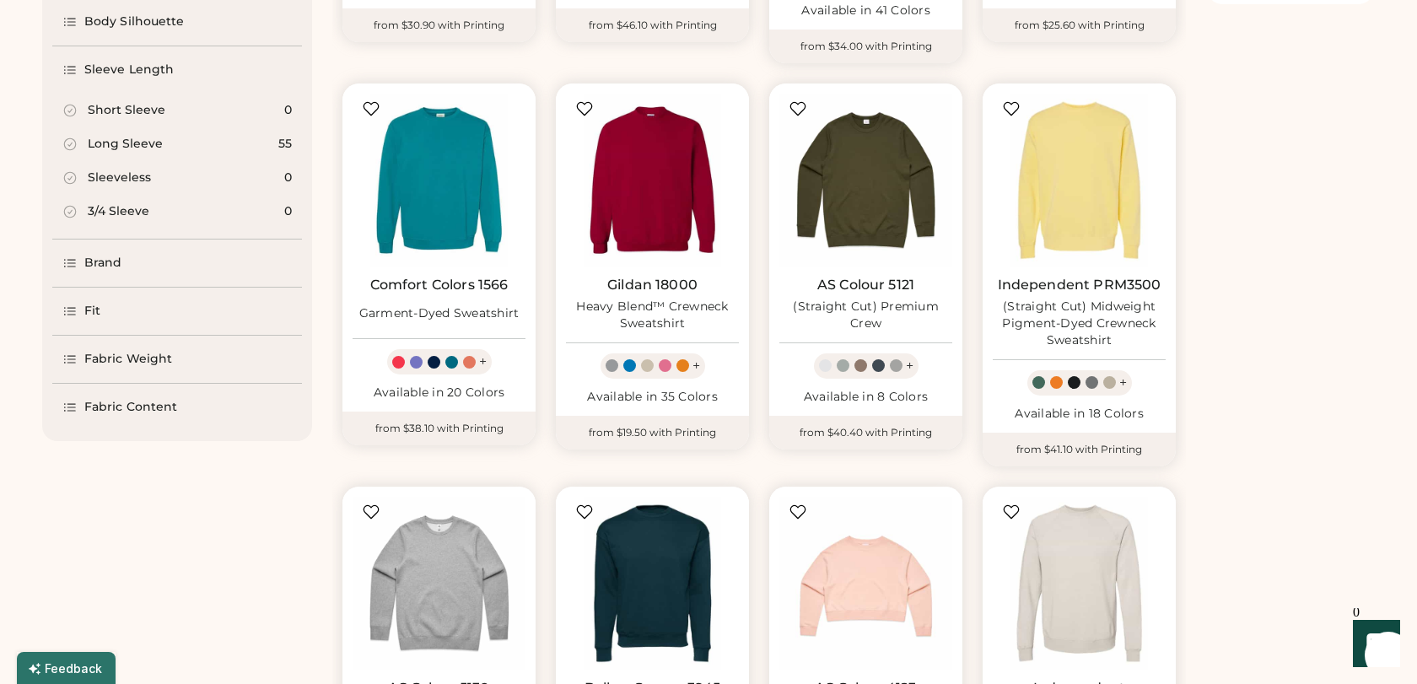
click at [78, 261] on div "Brand" at bounding box center [92, 263] width 60 height 17
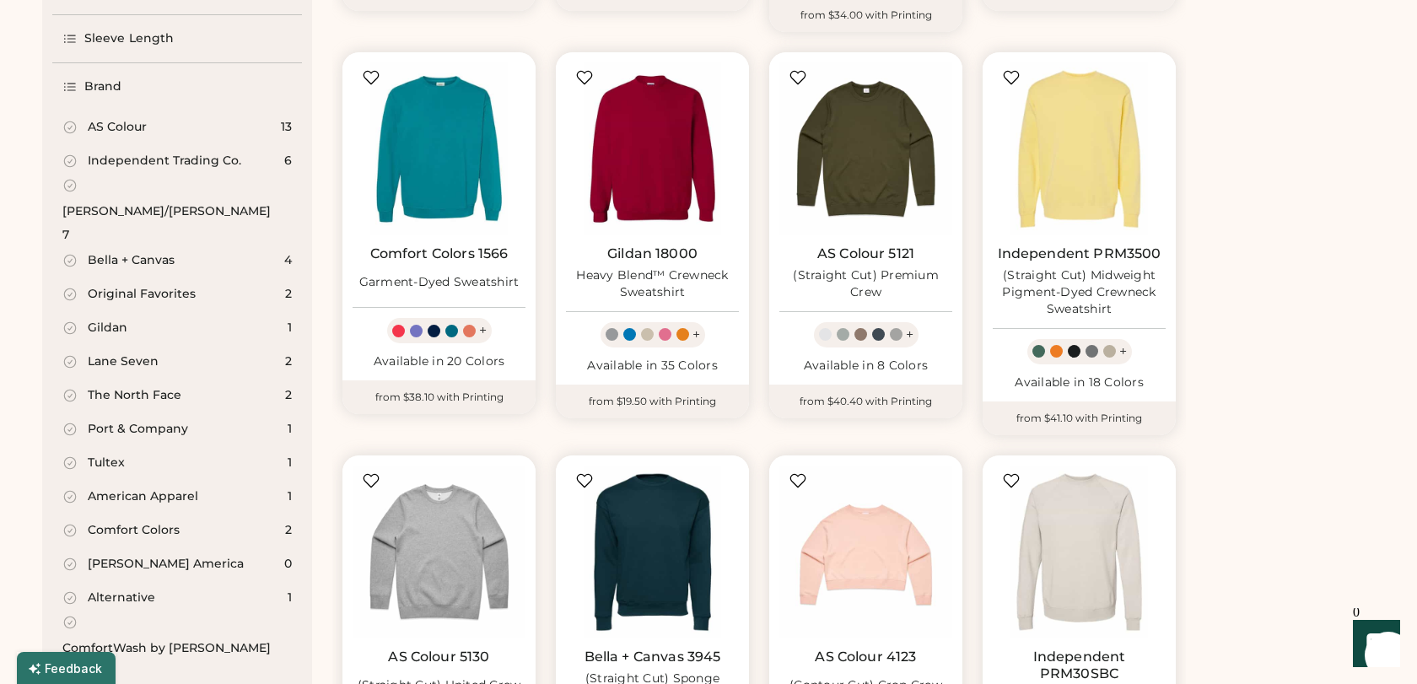
scroll to position [558, 0]
click at [73, 129] on icon at bounding box center [69, 128] width 15 height 15
select select "*"
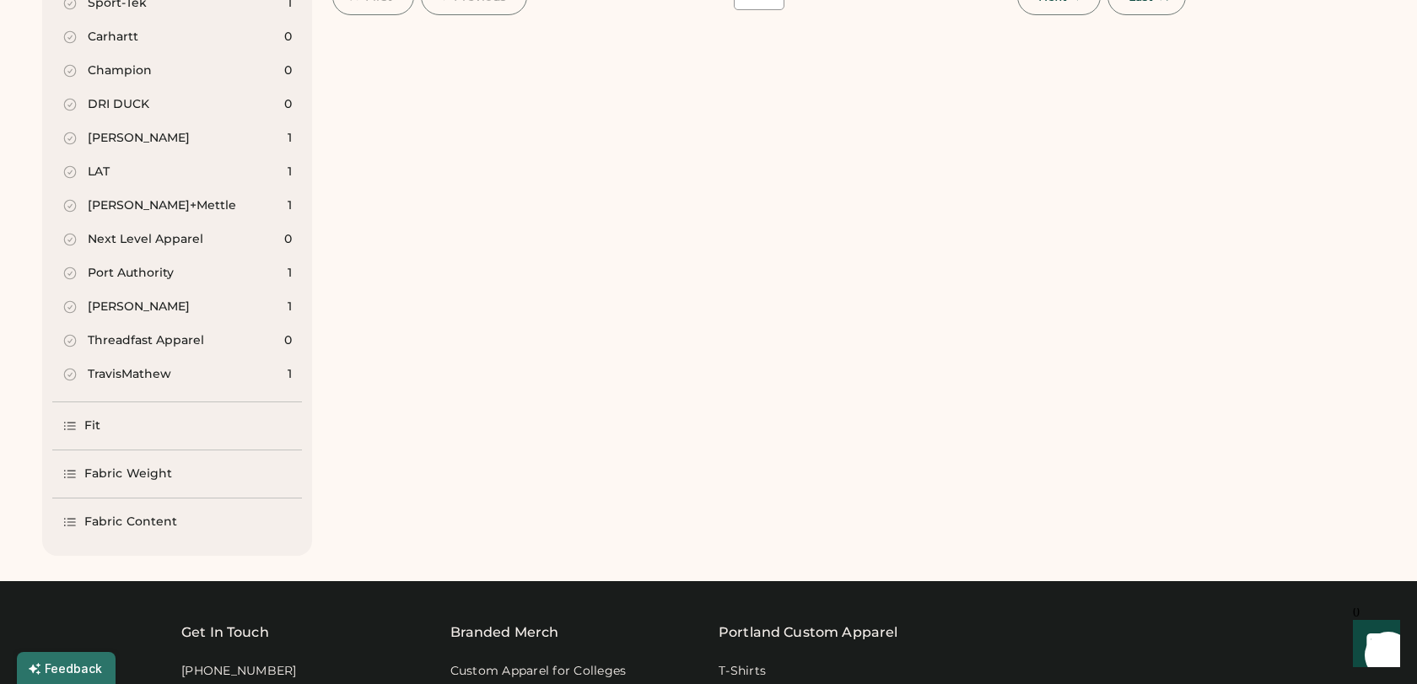
scroll to position [1390, 0]
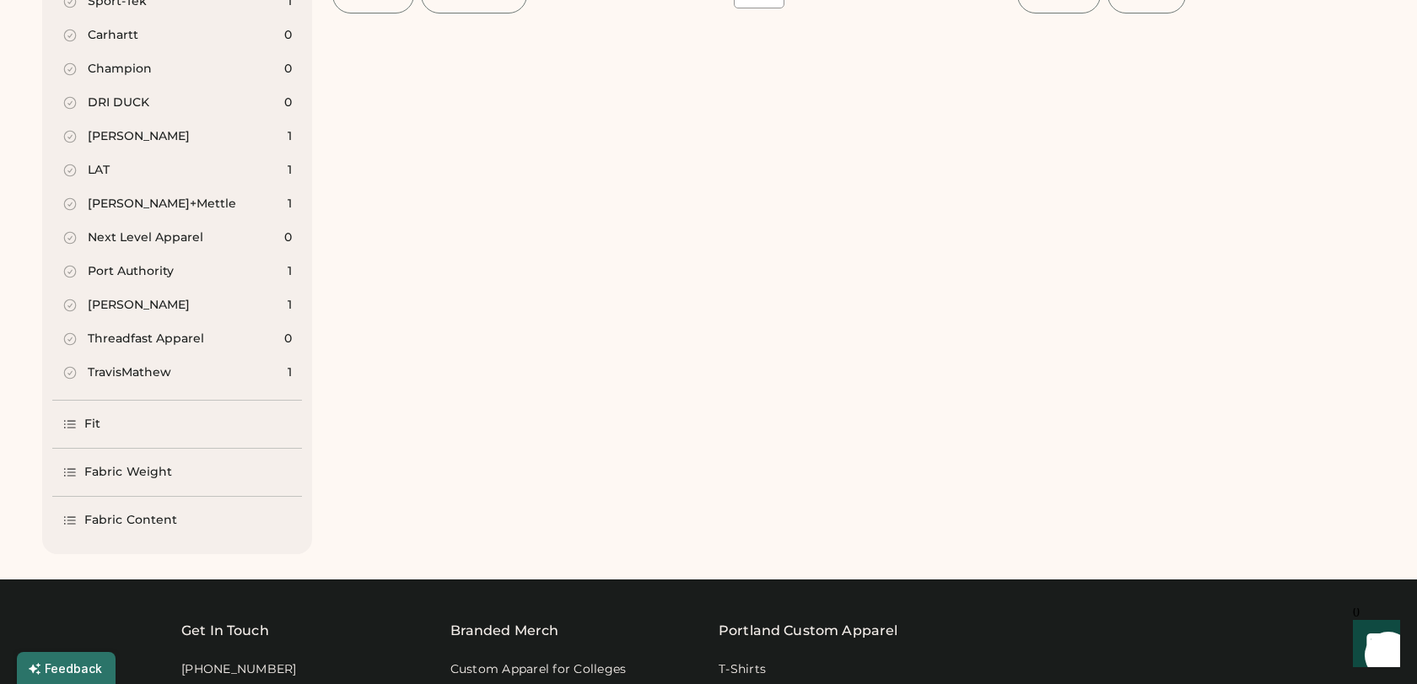
click at [91, 416] on div "Fit" at bounding box center [92, 424] width 16 height 17
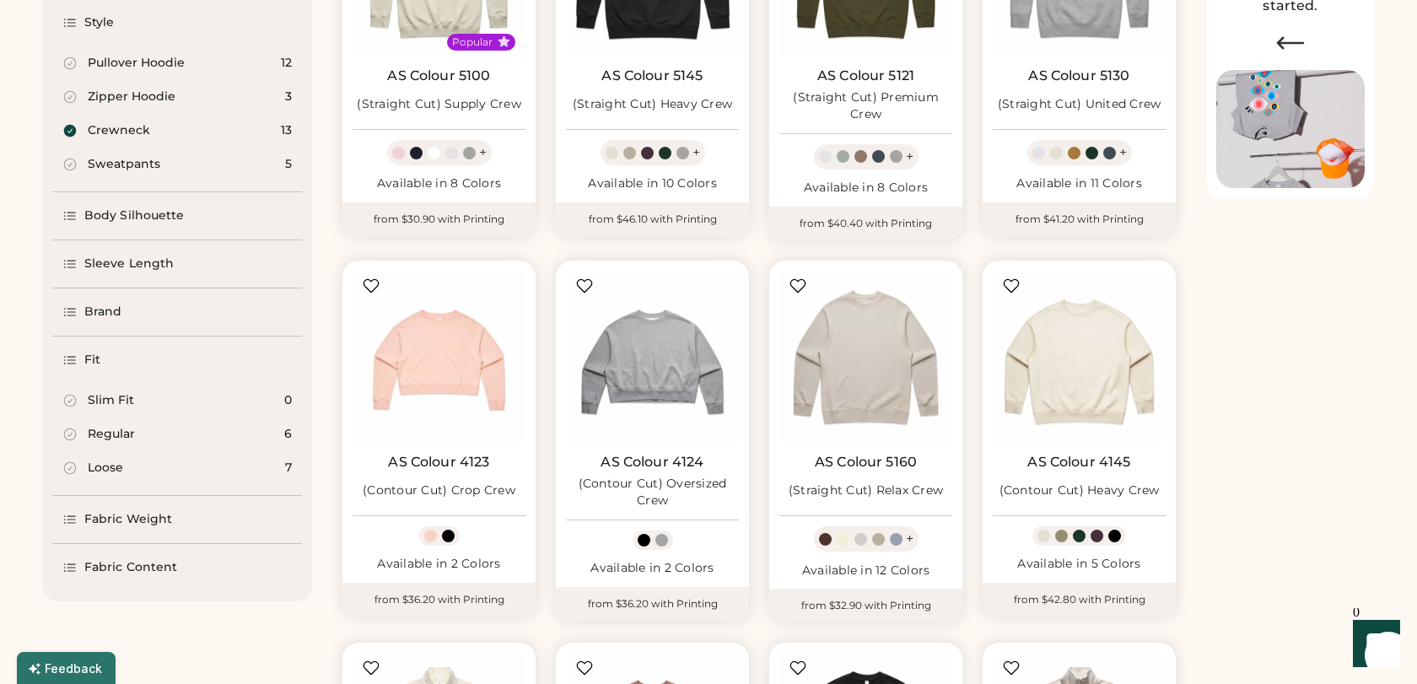
click at [91, 363] on div "Fit" at bounding box center [92, 360] width 16 height 17
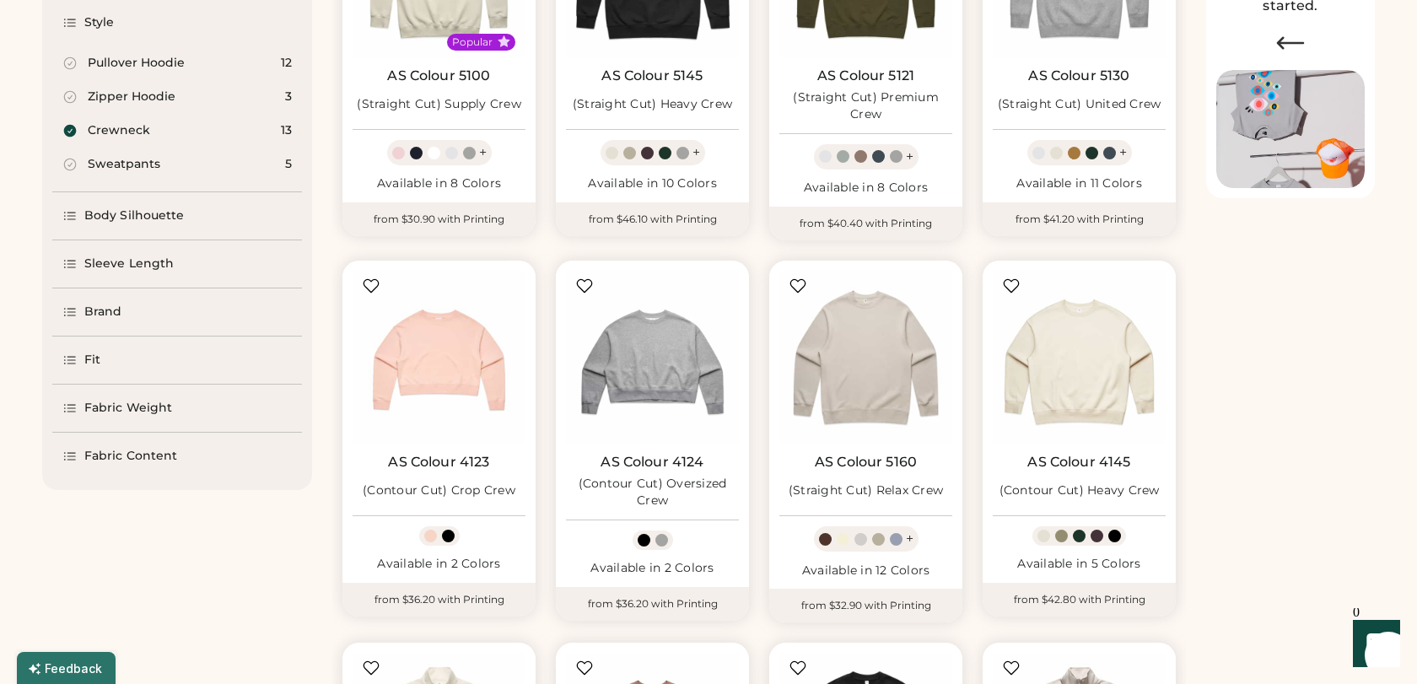
click at [73, 362] on icon at bounding box center [69, 360] width 15 height 15
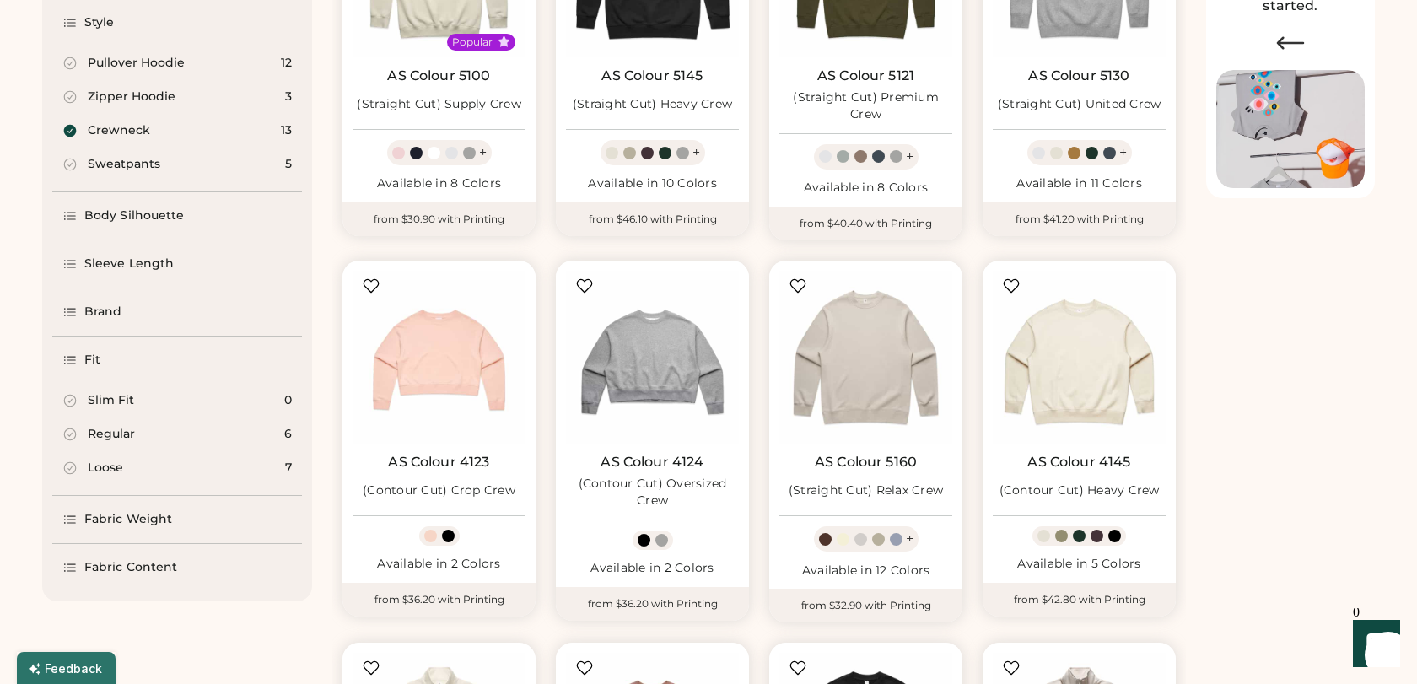
click at [75, 467] on icon at bounding box center [70, 468] width 12 height 12
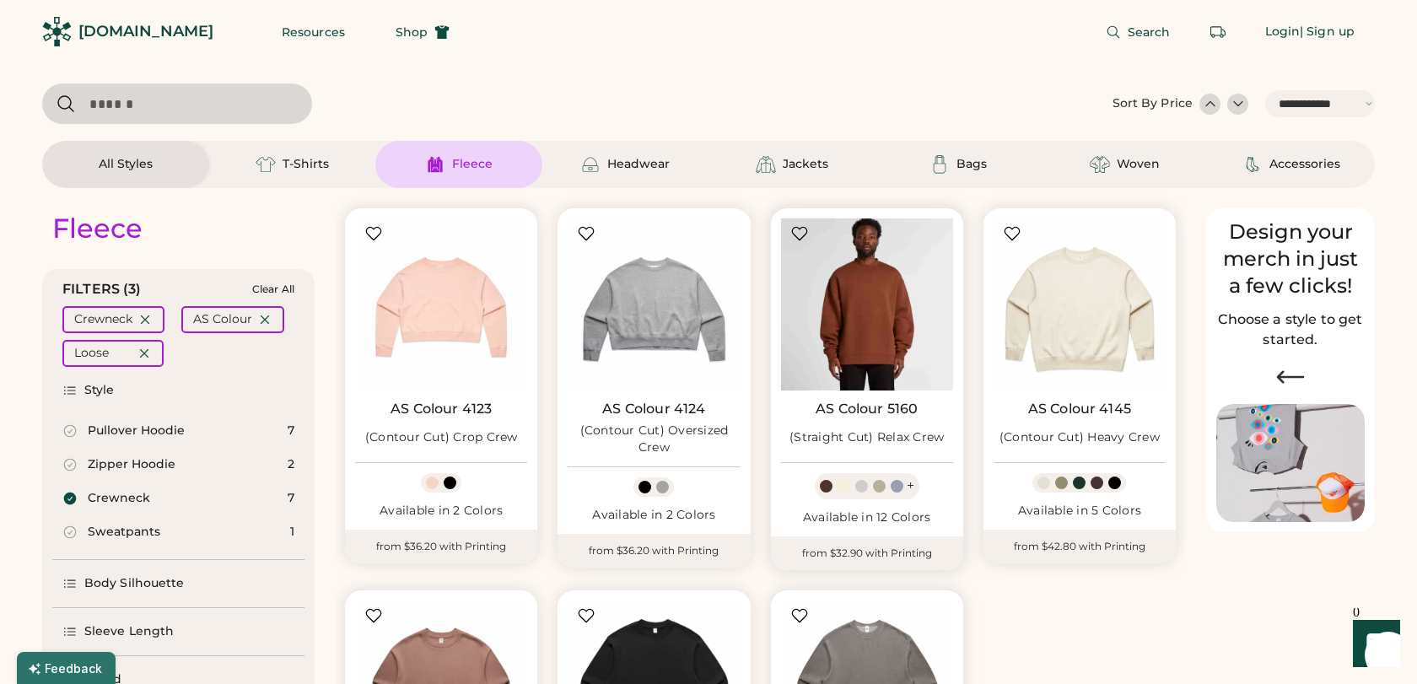
click at [877, 344] on img at bounding box center [867, 304] width 172 height 172
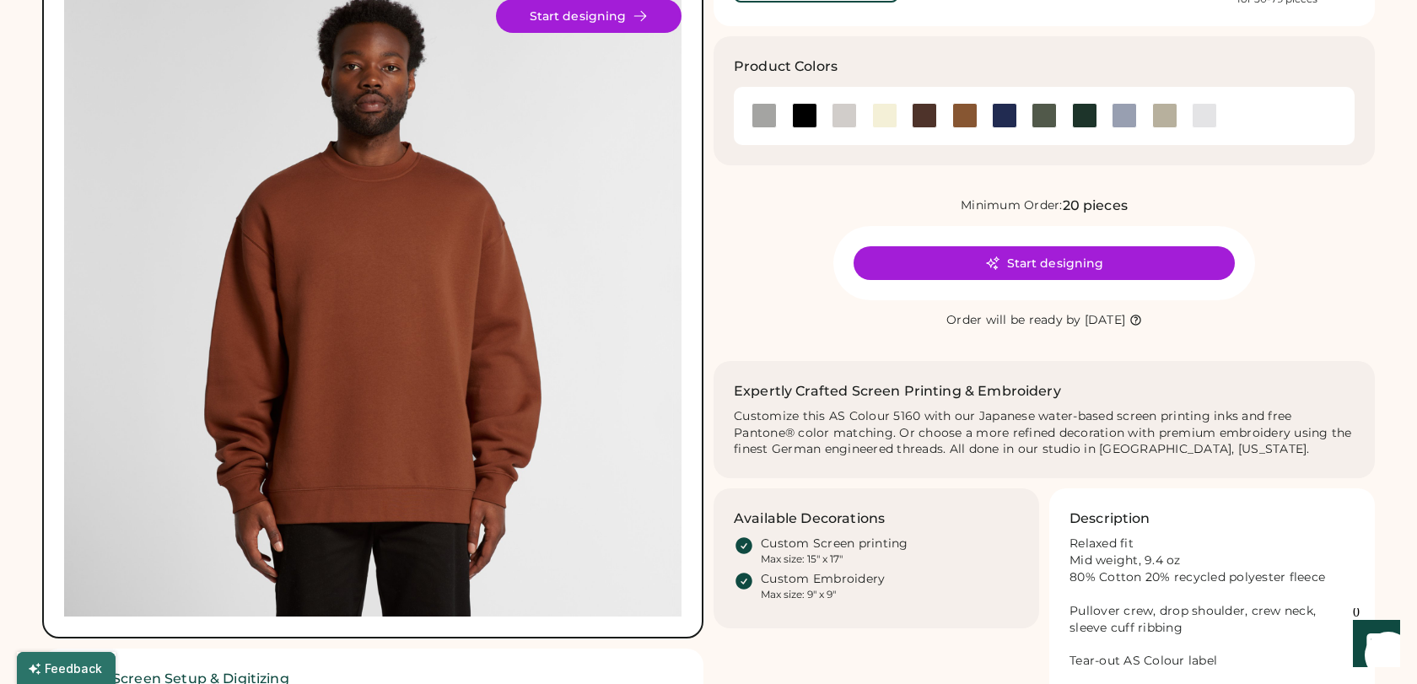
scroll to position [67, 0]
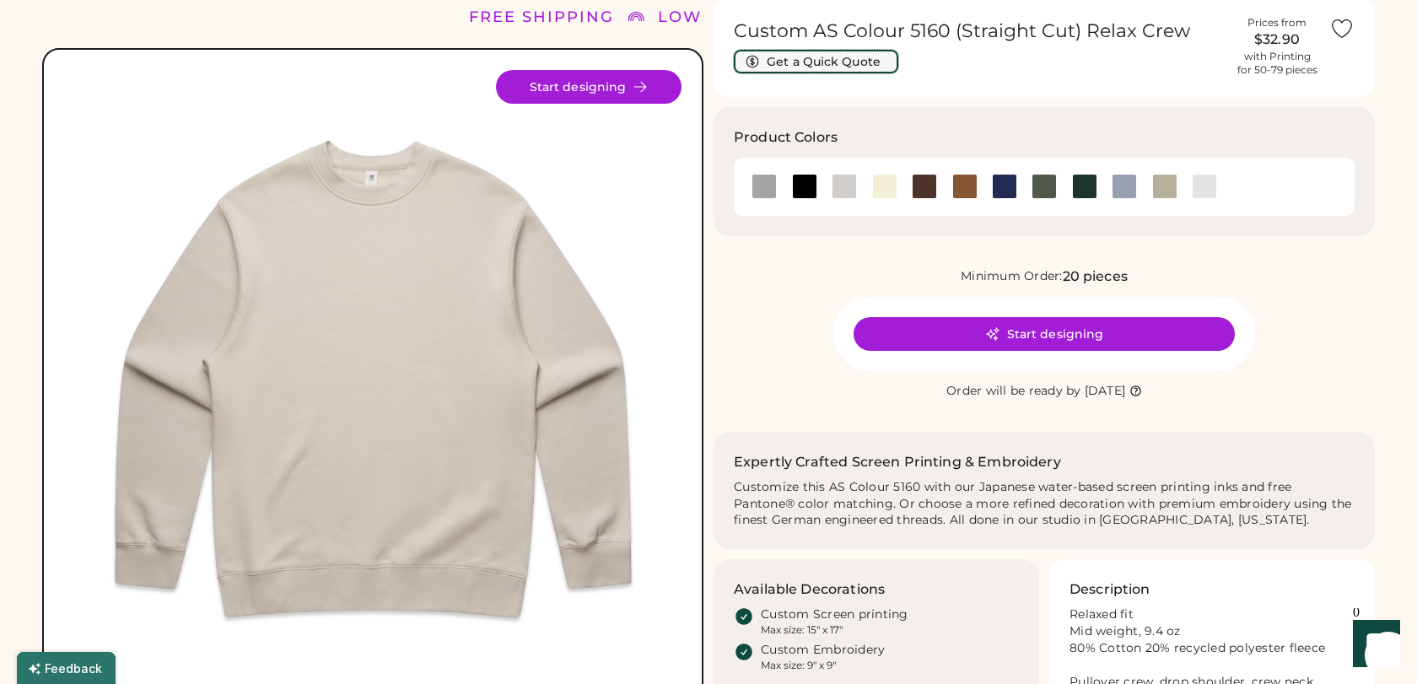
click at [875, 60] on button "Get a Quick Quote" at bounding box center [816, 62] width 164 height 24
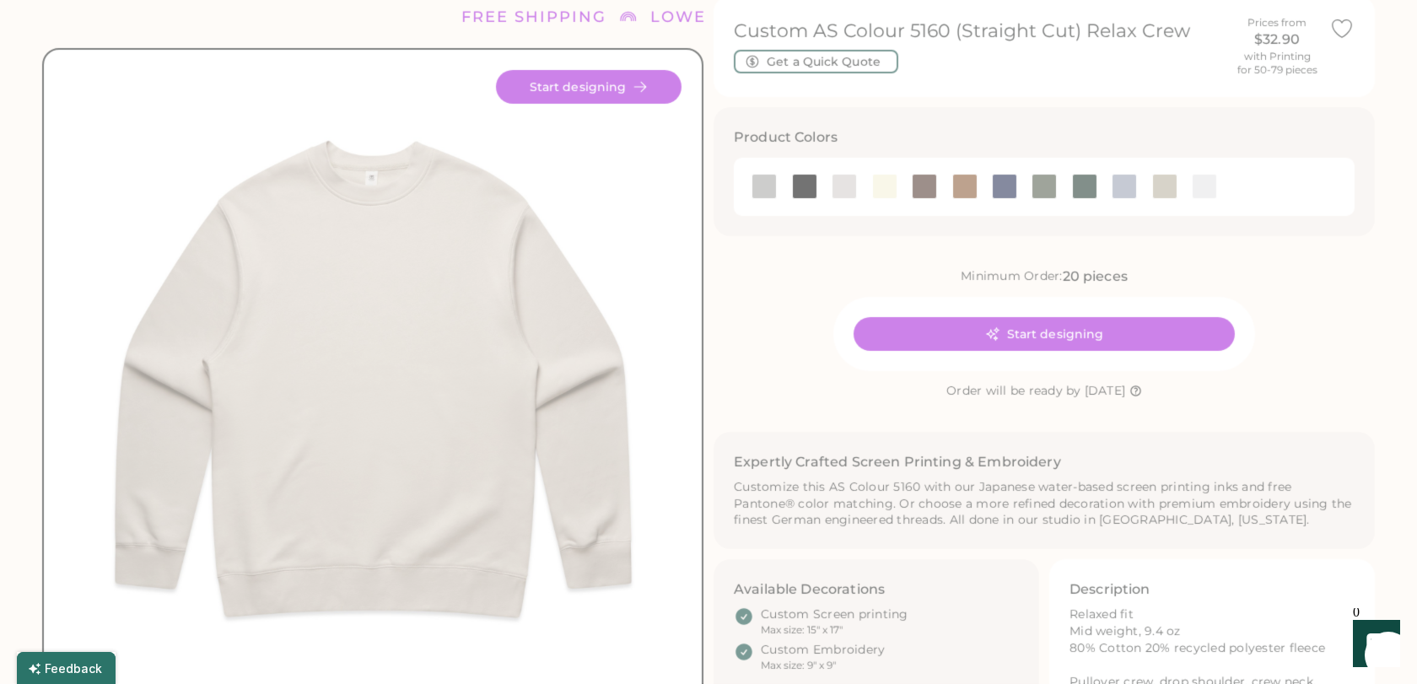
type input "******"
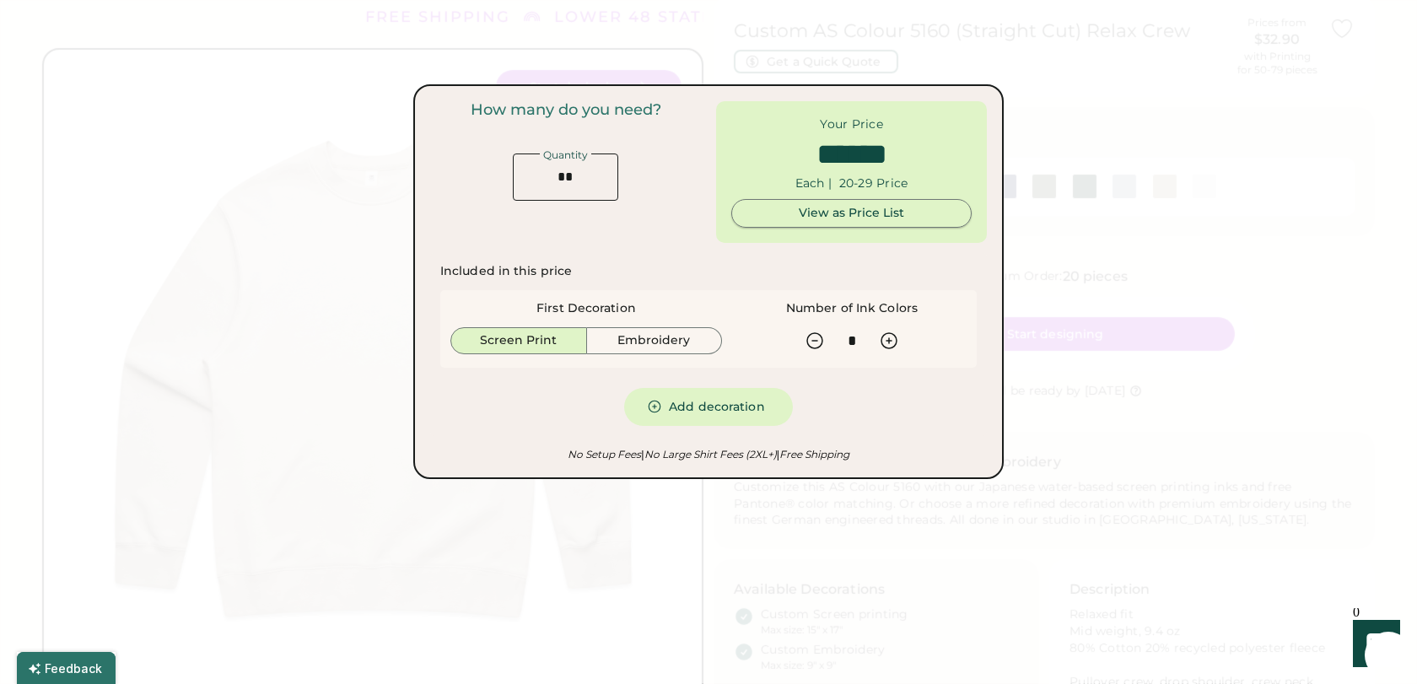
click at [776, 220] on div "View as Price List" at bounding box center [852, 213] width 212 height 17
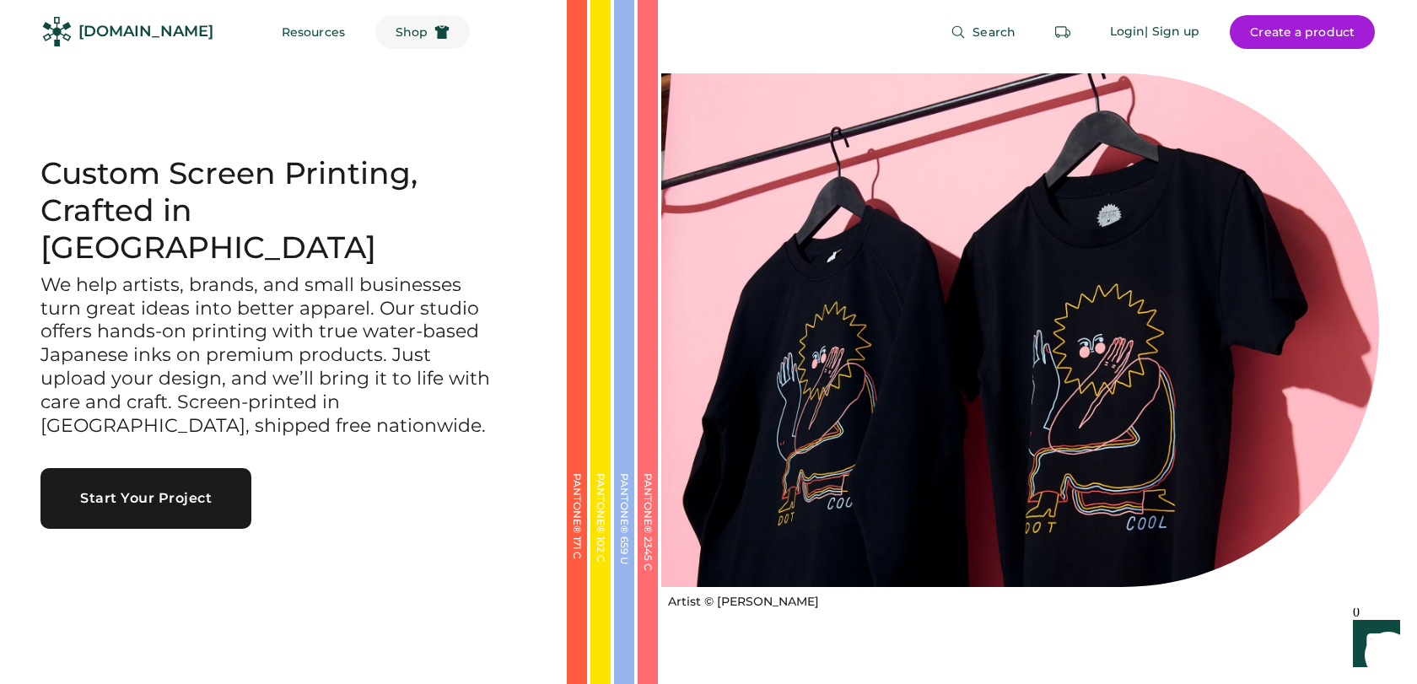
click at [396, 26] on span "Shop" at bounding box center [412, 32] width 32 height 12
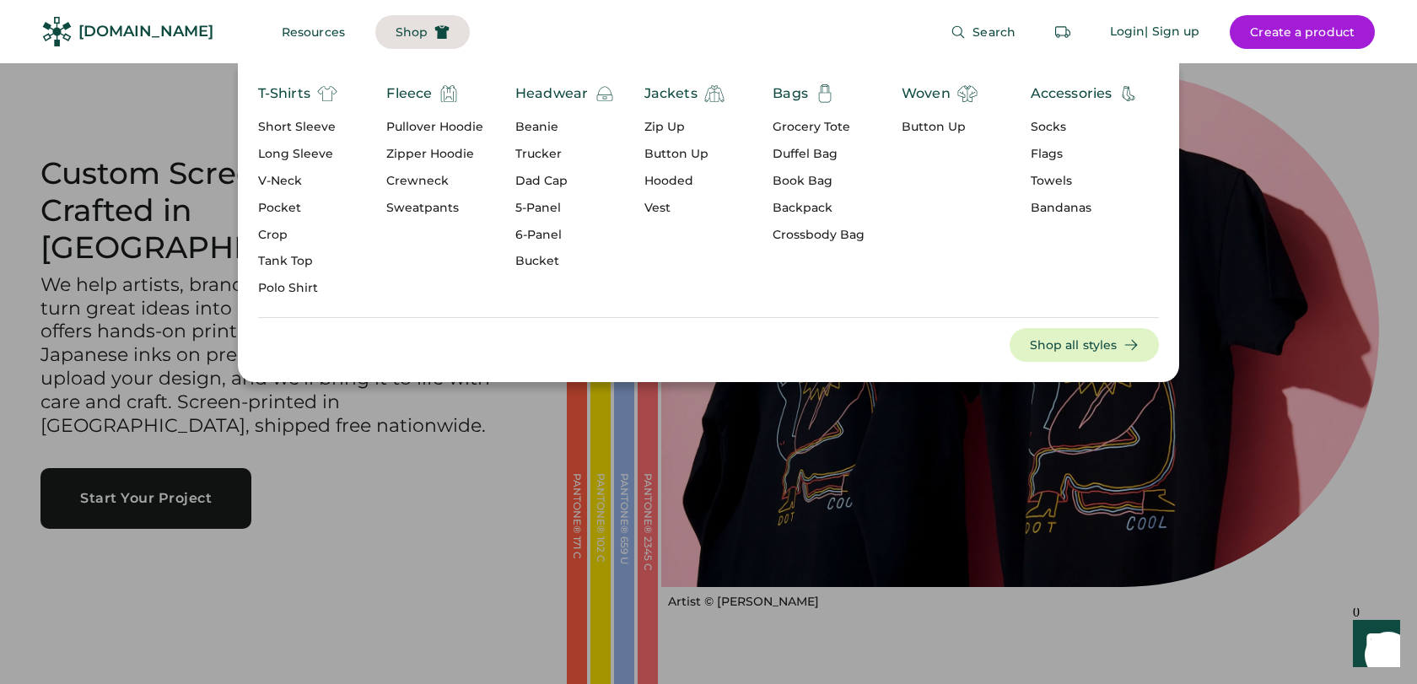
click at [672, 123] on div "Zip Up" at bounding box center [684, 127] width 80 height 17
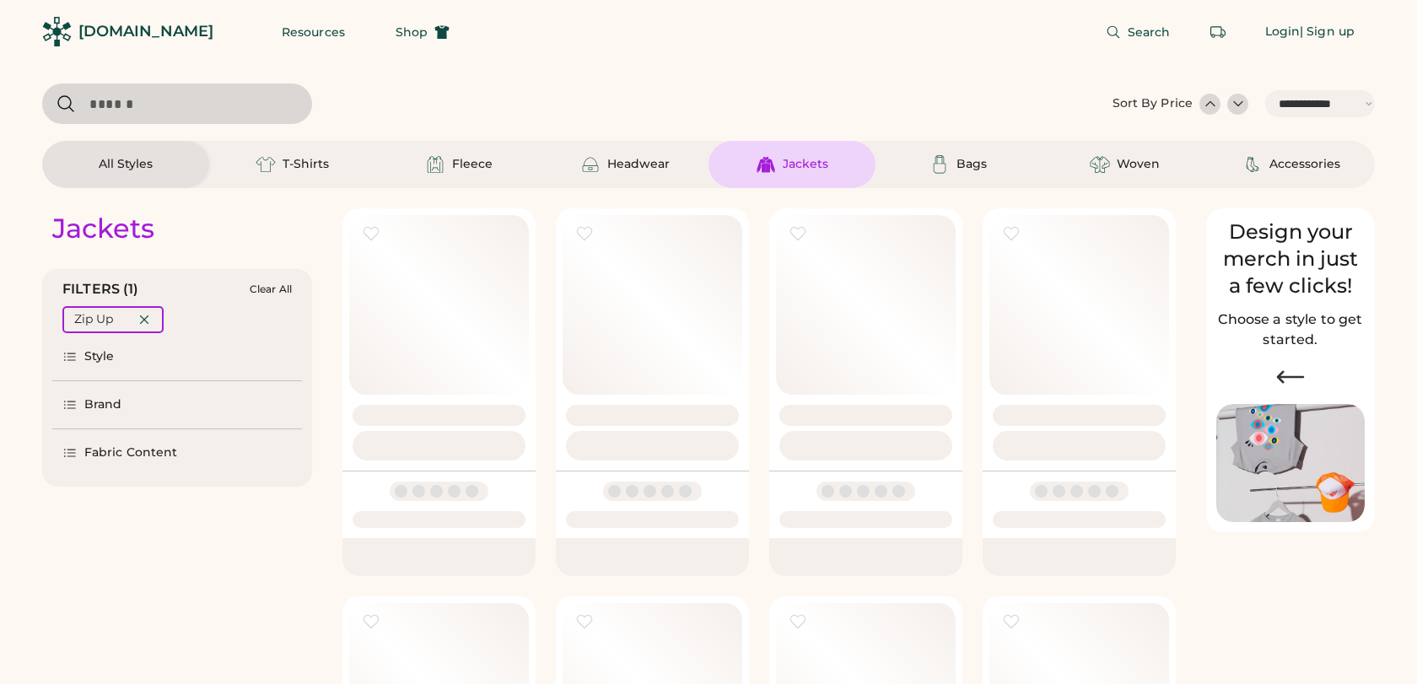
select select "*****"
select select "*"
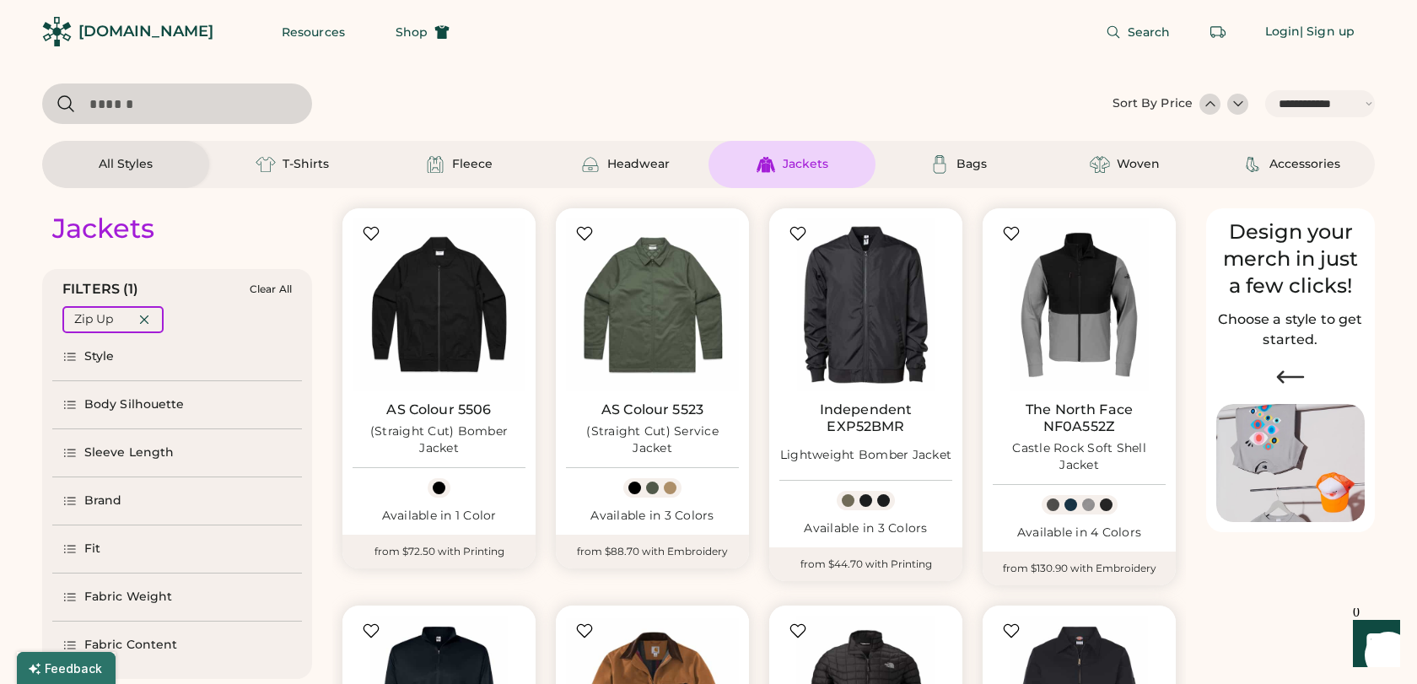
scroll to position [273, 0]
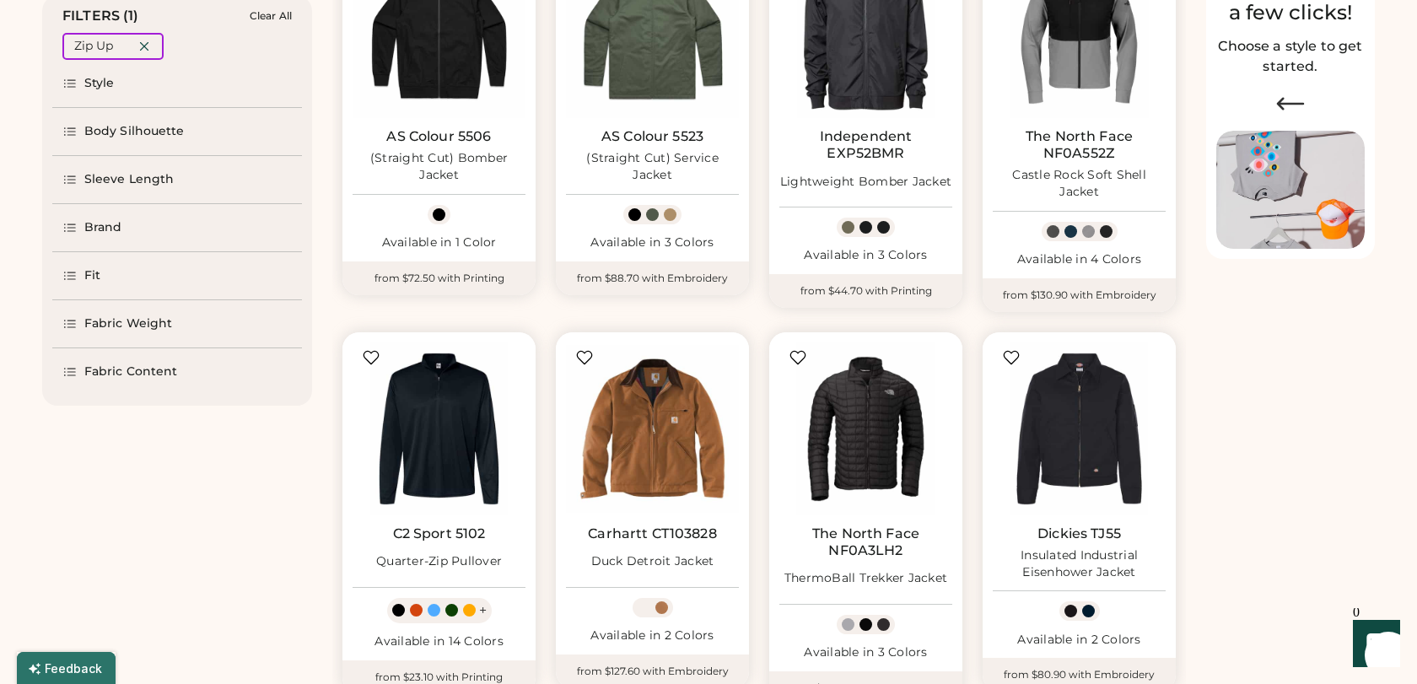
select select "*****"
select select "*"
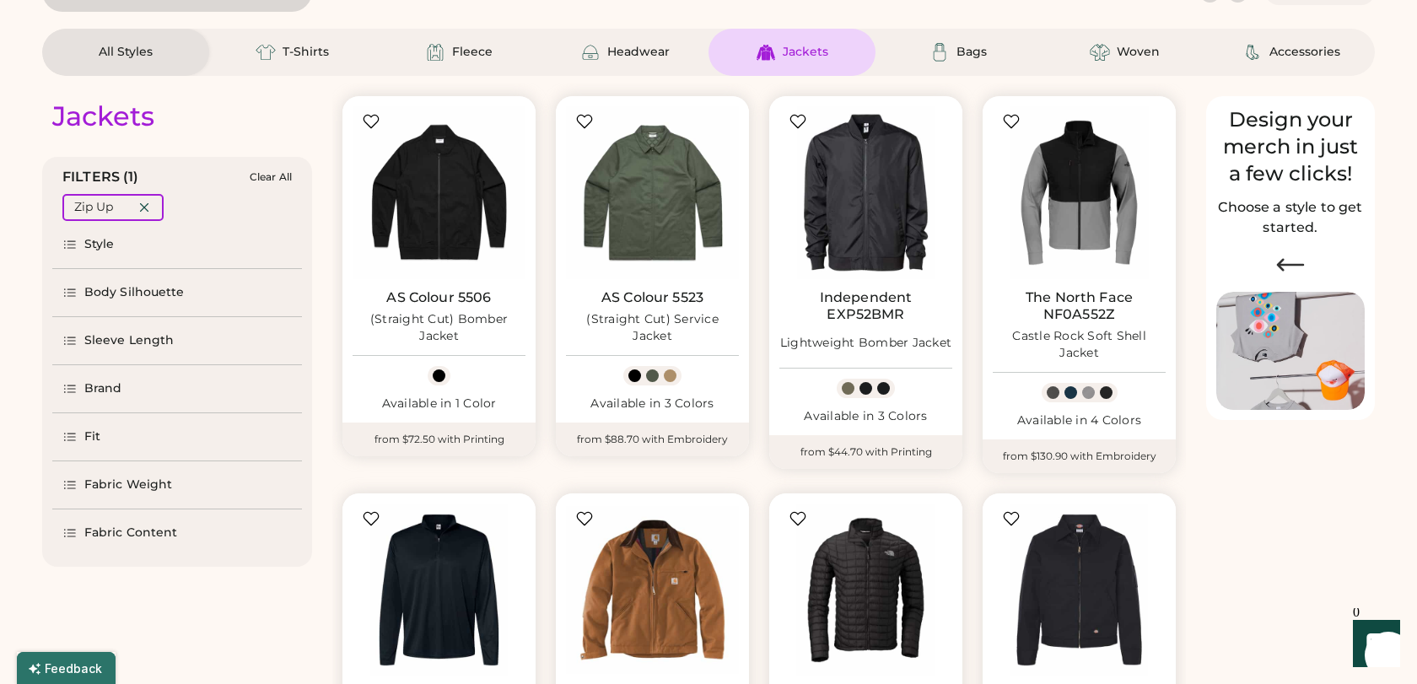
scroll to position [111, 0]
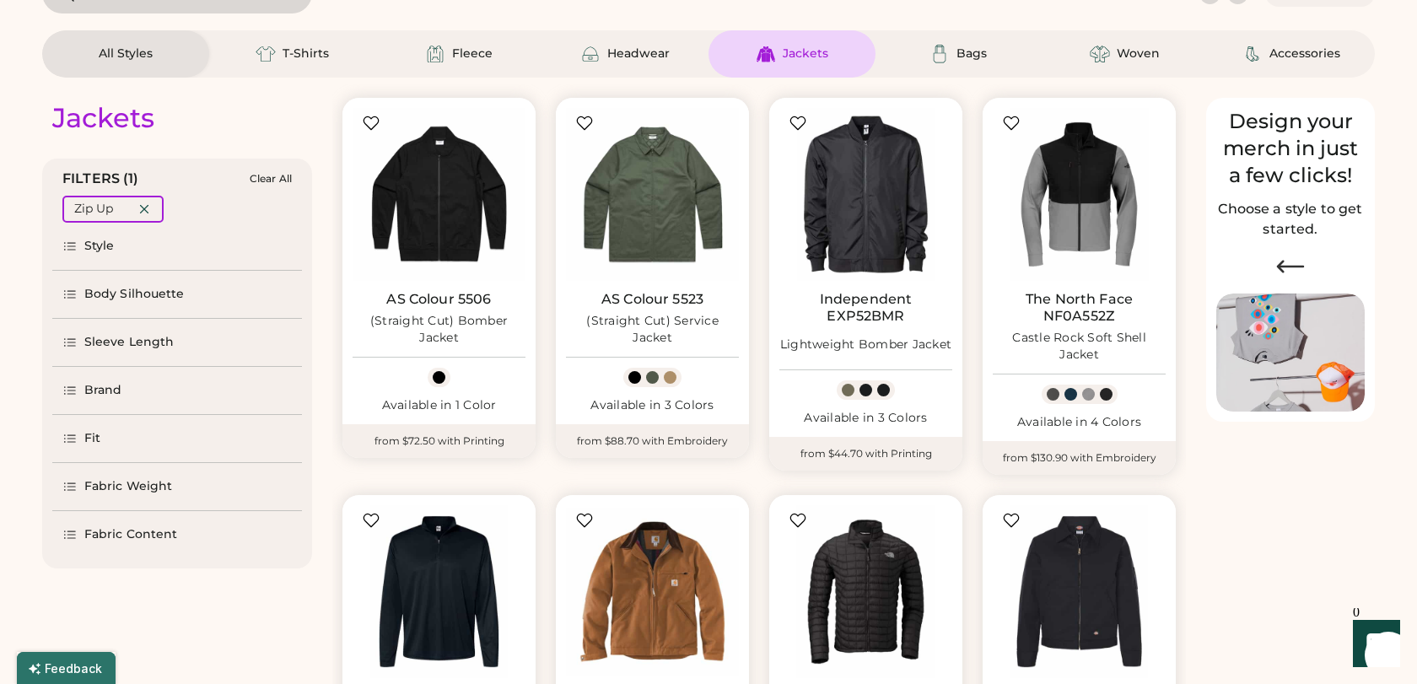
click at [73, 349] on icon at bounding box center [69, 342] width 15 height 15
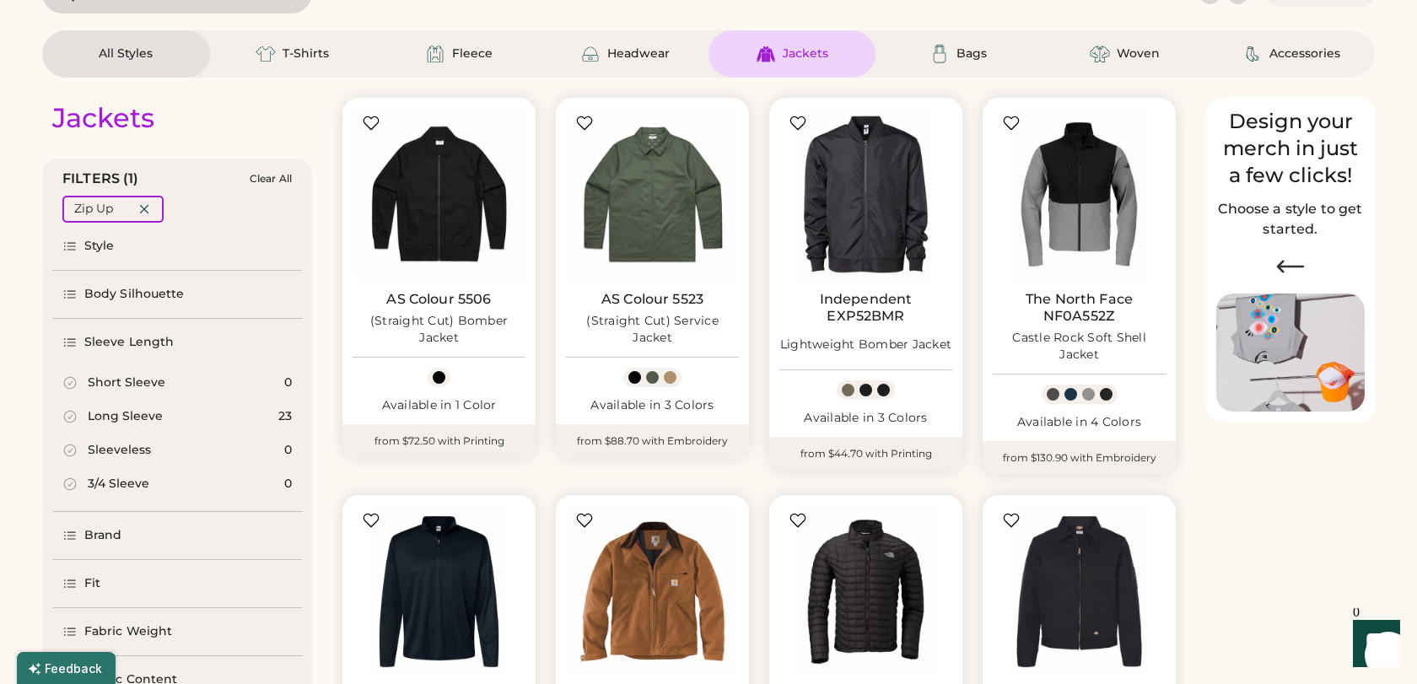
click at [73, 349] on icon at bounding box center [69, 342] width 15 height 15
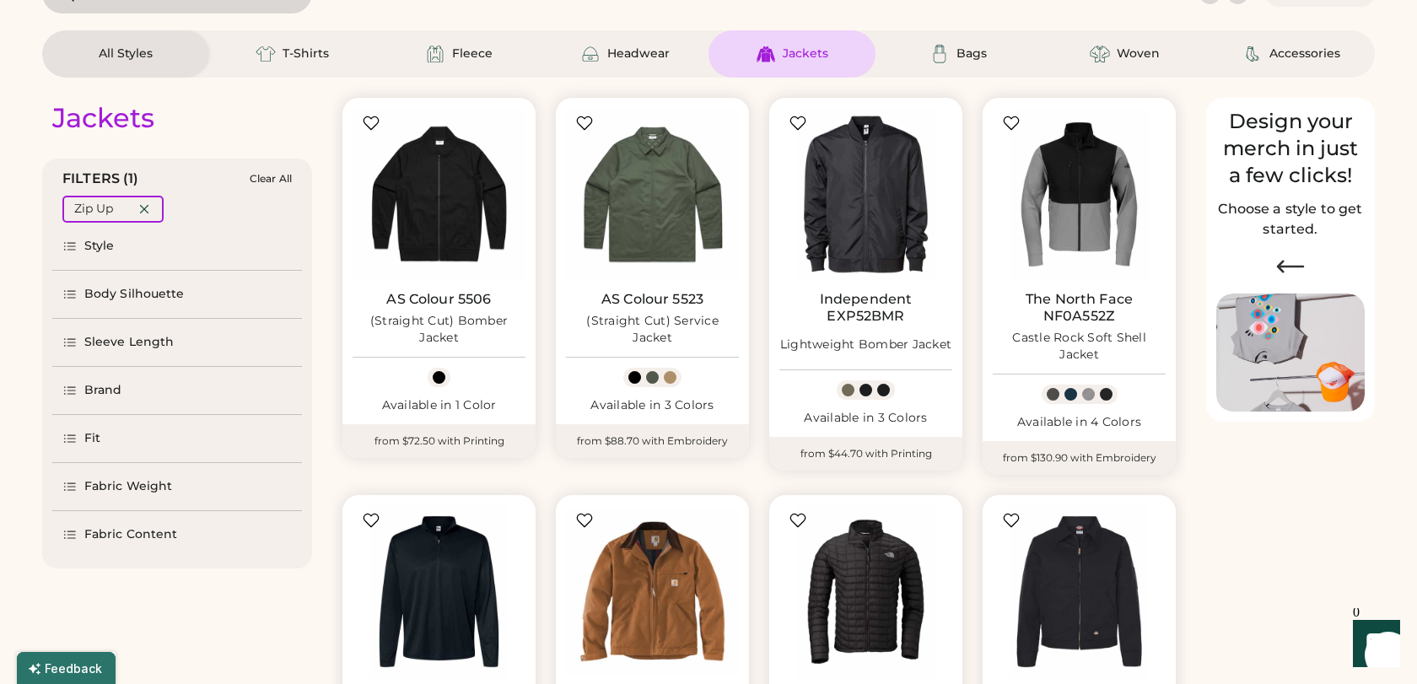
click at [71, 438] on icon at bounding box center [69, 438] width 15 height 15
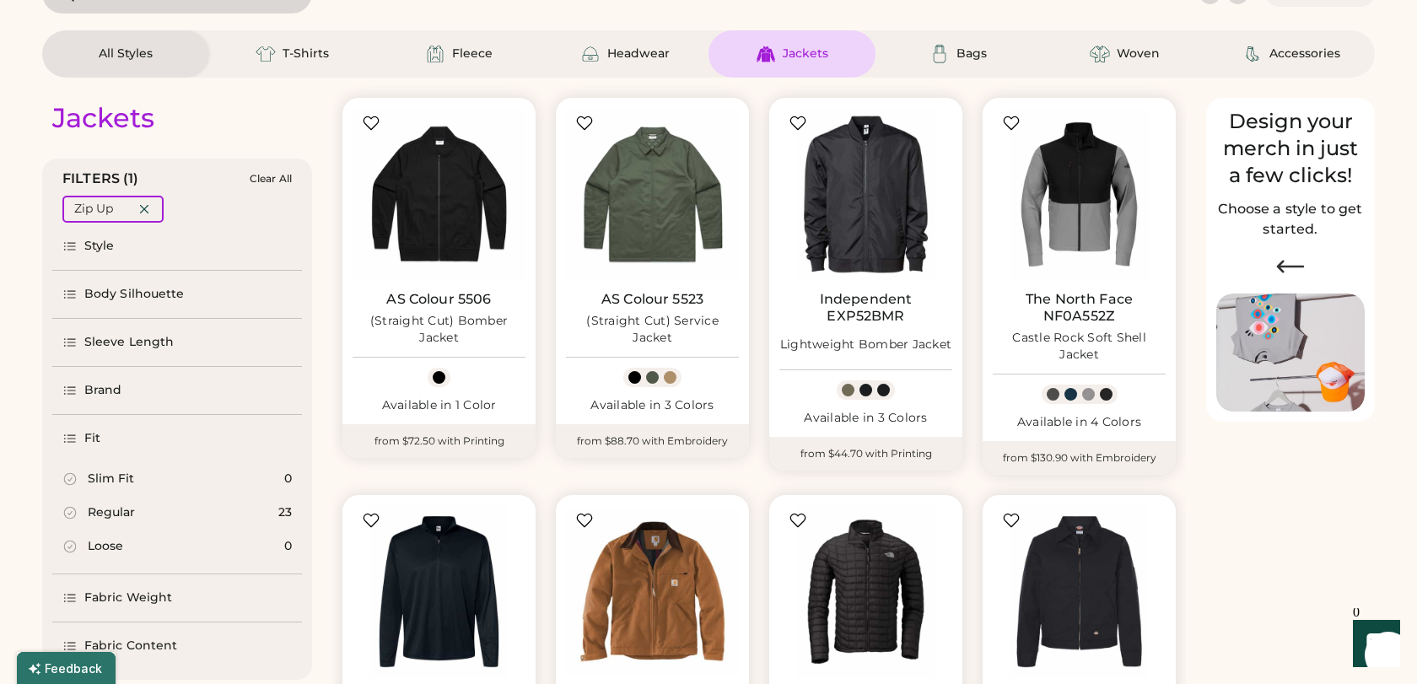
click at [71, 438] on icon at bounding box center [69, 438] width 15 height 15
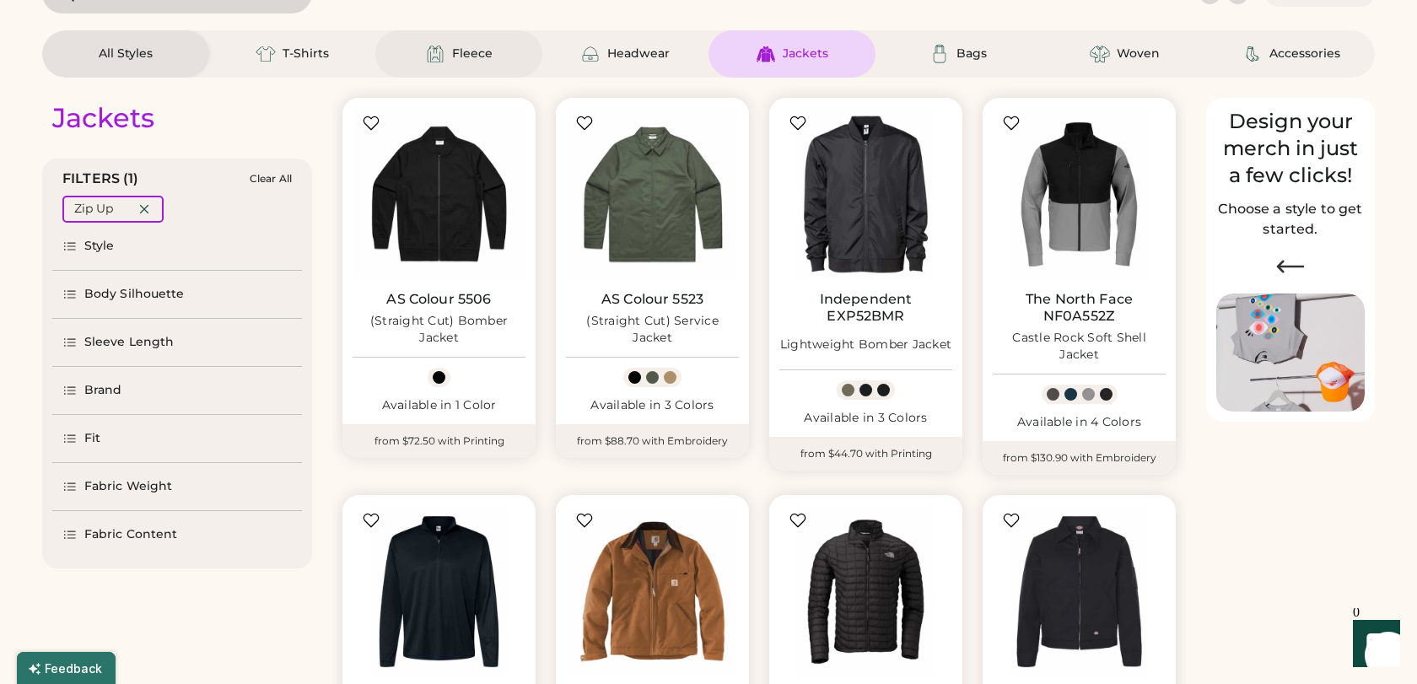
click at [470, 51] on div "Fleece" at bounding box center [472, 54] width 40 height 17
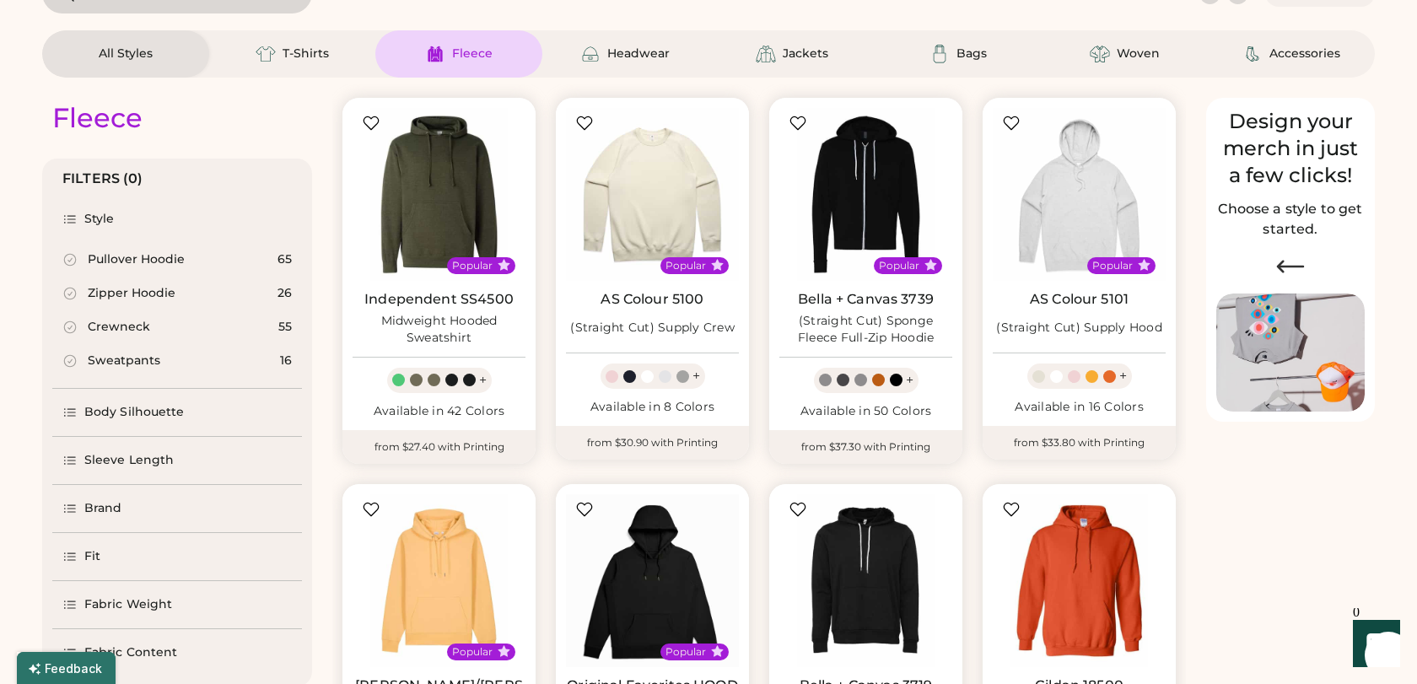
click at [76, 286] on icon at bounding box center [69, 293] width 15 height 15
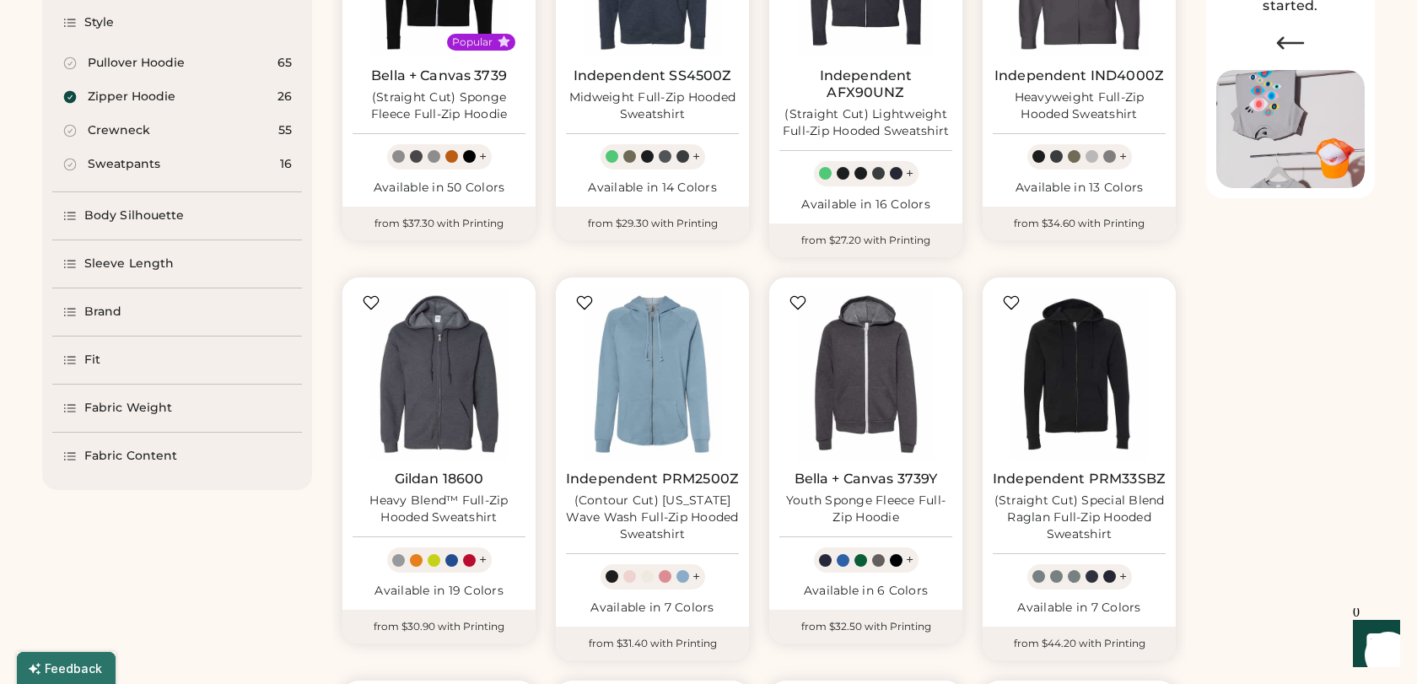
scroll to position [333, 0]
click at [72, 226] on div "Body Silhouette" at bounding box center [177, 216] width 250 height 47
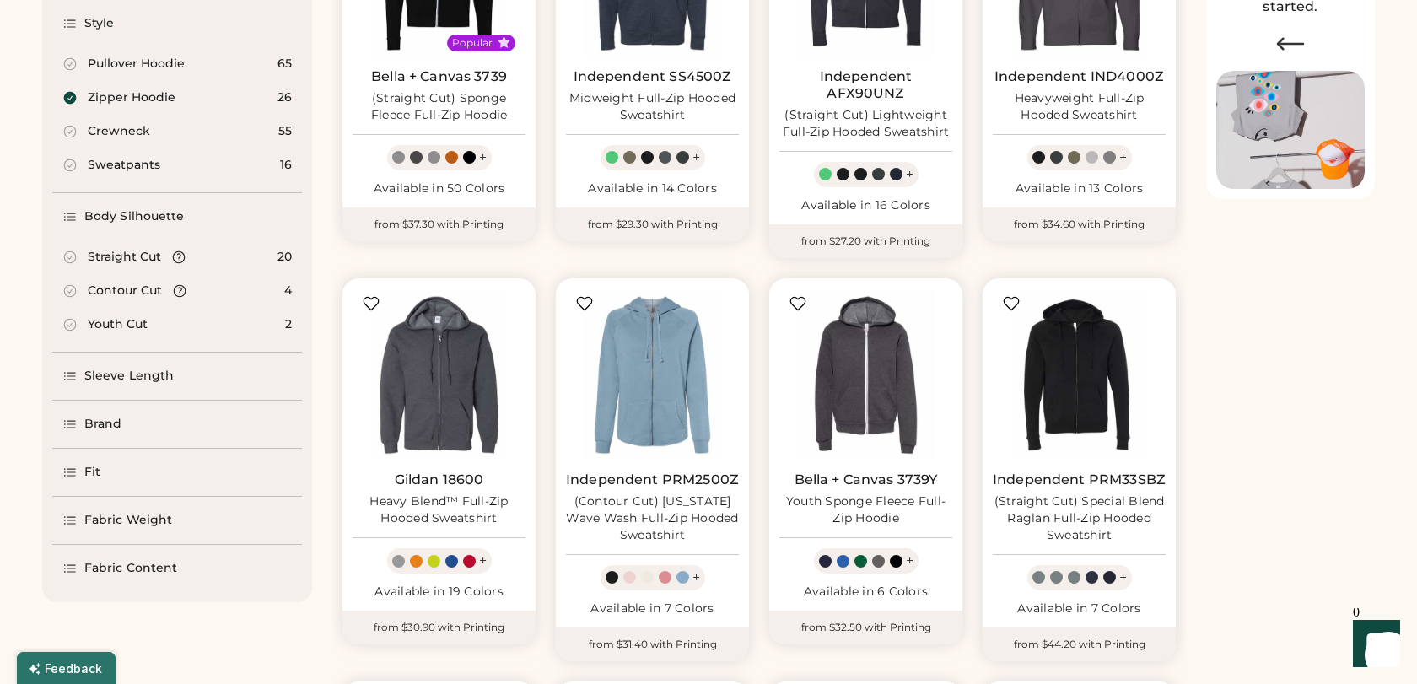
click at [72, 226] on div "Body Silhouette" at bounding box center [177, 216] width 250 height 47
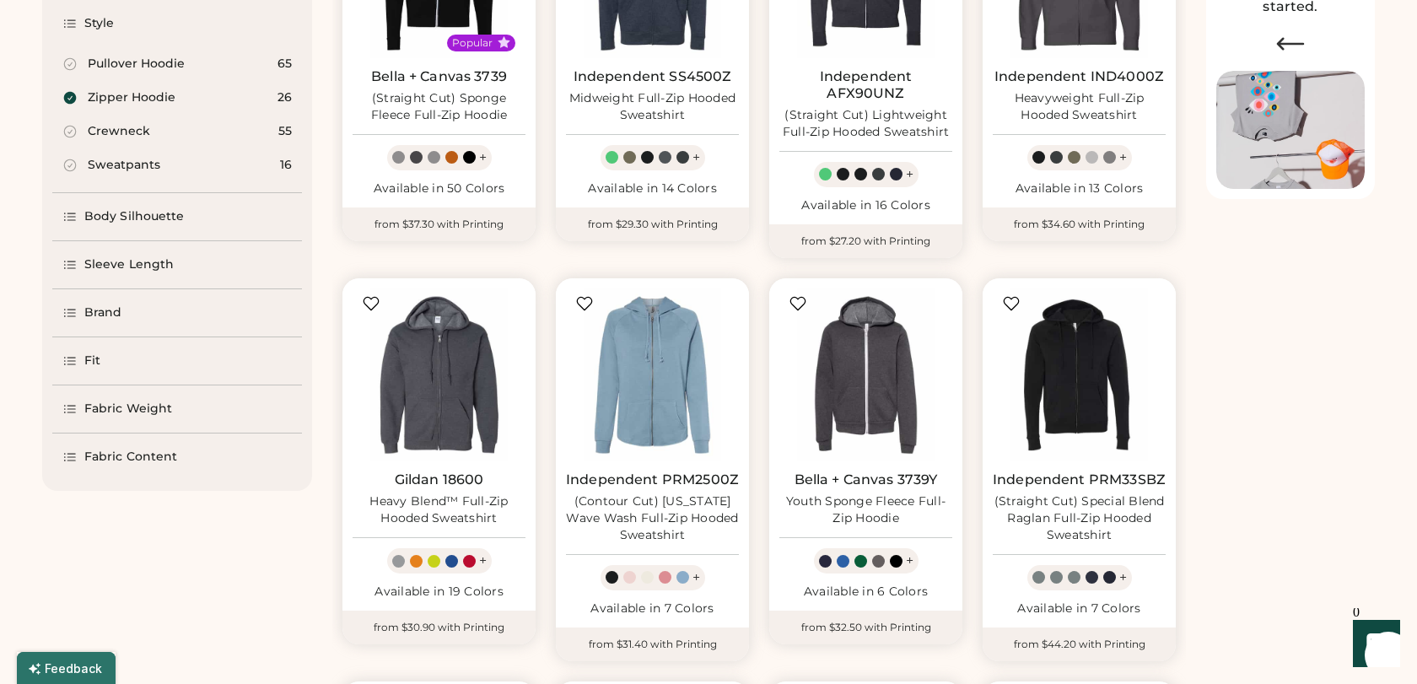
click at [71, 257] on icon at bounding box center [69, 264] width 15 height 15
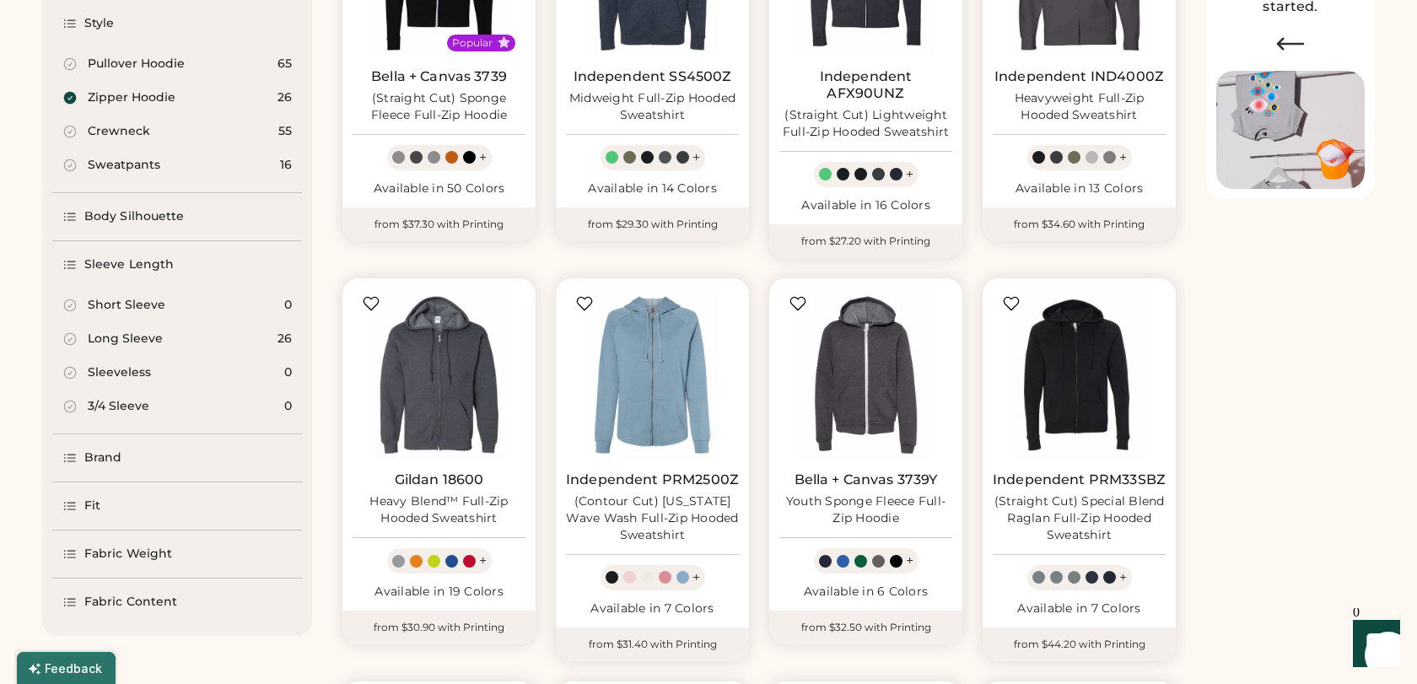
click at [71, 257] on icon at bounding box center [69, 264] width 15 height 15
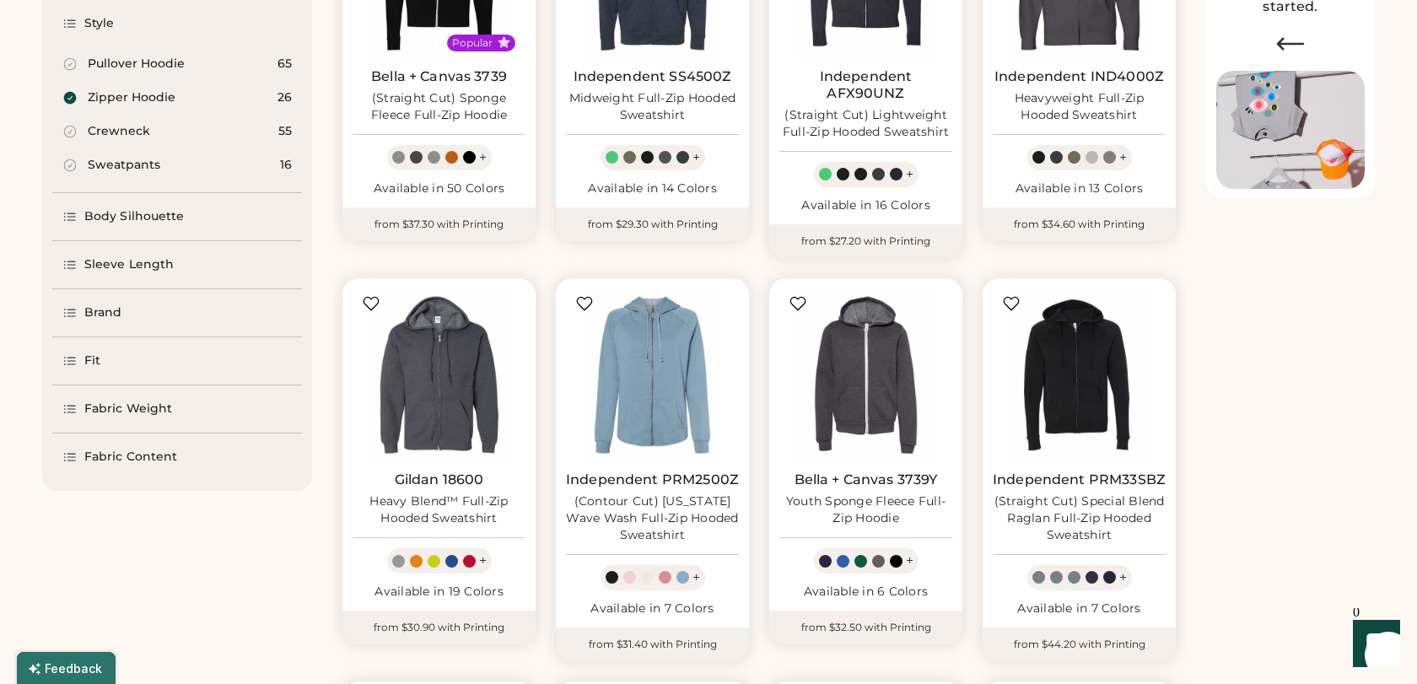
click at [70, 304] on div "Brand" at bounding box center [177, 312] width 250 height 47
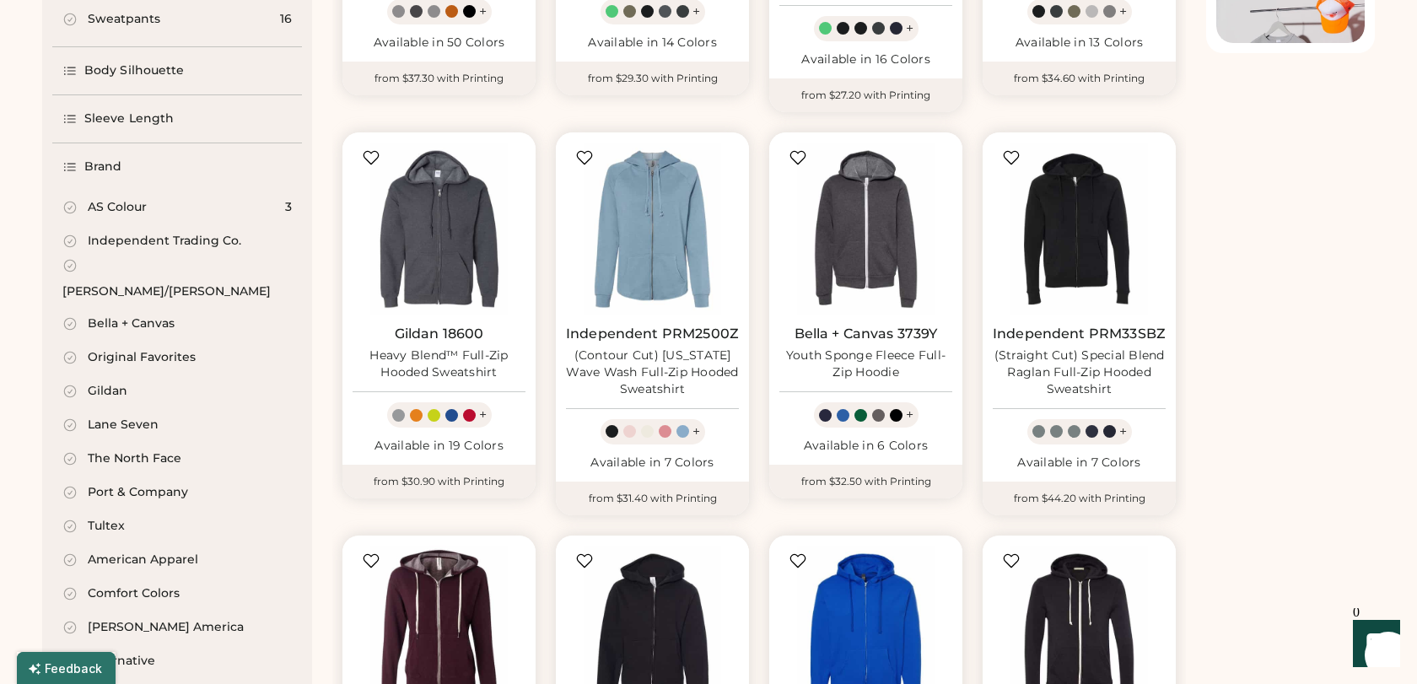
scroll to position [480, 0]
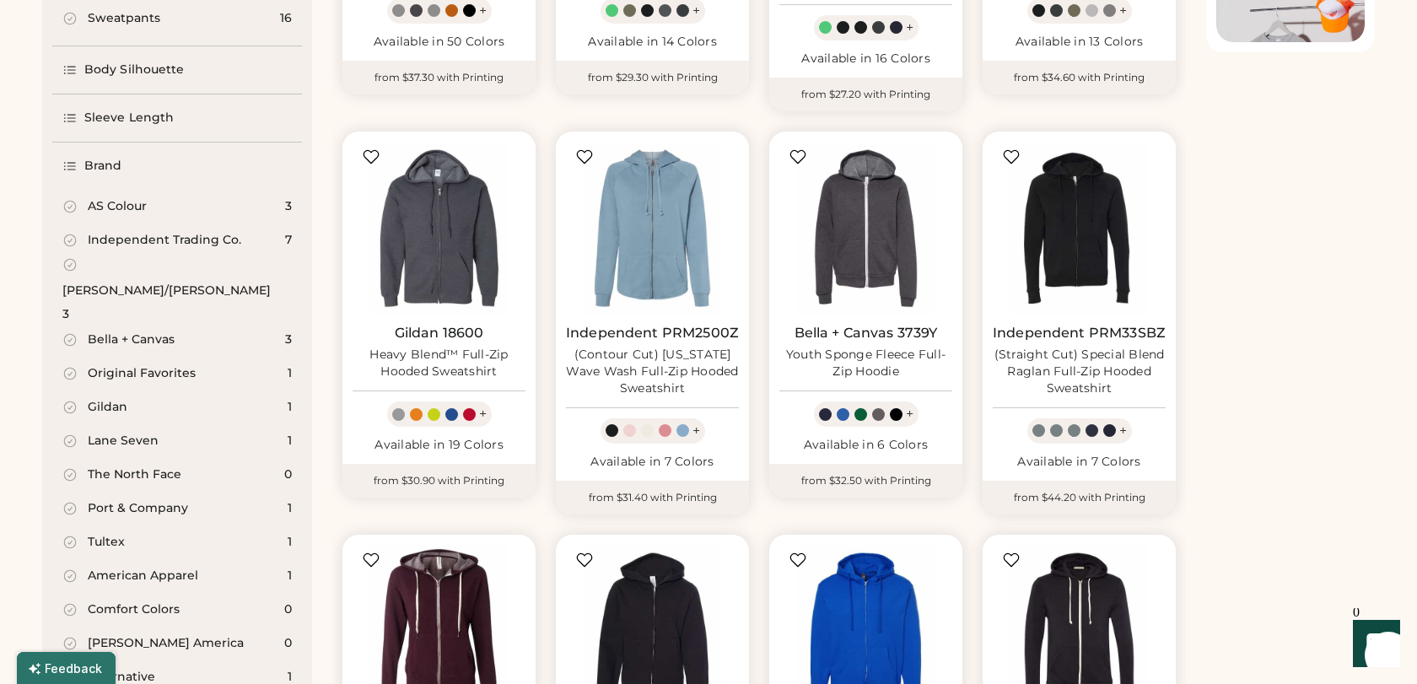
click at [72, 160] on icon at bounding box center [69, 166] width 15 height 15
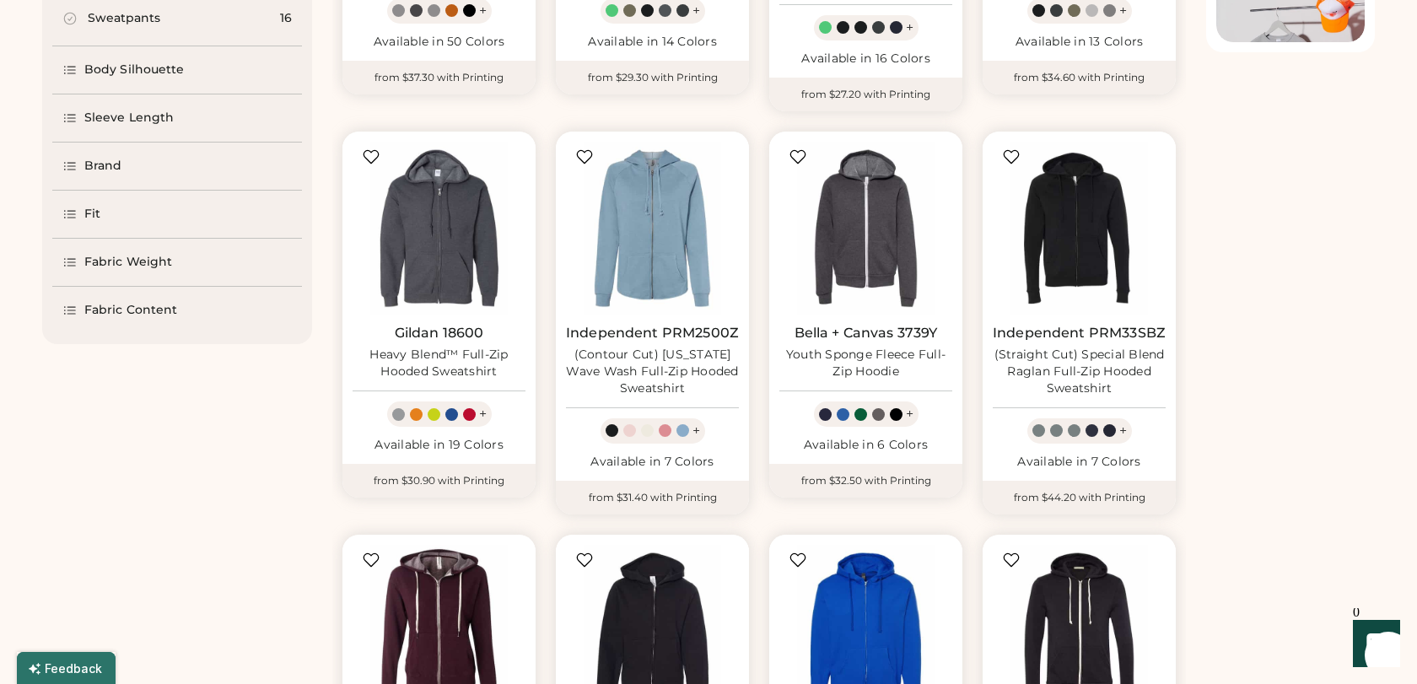
click at [72, 206] on div "Fit" at bounding box center [81, 214] width 38 height 17
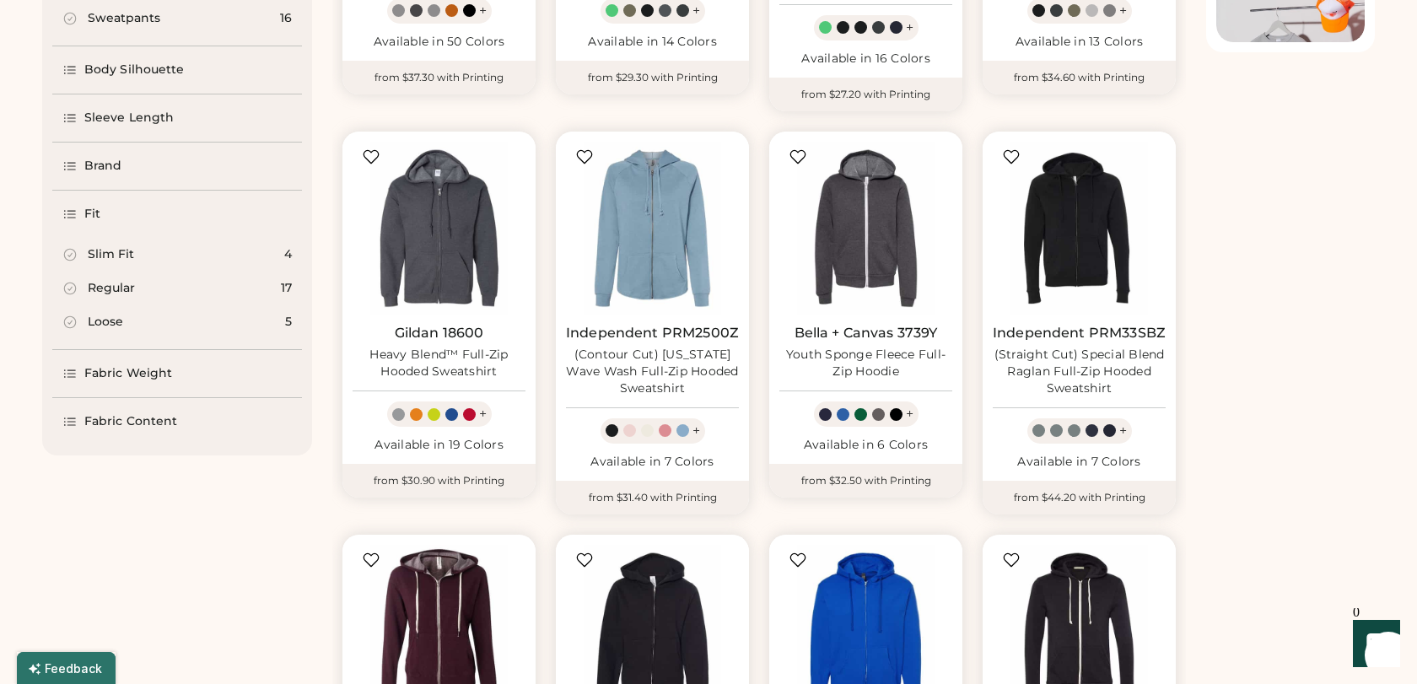
click at [72, 207] on icon at bounding box center [69, 214] width 15 height 15
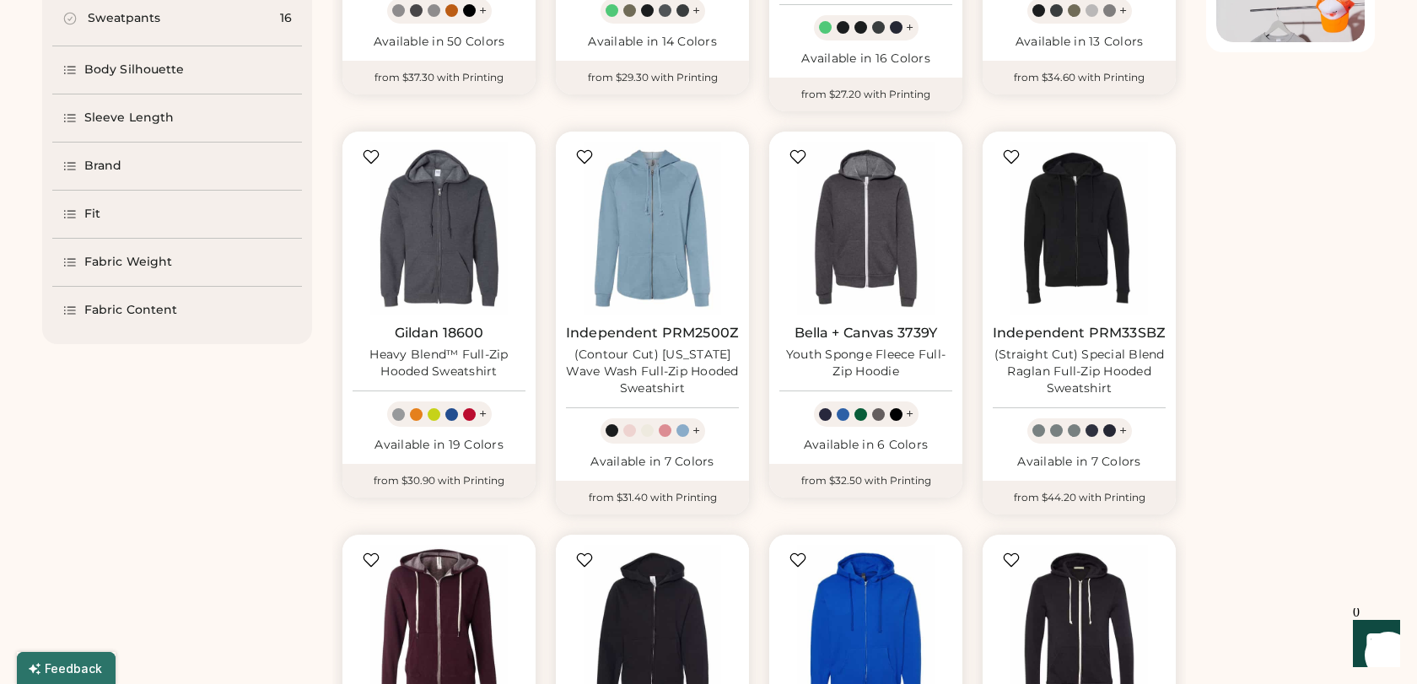
click at [70, 264] on icon at bounding box center [69, 262] width 15 height 15
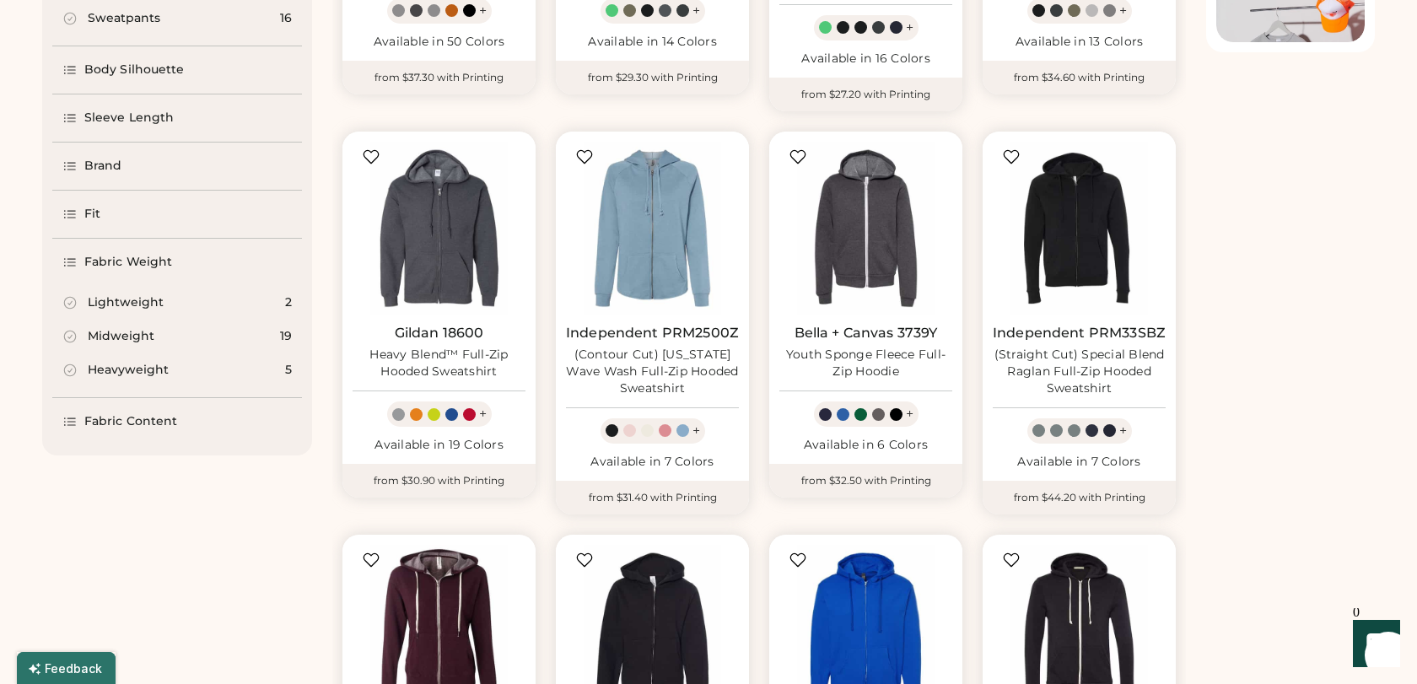
click at [70, 254] on div "Fabric Weight" at bounding box center [117, 262] width 110 height 17
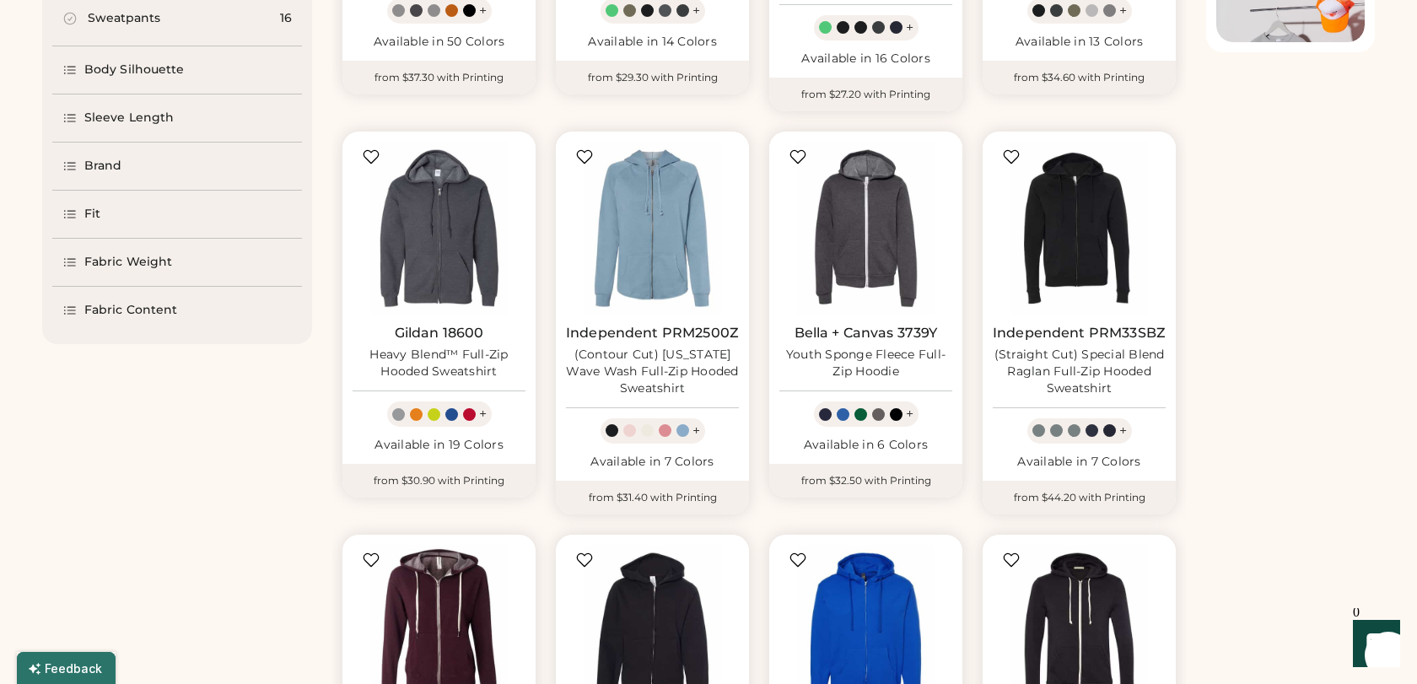
click at [71, 308] on icon at bounding box center [69, 310] width 15 height 15
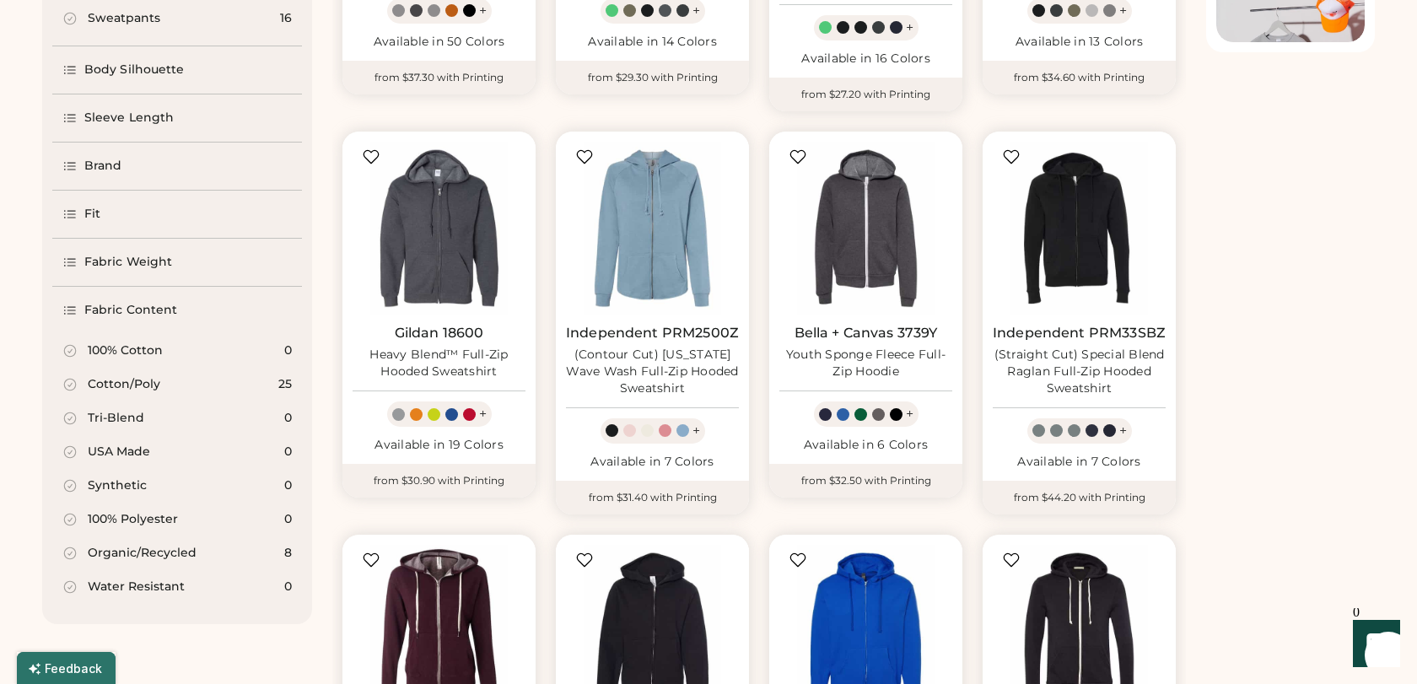
click at [71, 308] on icon at bounding box center [69, 310] width 15 height 15
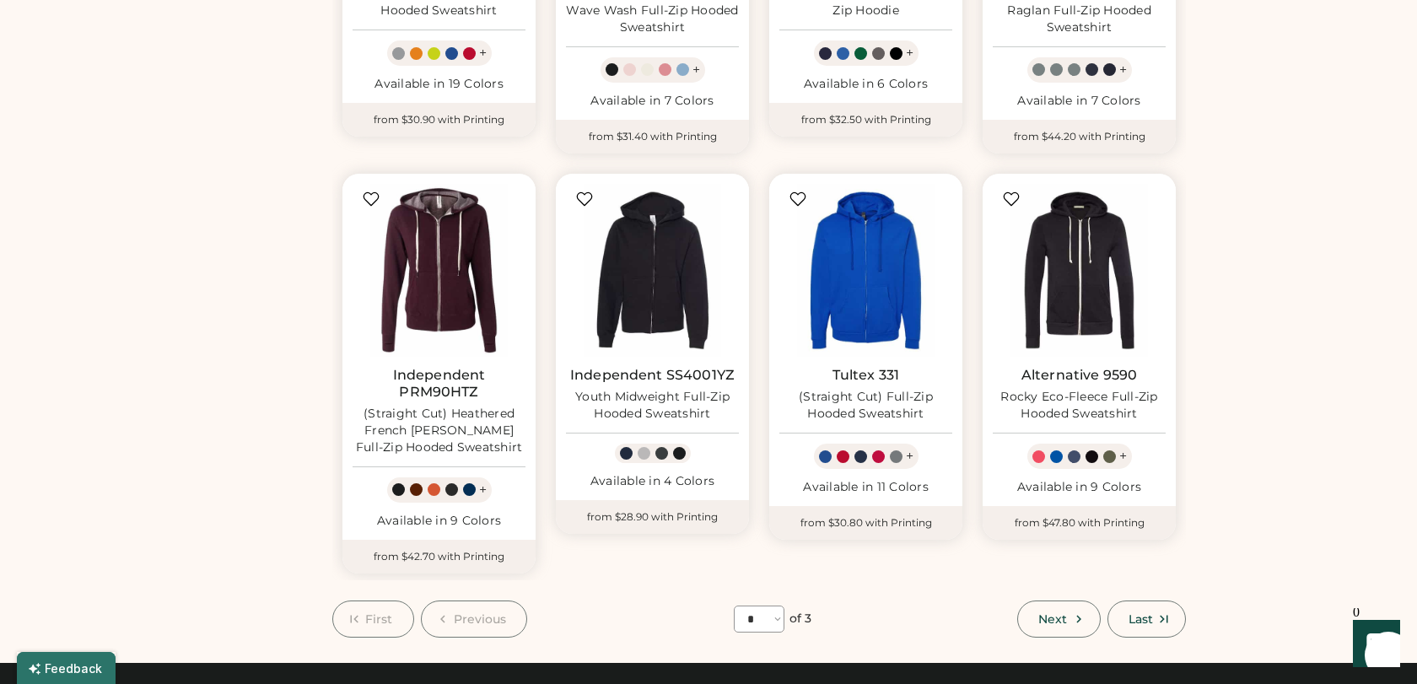
scroll to position [843, 0]
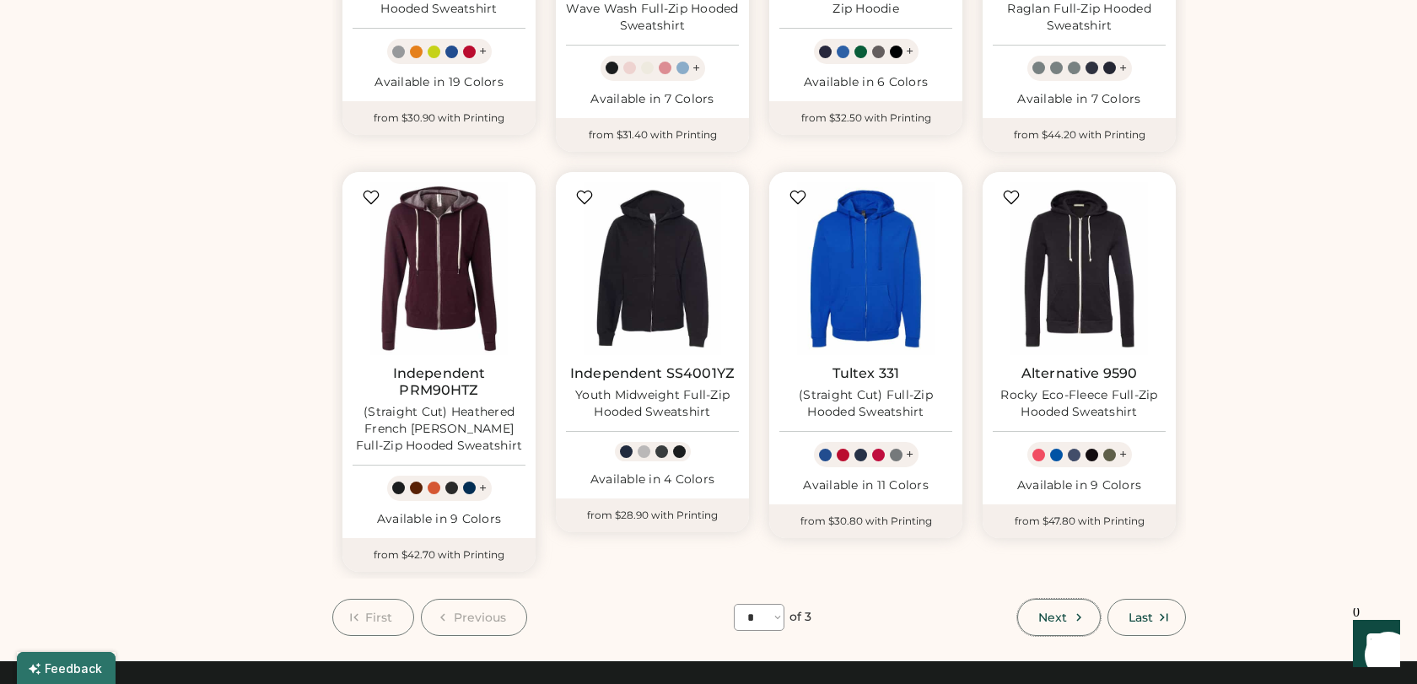
click at [1049, 599] on button "Next" at bounding box center [1058, 617] width 83 height 37
select select "*"
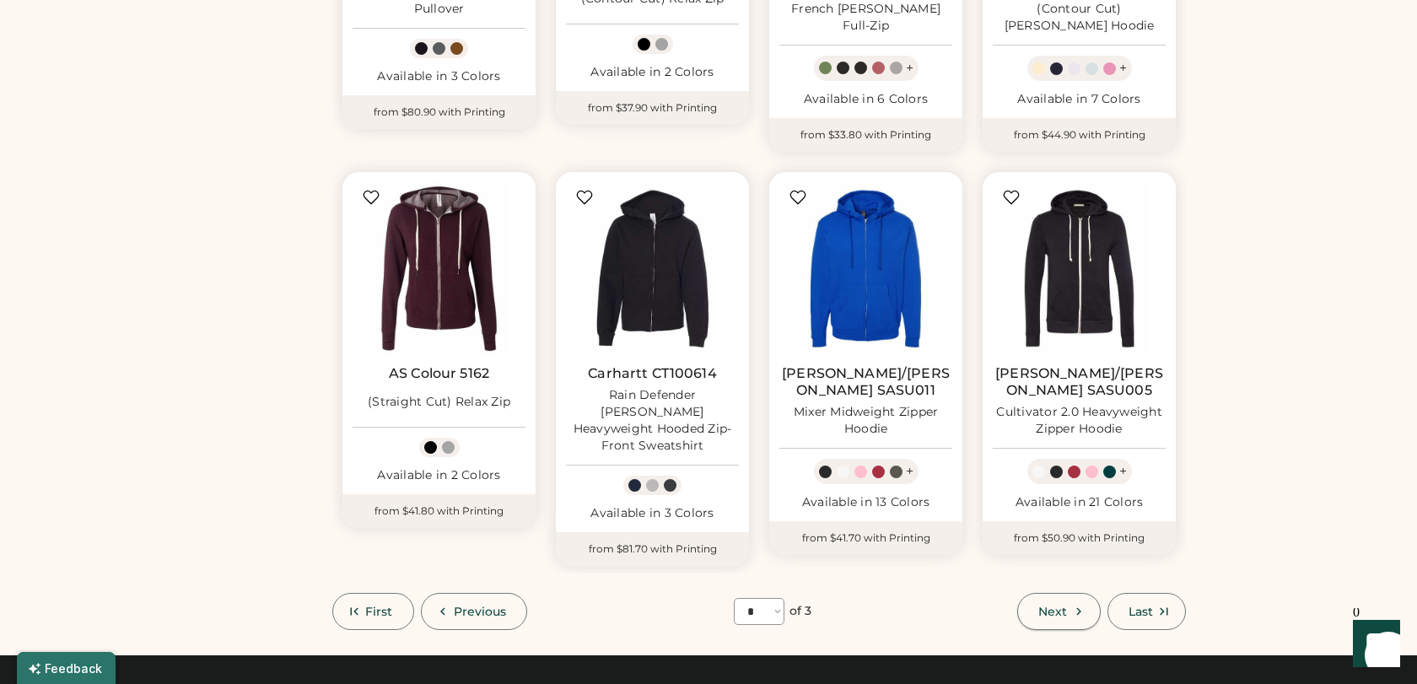
scroll to position [73, 0]
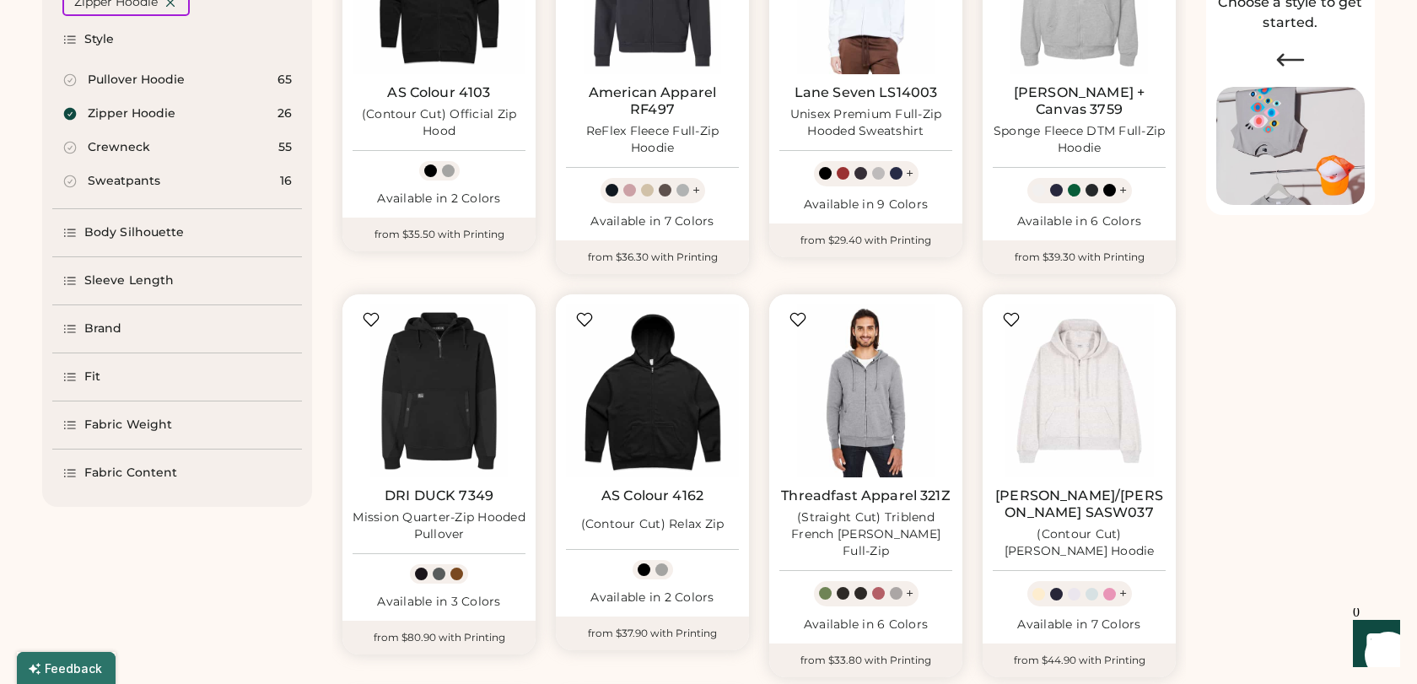
scroll to position [321, 0]
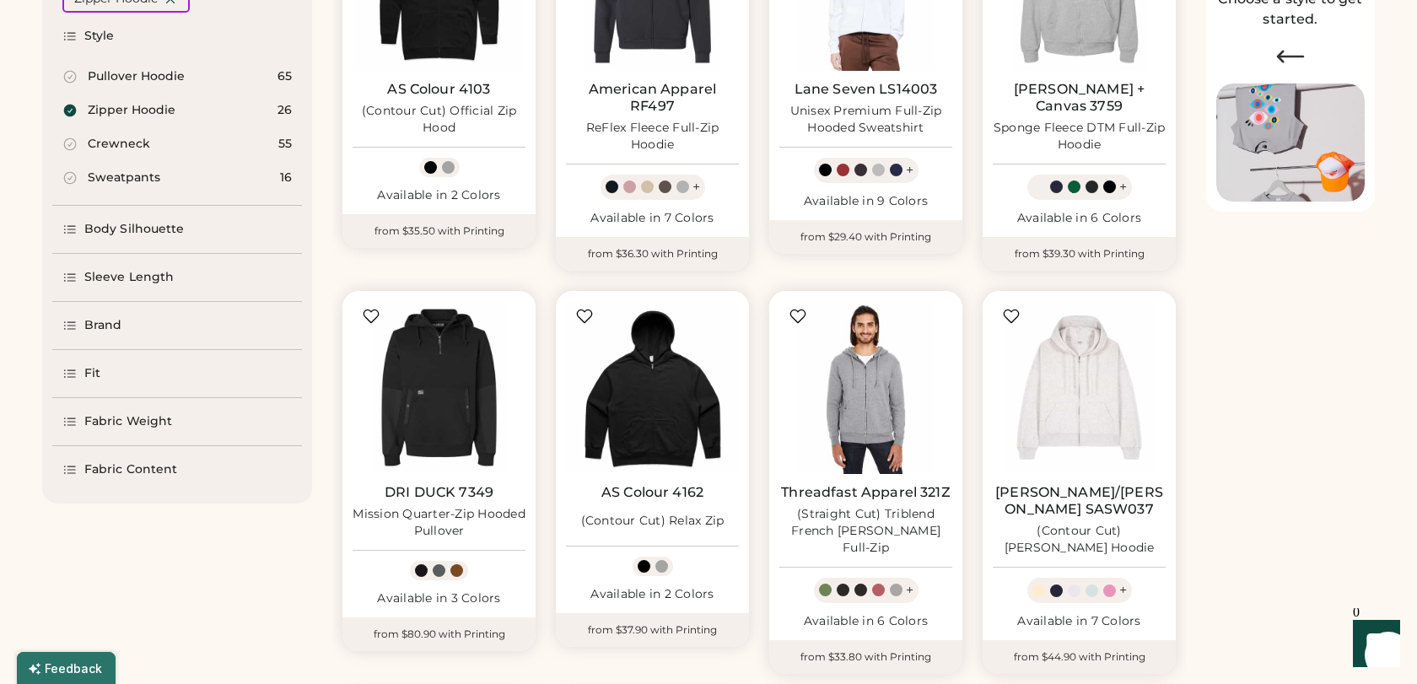
click at [73, 231] on icon at bounding box center [69, 229] width 15 height 15
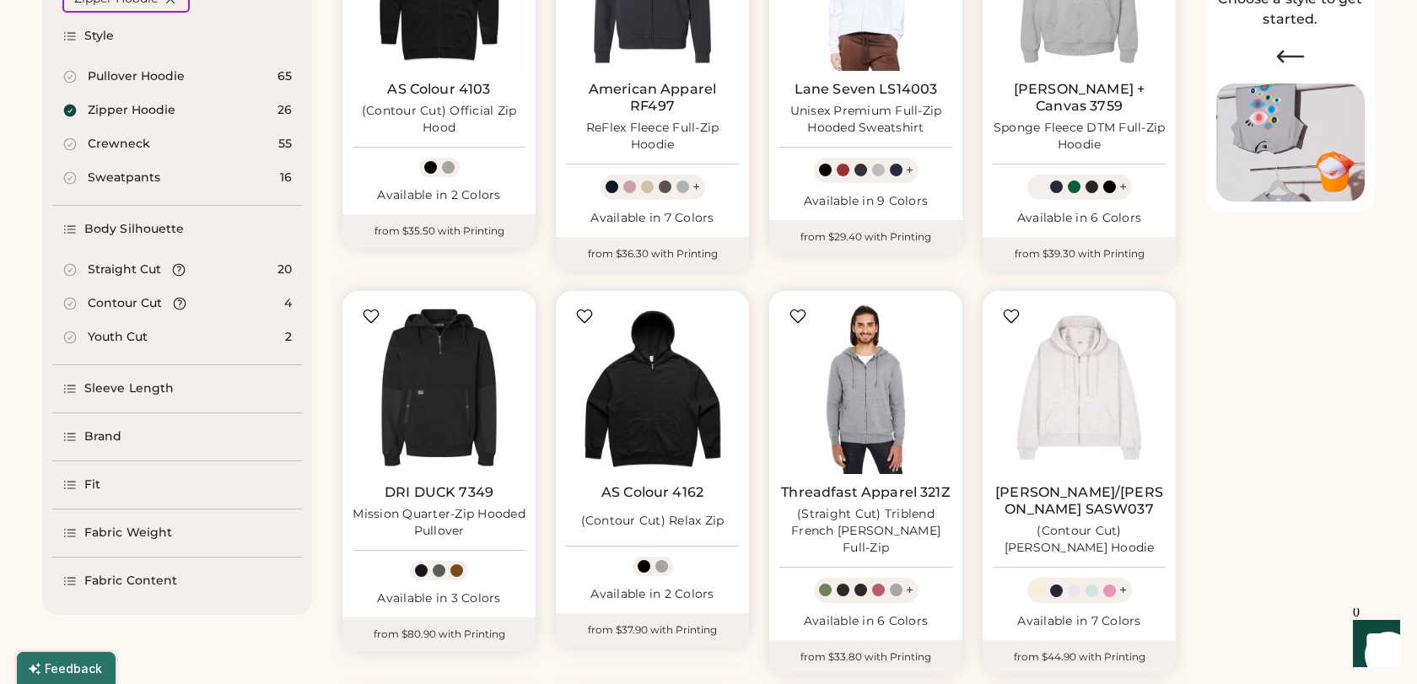
click at [73, 231] on icon at bounding box center [69, 229] width 15 height 15
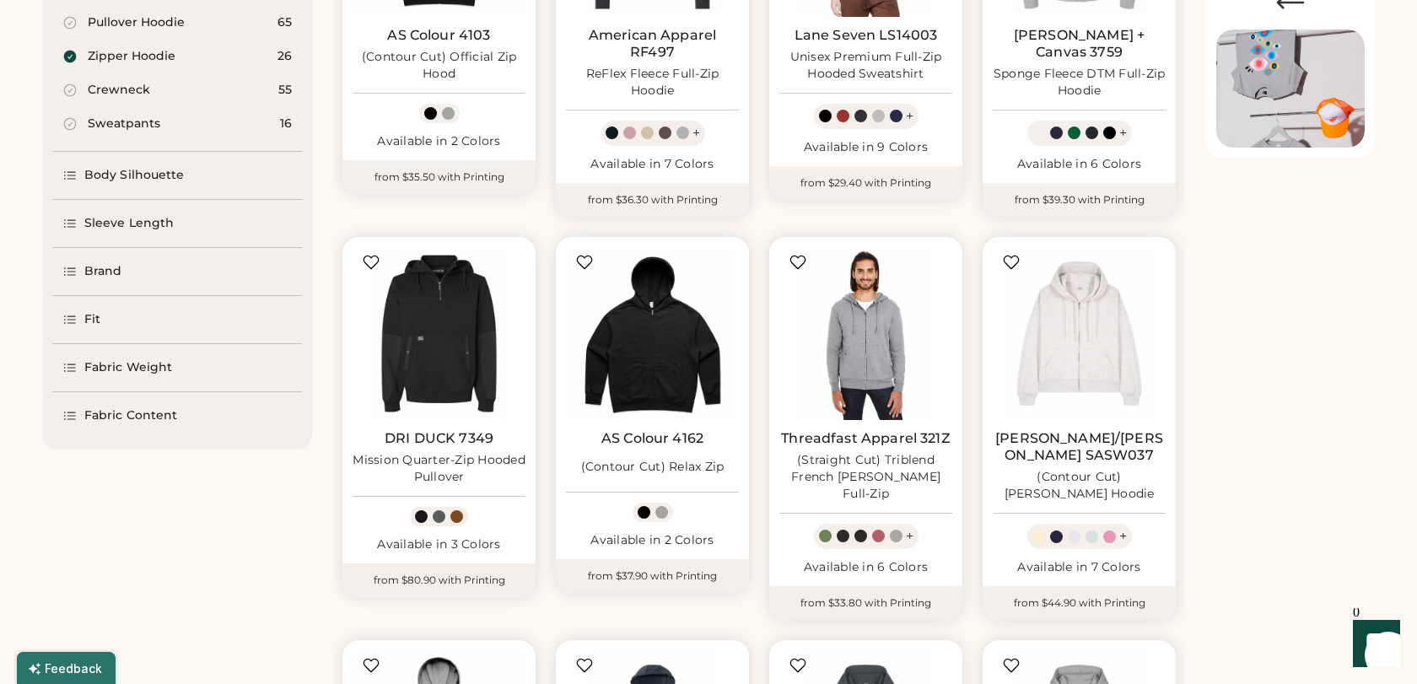
scroll to position [401, 0]
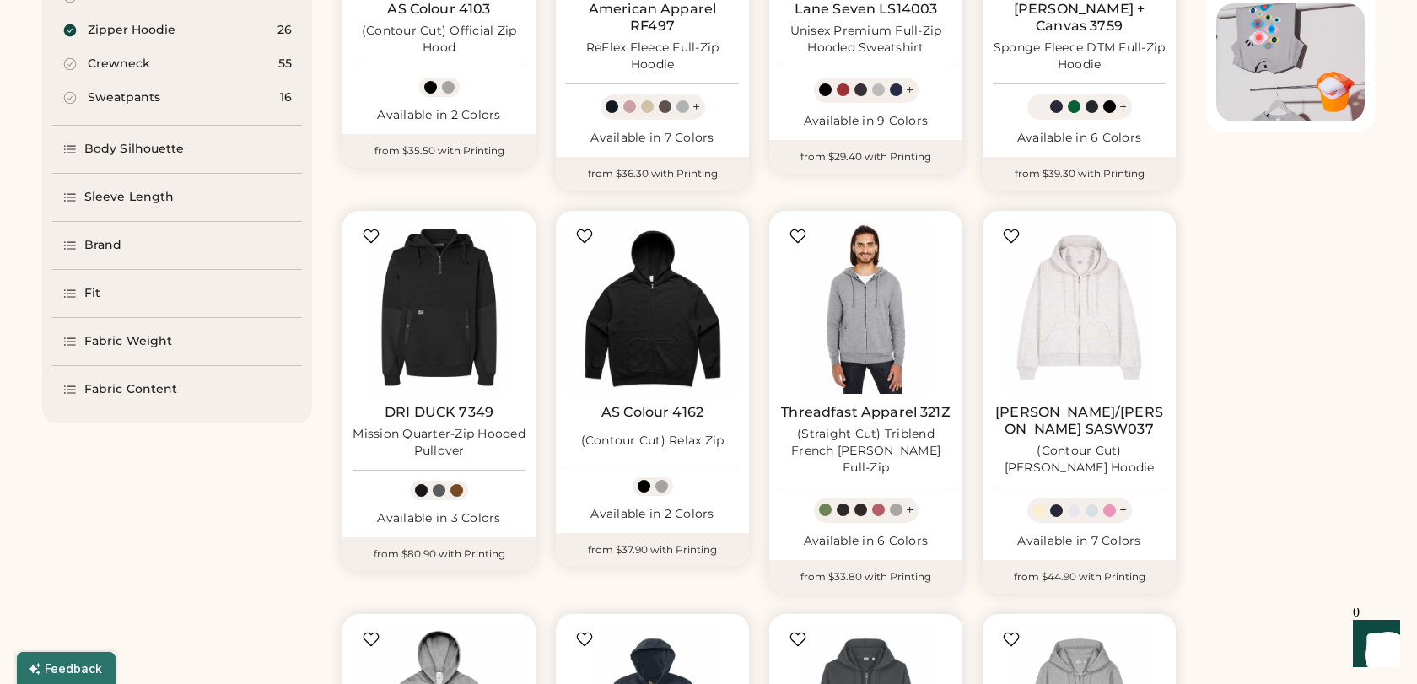
click at [72, 245] on icon at bounding box center [69, 245] width 15 height 15
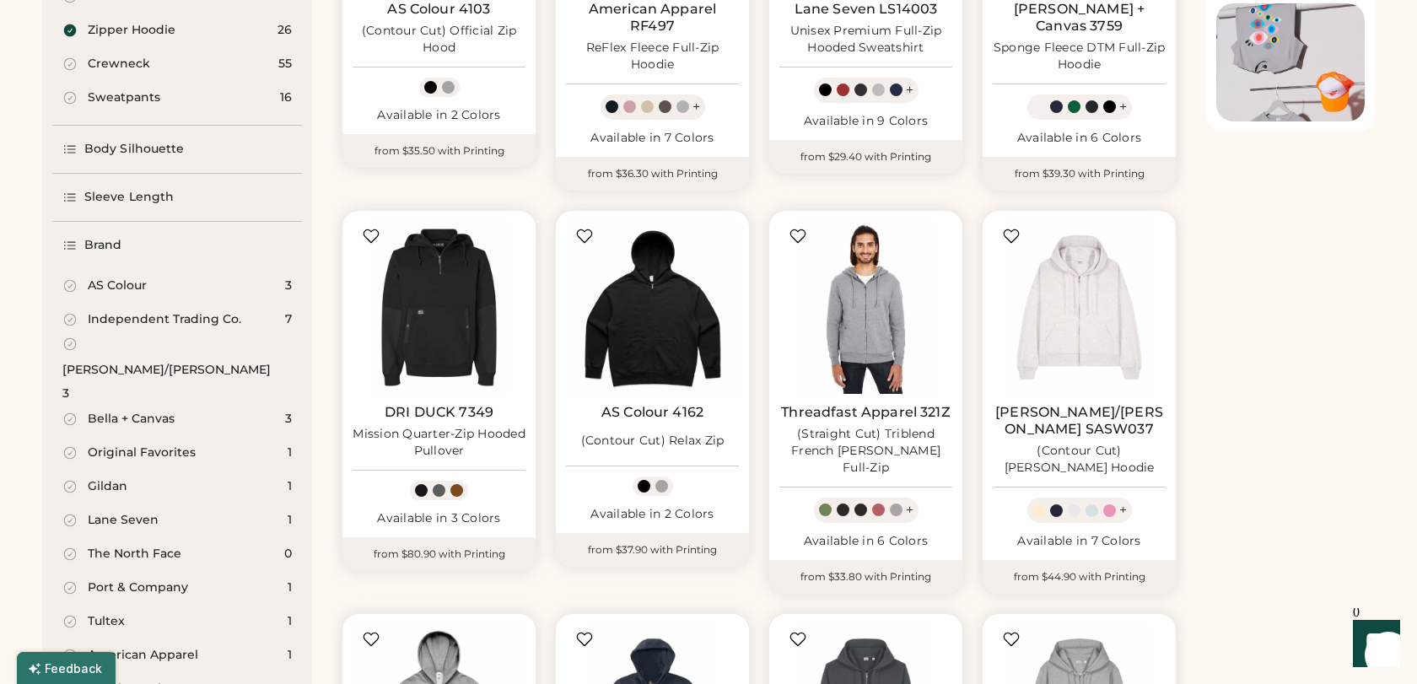
click at [82, 286] on div "AS Colour" at bounding box center [104, 286] width 84 height 17
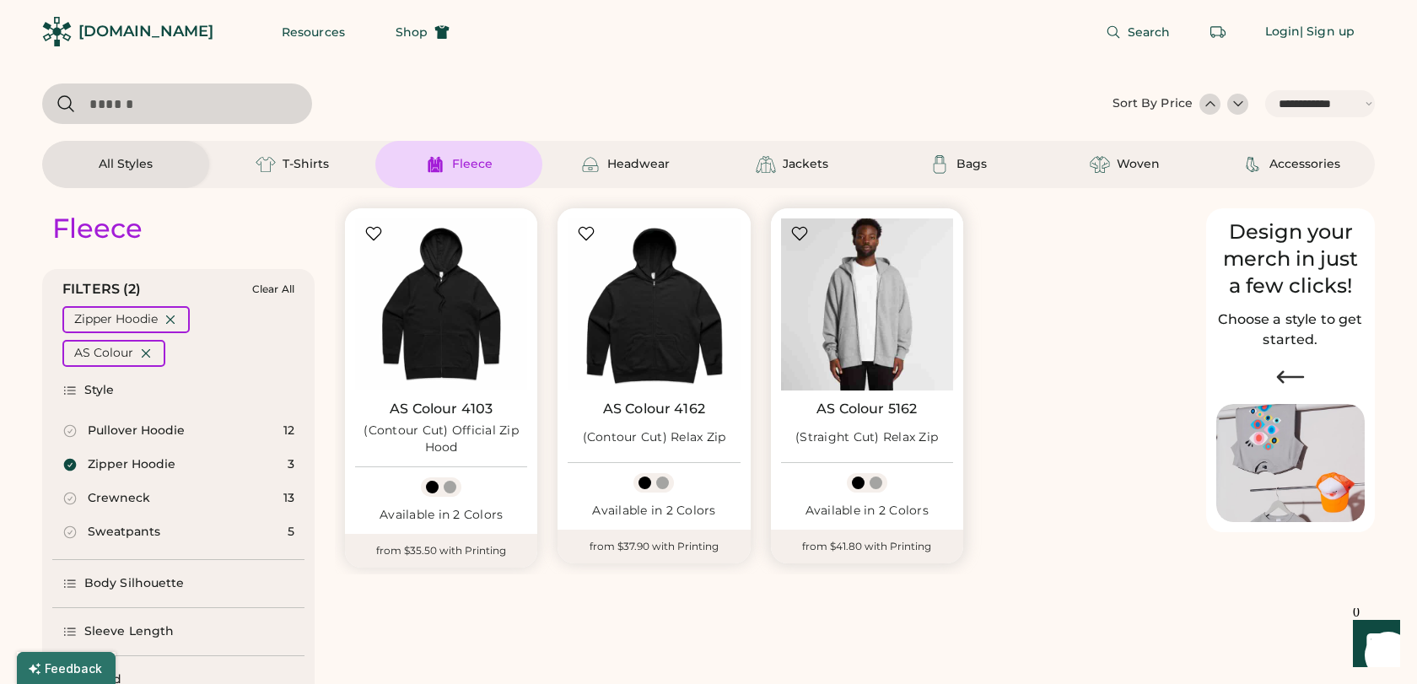
click at [892, 310] on img at bounding box center [867, 304] width 172 height 172
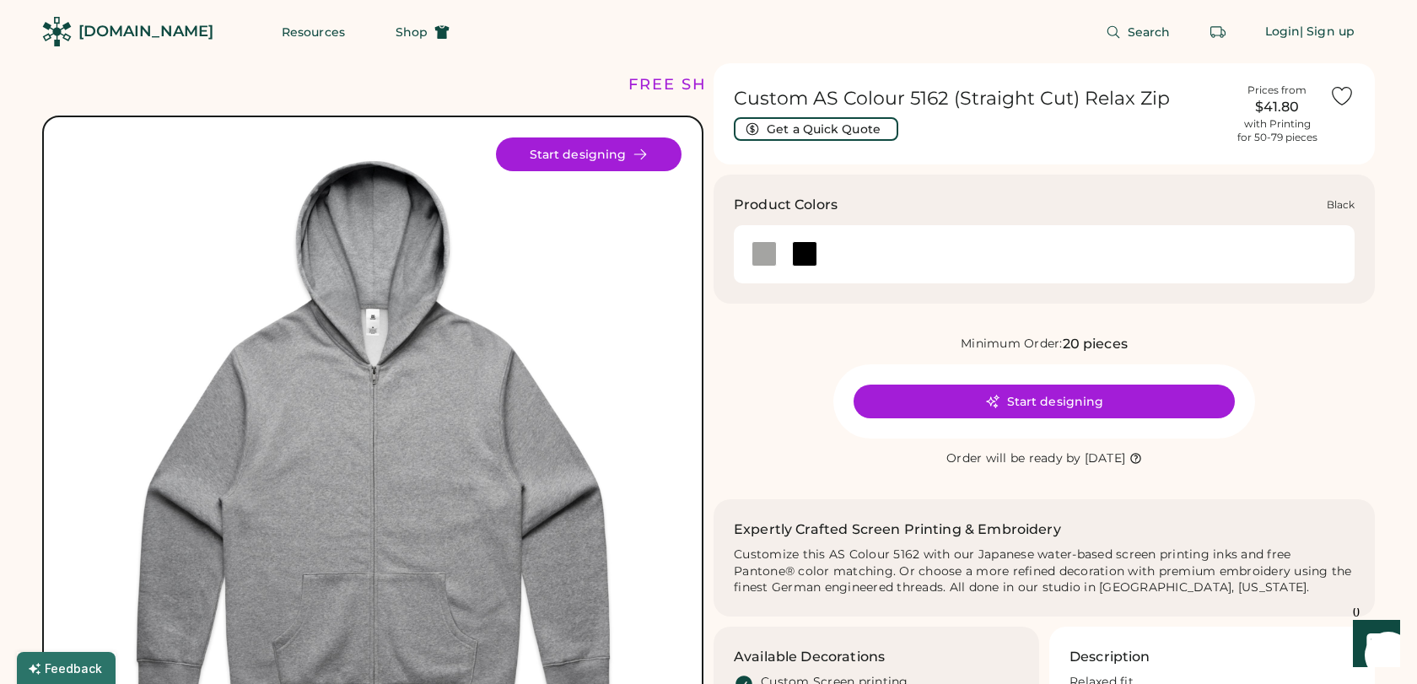
click at [802, 250] on div at bounding box center [804, 253] width 25 height 25
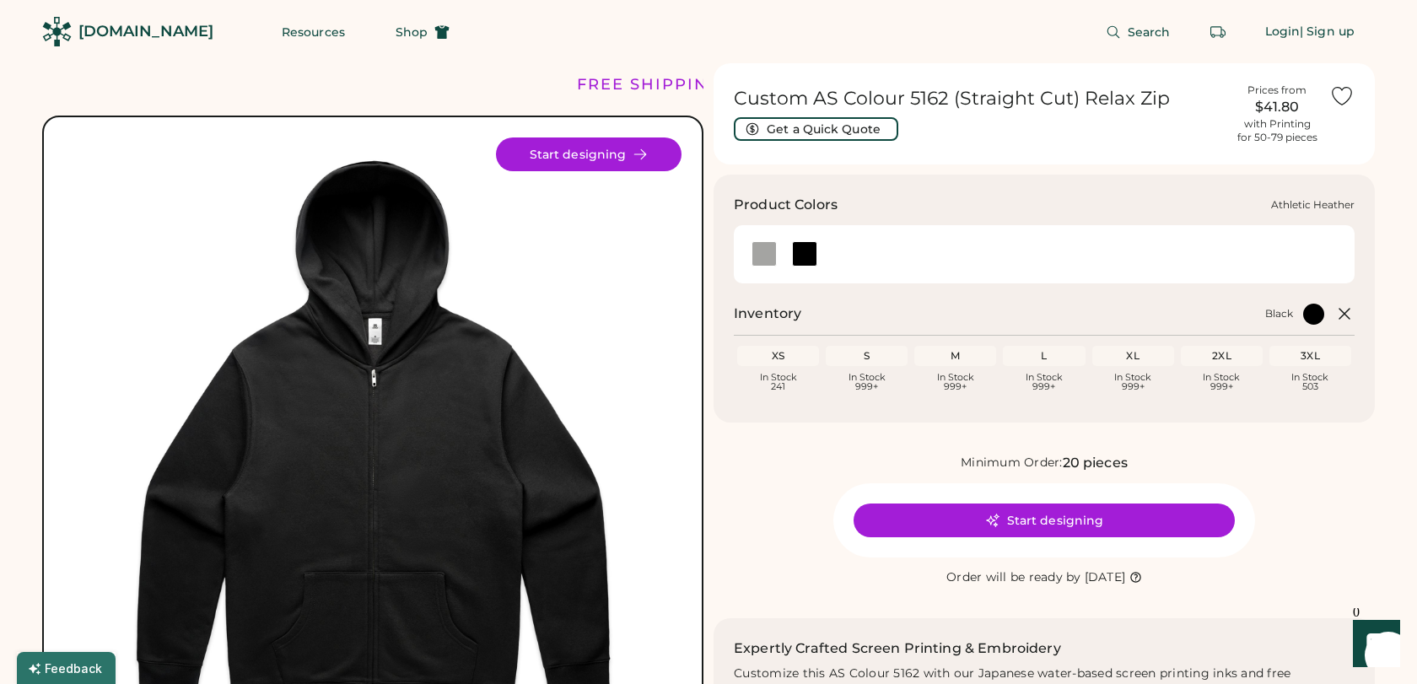
click at [751, 245] on div at bounding box center [764, 253] width 40 height 25
click at [771, 244] on div at bounding box center [764, 253] width 25 height 25
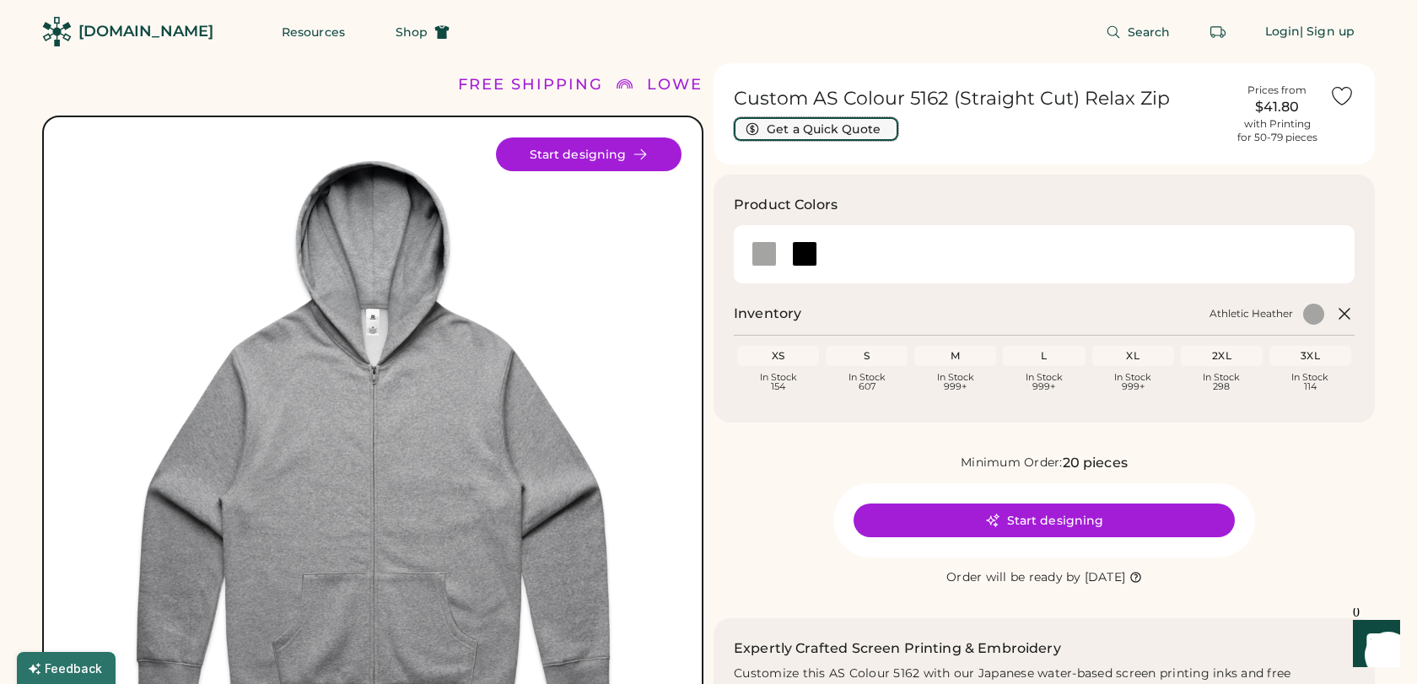
click at [847, 126] on button "Get a Quick Quote" at bounding box center [816, 129] width 164 height 24
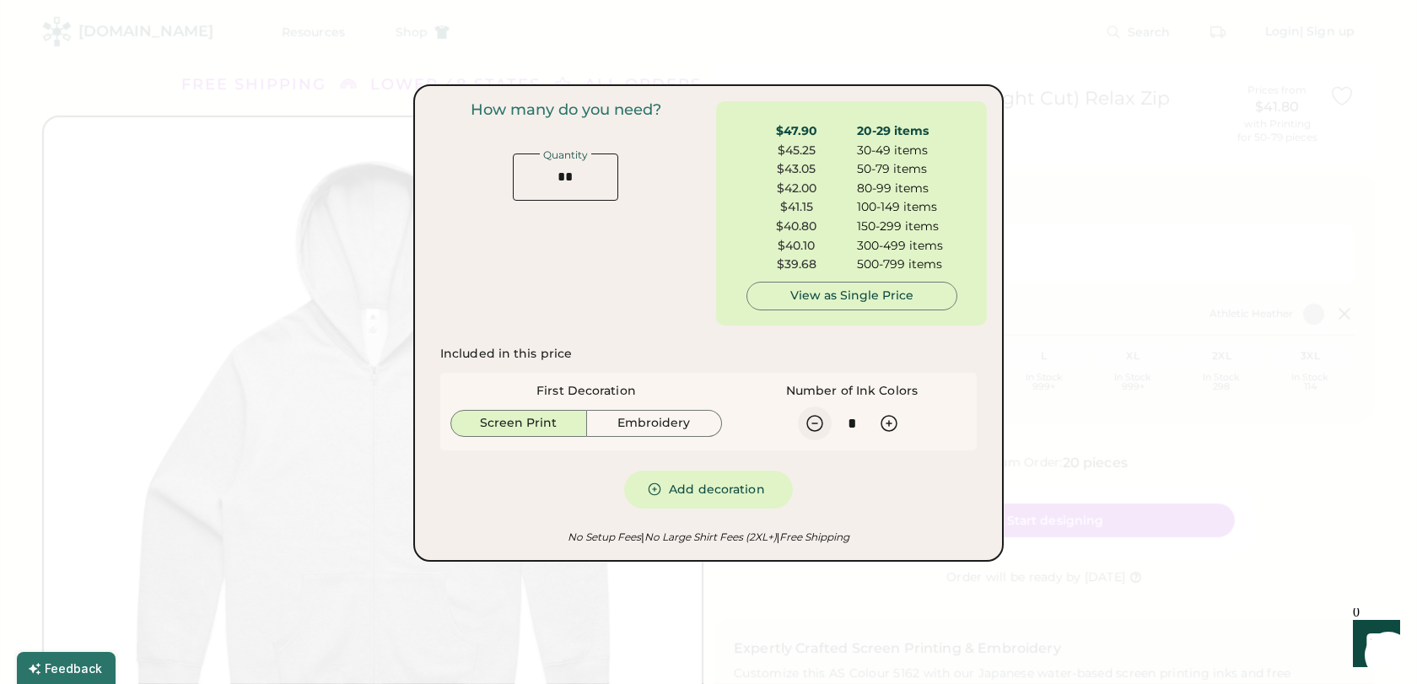
click at [817, 425] on icon at bounding box center [815, 423] width 20 height 20
click at [886, 423] on icon at bounding box center [889, 423] width 20 height 20
type input "*"
click at [806, 303] on div "View as Single Price" at bounding box center [852, 296] width 182 height 17
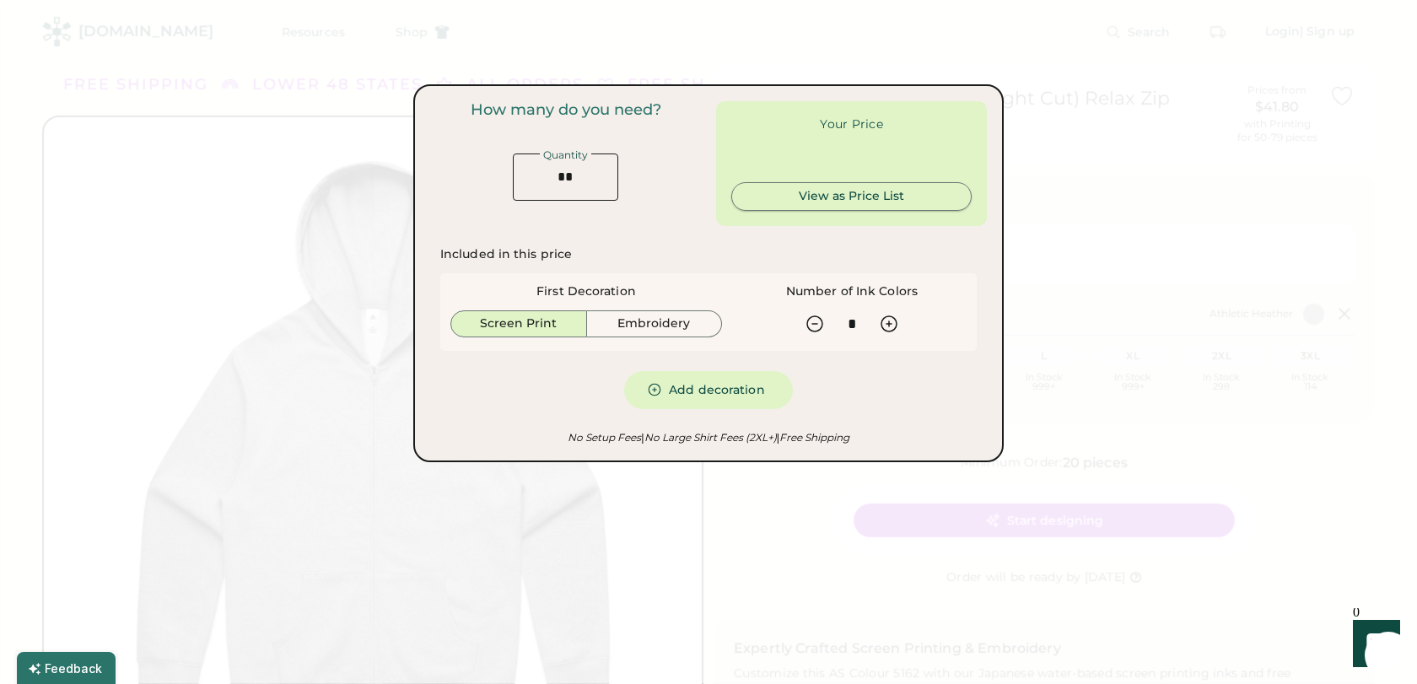
type input "******"
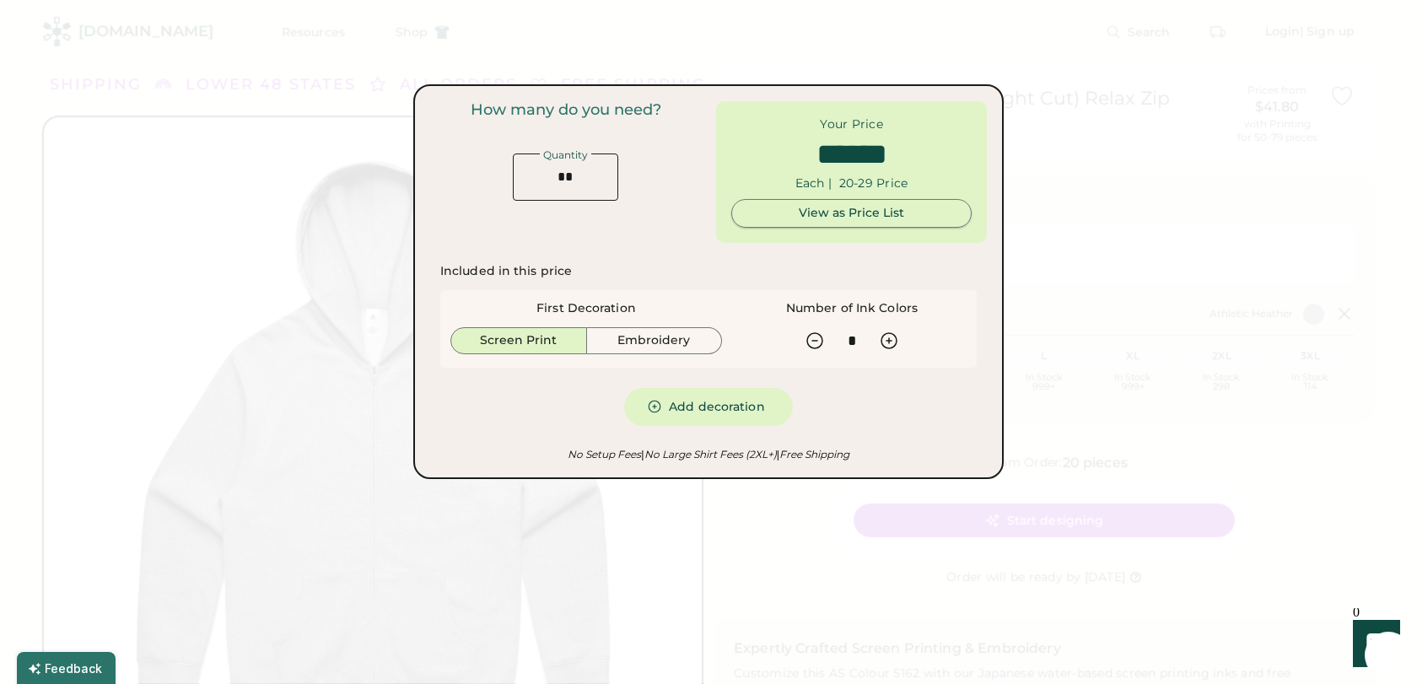
click at [795, 213] on div "View as Price List" at bounding box center [852, 213] width 212 height 17
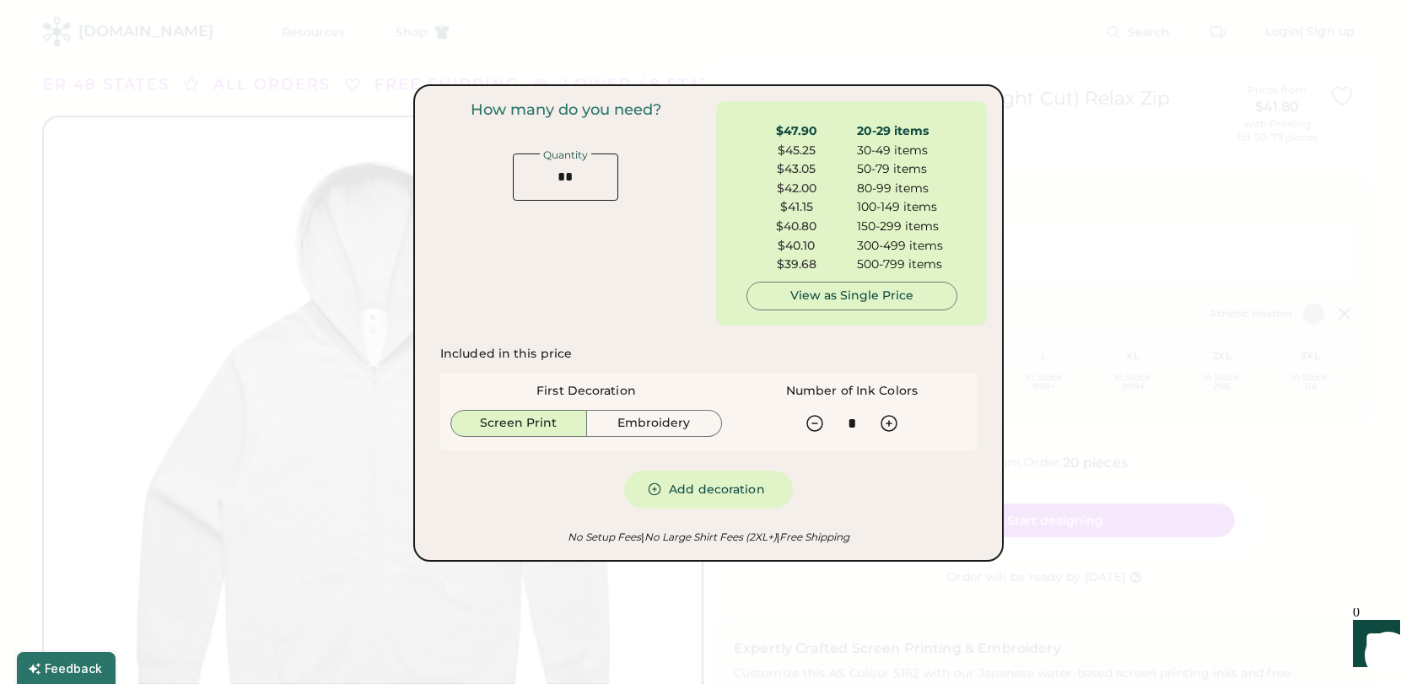
click at [1115, 204] on div at bounding box center [708, 342] width 1417 height 684
